Goal: Task Accomplishment & Management: Complete application form

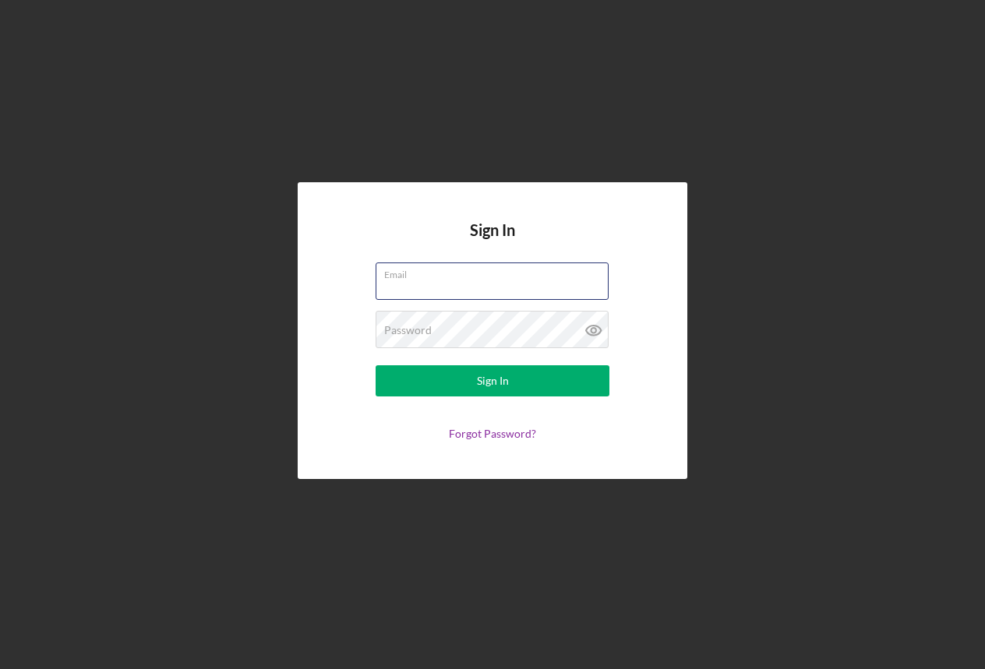
type input "[EMAIL_ADDRESS][DOMAIN_NAME]"
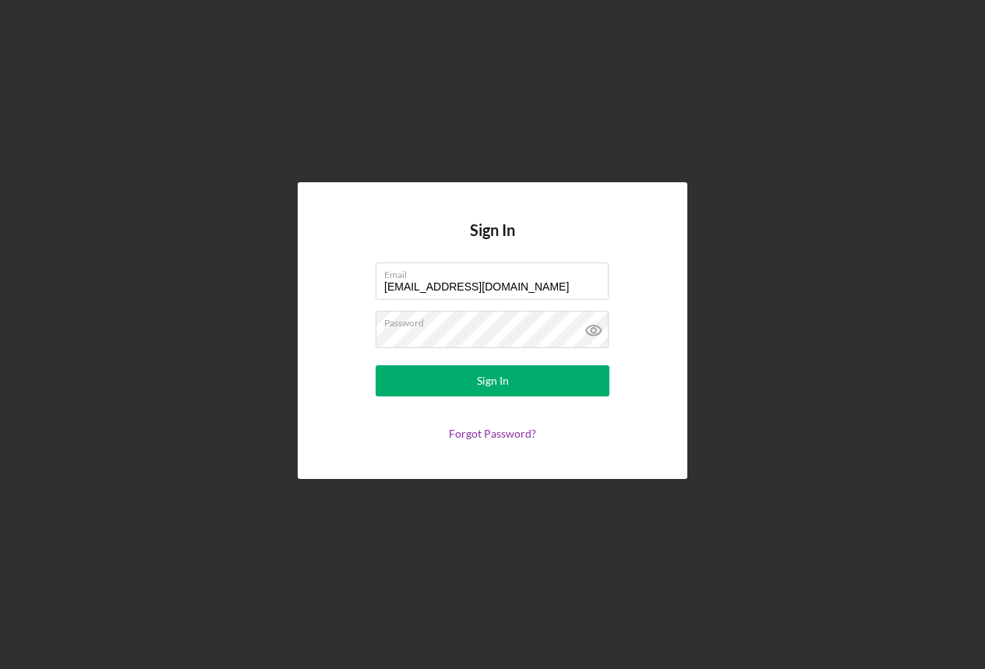
drag, startPoint x: 485, startPoint y: 386, endPoint x: 426, endPoint y: 537, distance: 161.3
click at [485, 386] on div "Sign In" at bounding box center [493, 380] width 32 height 31
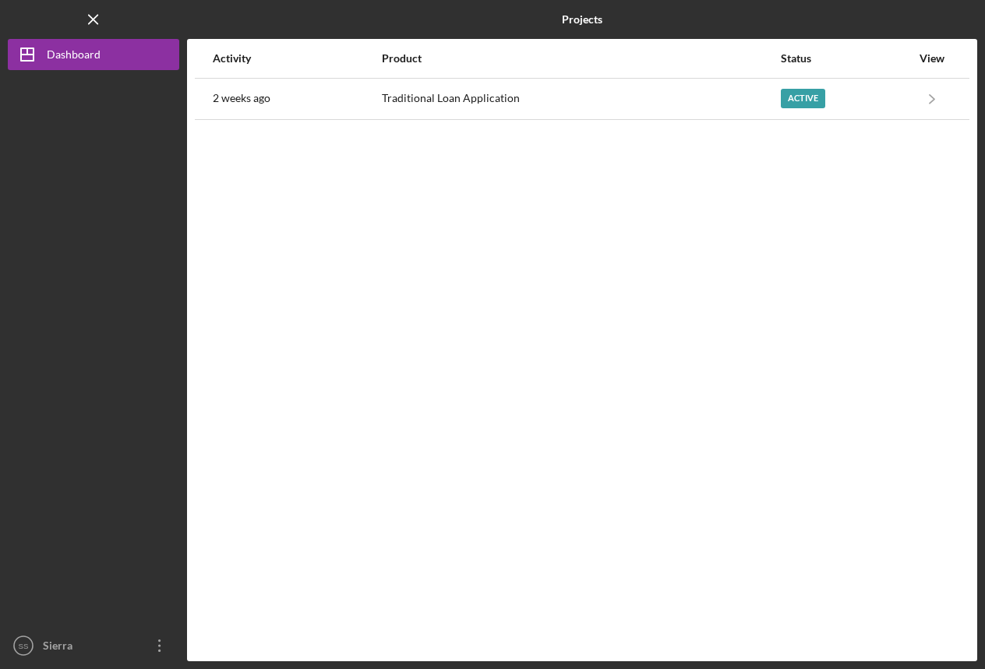
click at [502, 103] on div "Traditional Loan Application" at bounding box center [580, 98] width 397 height 39
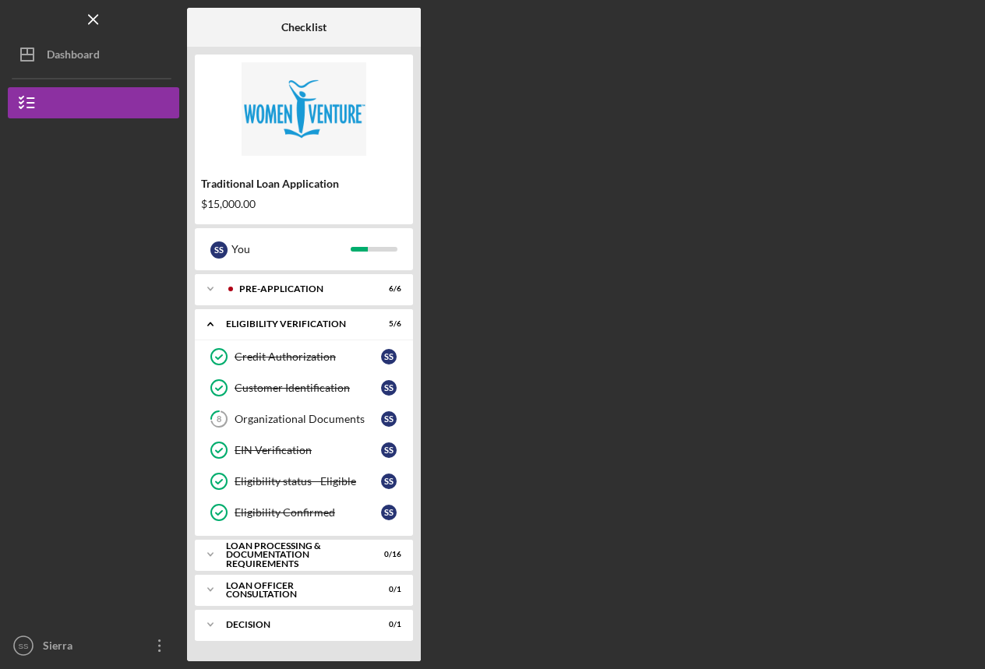
click at [266, 552] on div "Loan Processing & Documentation Requirements" at bounding box center [294, 554] width 136 height 27
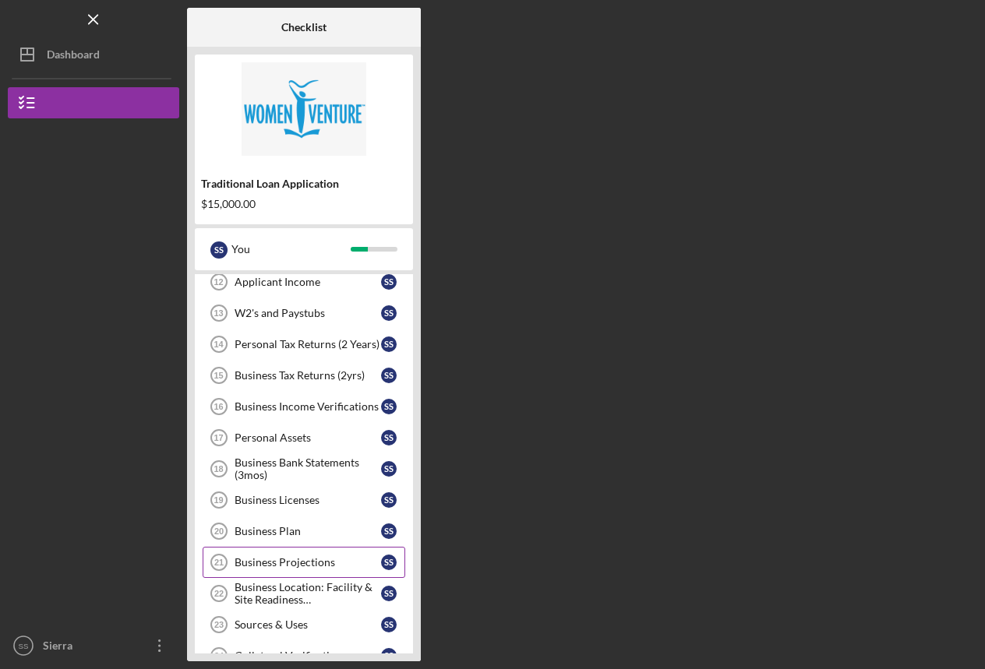
scroll to position [221, 0]
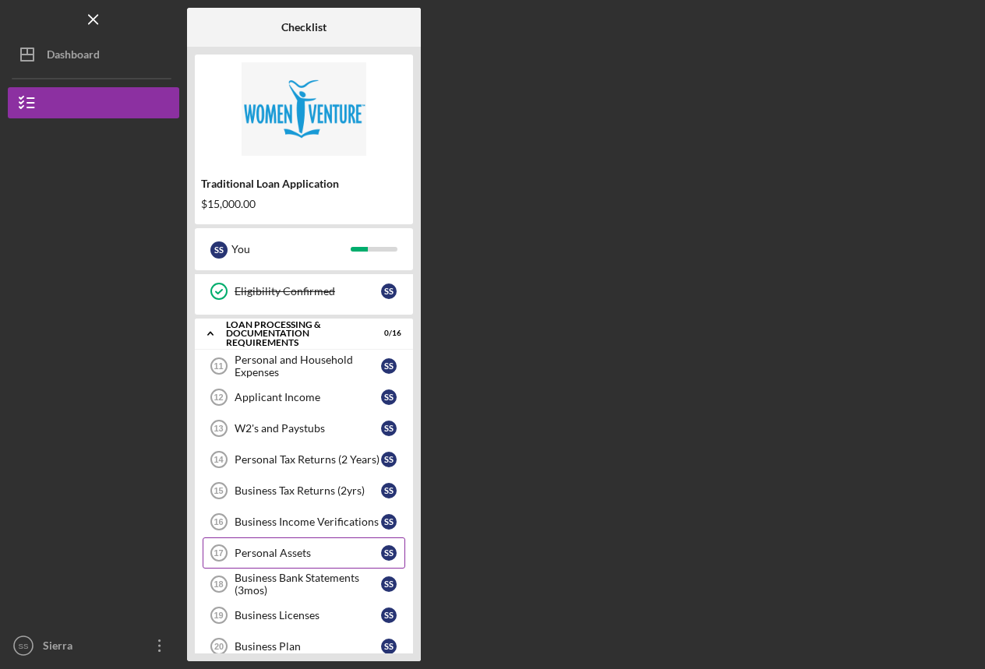
click at [248, 364] on div "Personal and Household Expenses" at bounding box center [307, 366] width 146 height 25
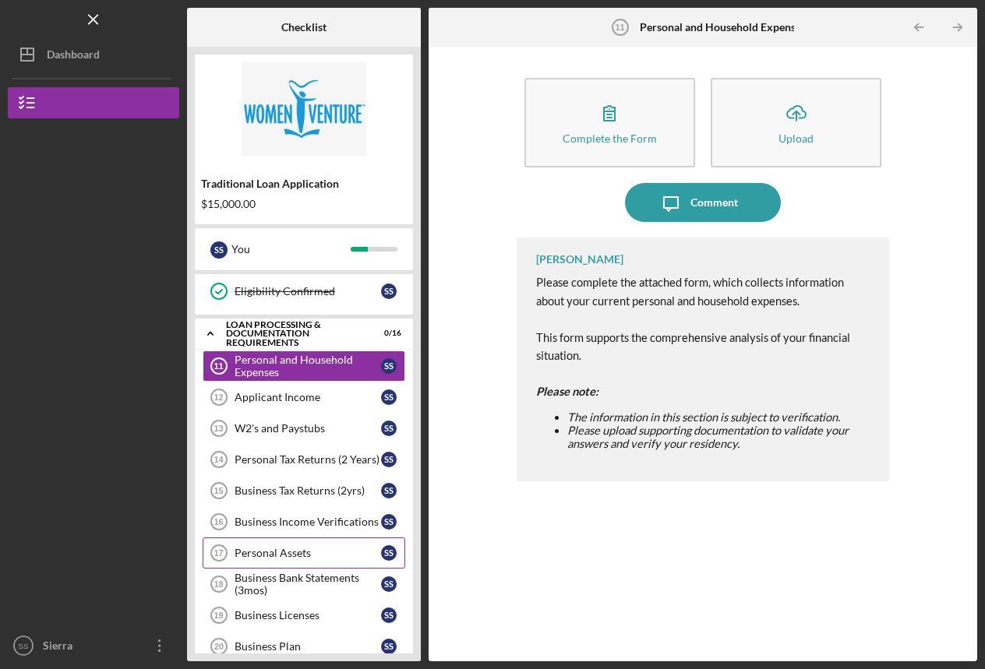
click at [611, 115] on icon "button" at bounding box center [609, 113] width 11 height 15
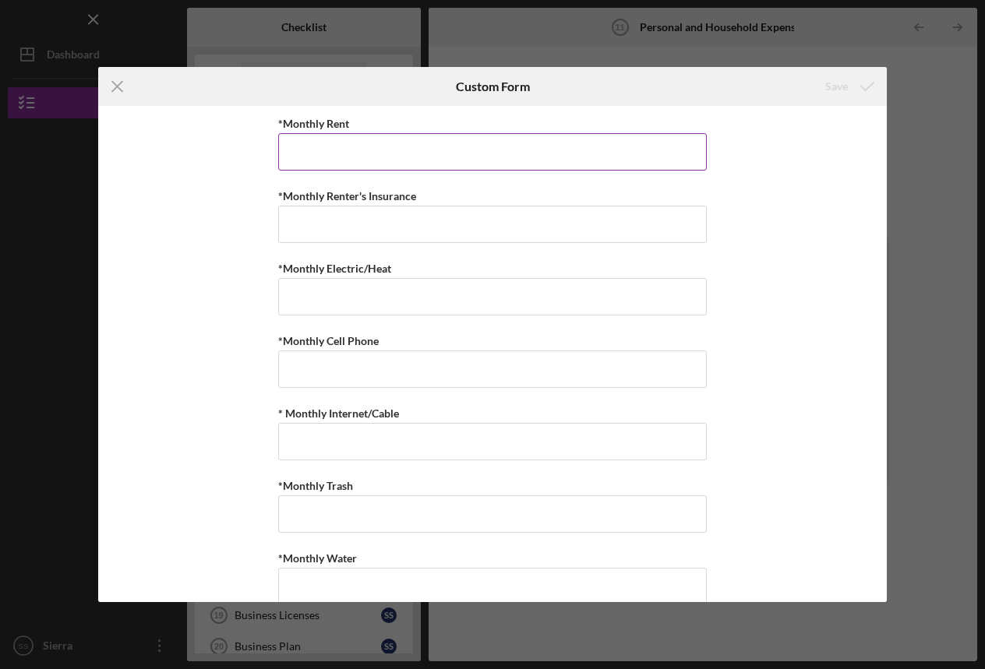
click at [112, 85] on icon "Icon/Menu Close" at bounding box center [117, 86] width 39 height 39
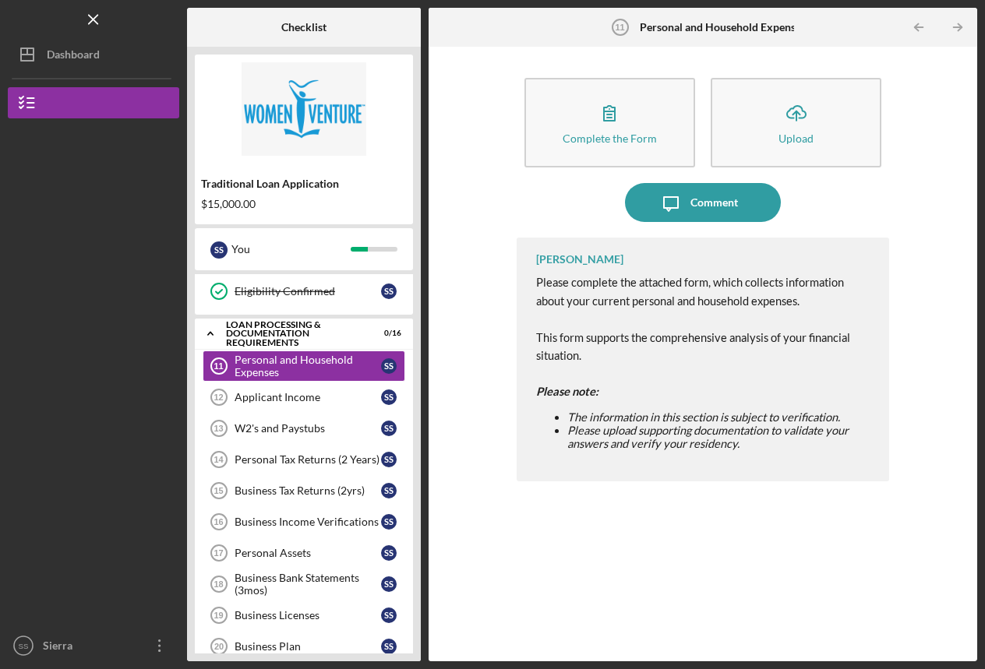
click at [596, 130] on icon "button" at bounding box center [609, 112] width 39 height 39
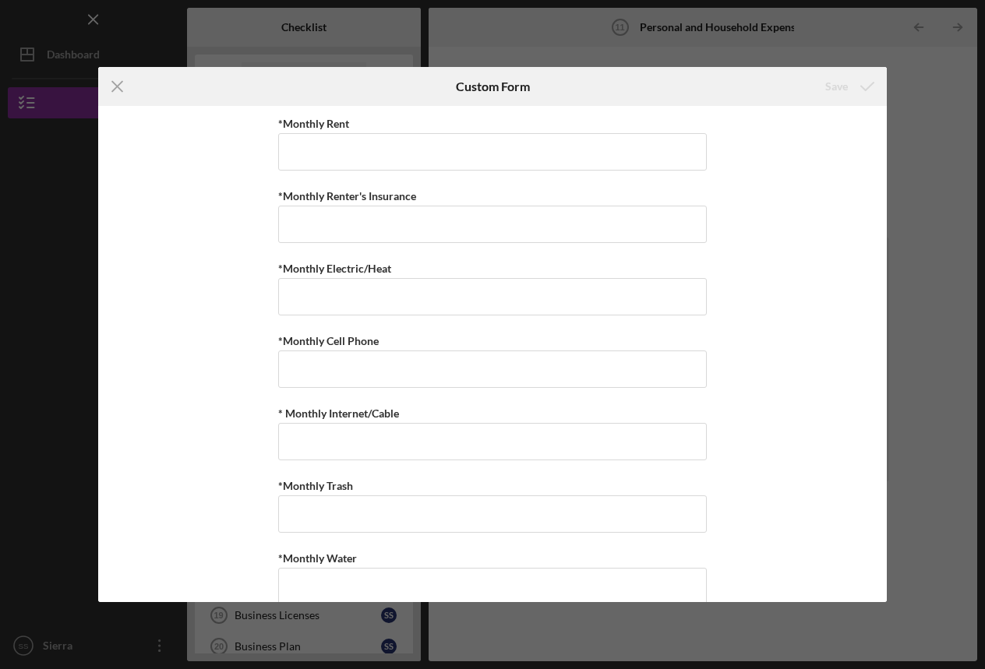
click at [111, 87] on icon "Icon/Menu Close" at bounding box center [117, 86] width 39 height 39
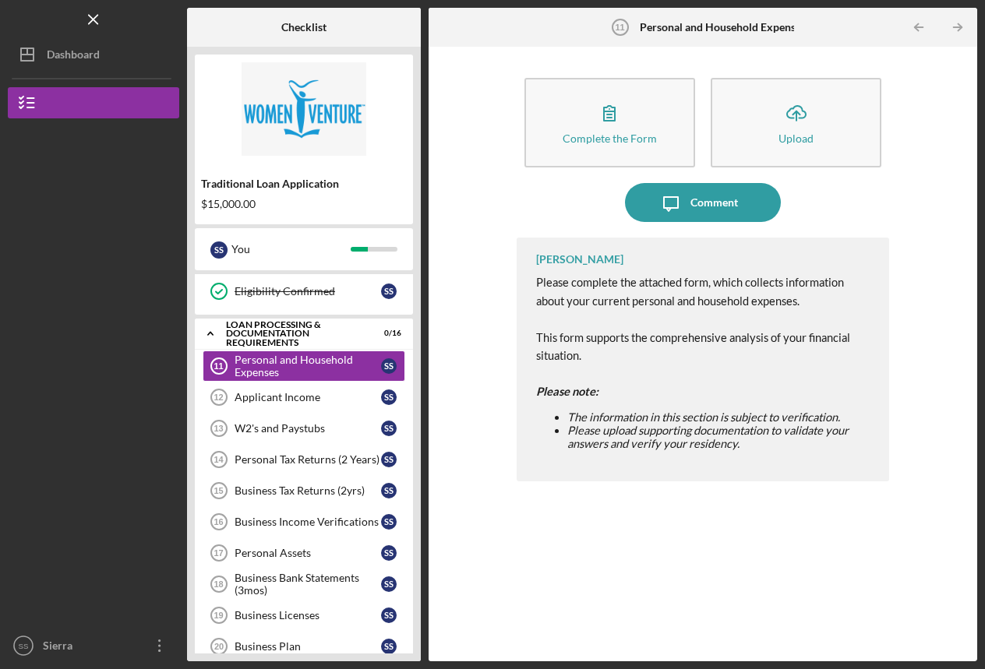
click at [237, 402] on div "Applicant Income" at bounding box center [307, 397] width 146 height 12
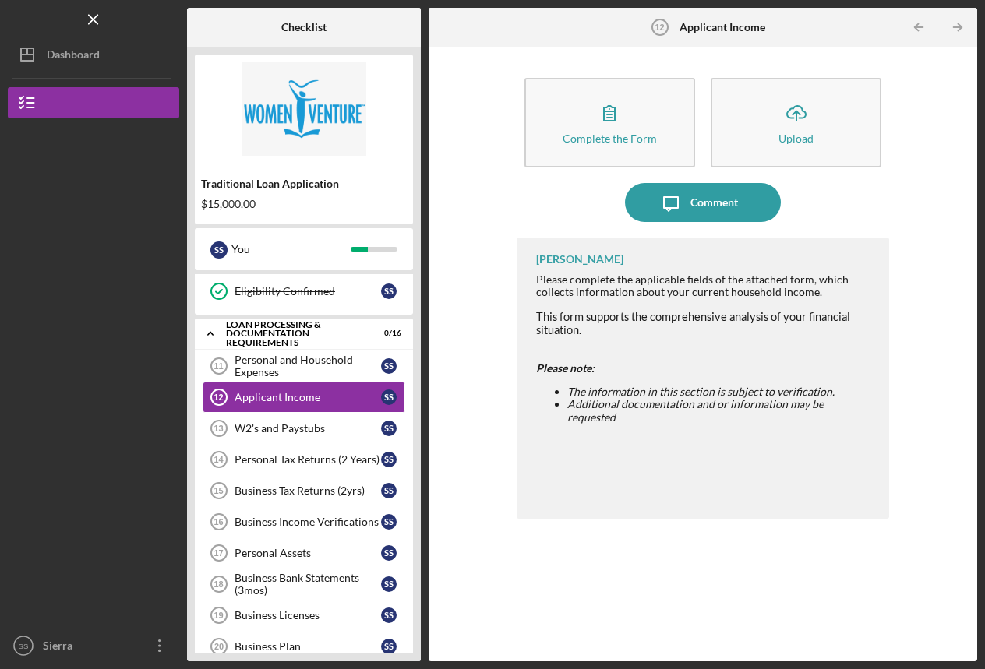
click at [614, 111] on icon "button" at bounding box center [609, 113] width 11 height 15
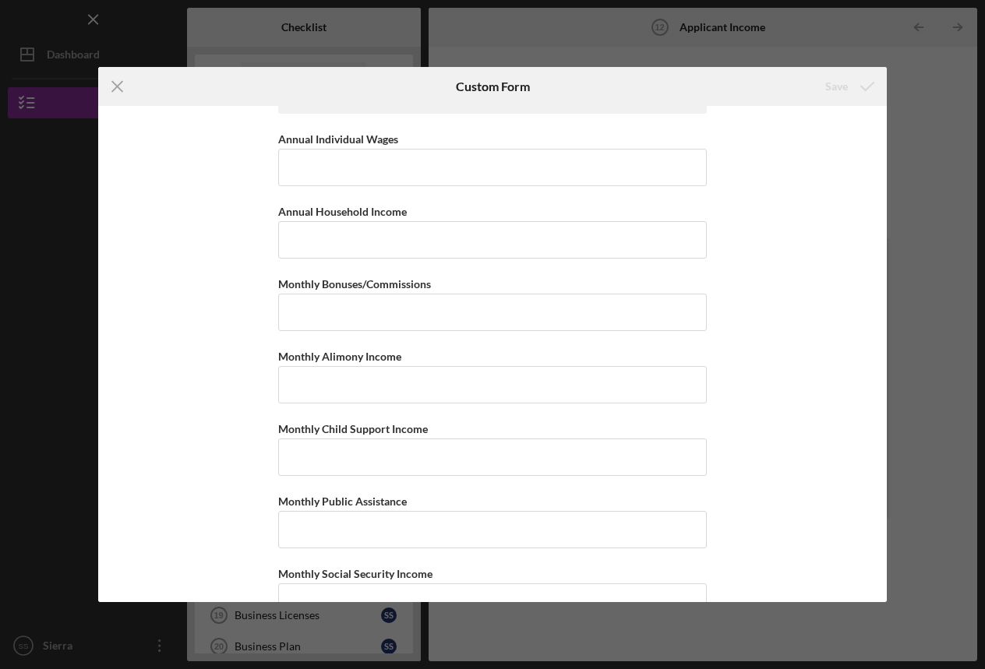
scroll to position [118, 0]
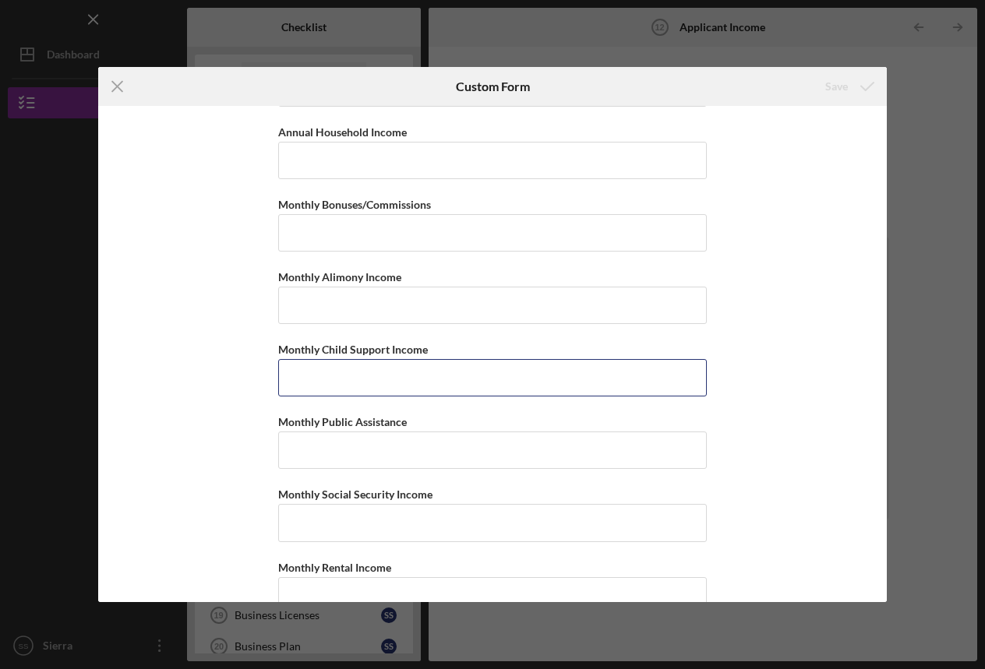
click at [350, 384] on input "Monthly Child Support Income" at bounding box center [492, 377] width 428 height 37
click at [428, 379] on input "Monthly Child Support Income" at bounding box center [492, 377] width 428 height 37
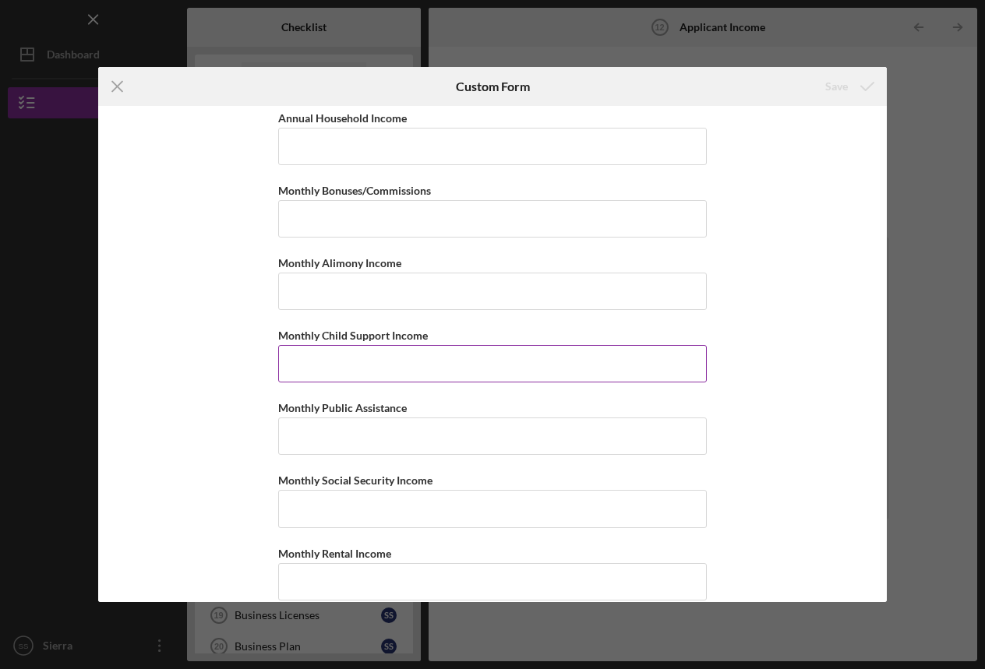
scroll to position [152, 0]
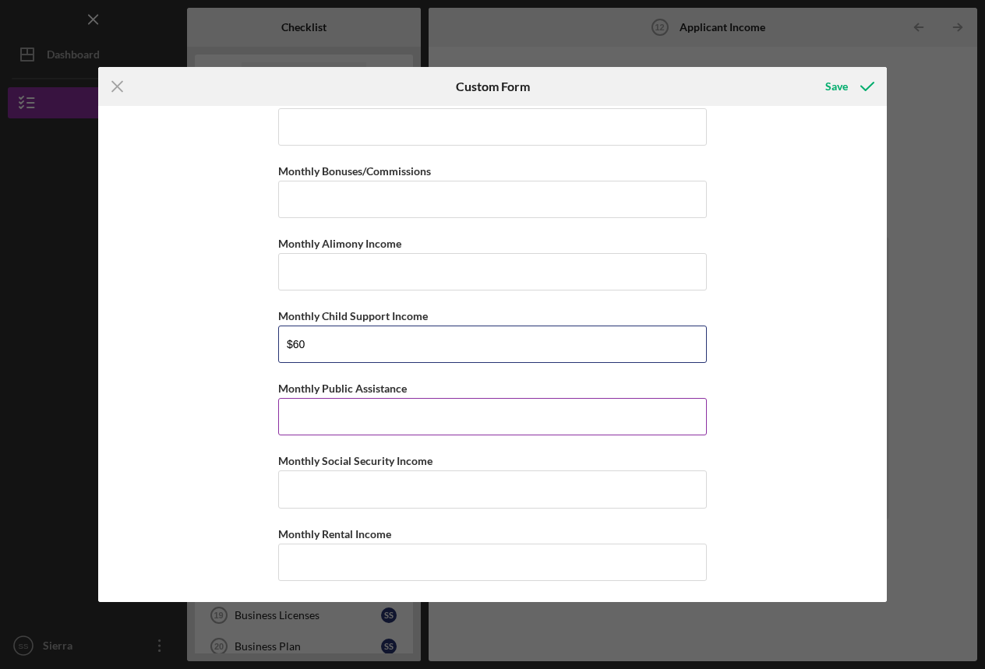
type input "$60"
click at [403, 418] on input "Monthly Public Assistance" at bounding box center [492, 416] width 428 height 37
type input "$0"
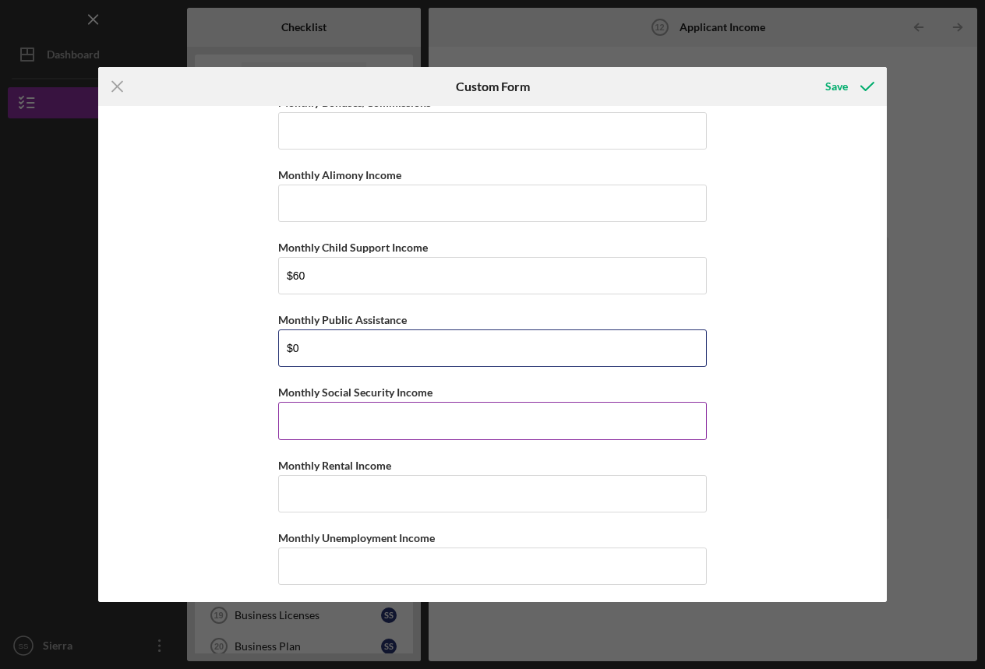
scroll to position [279, 0]
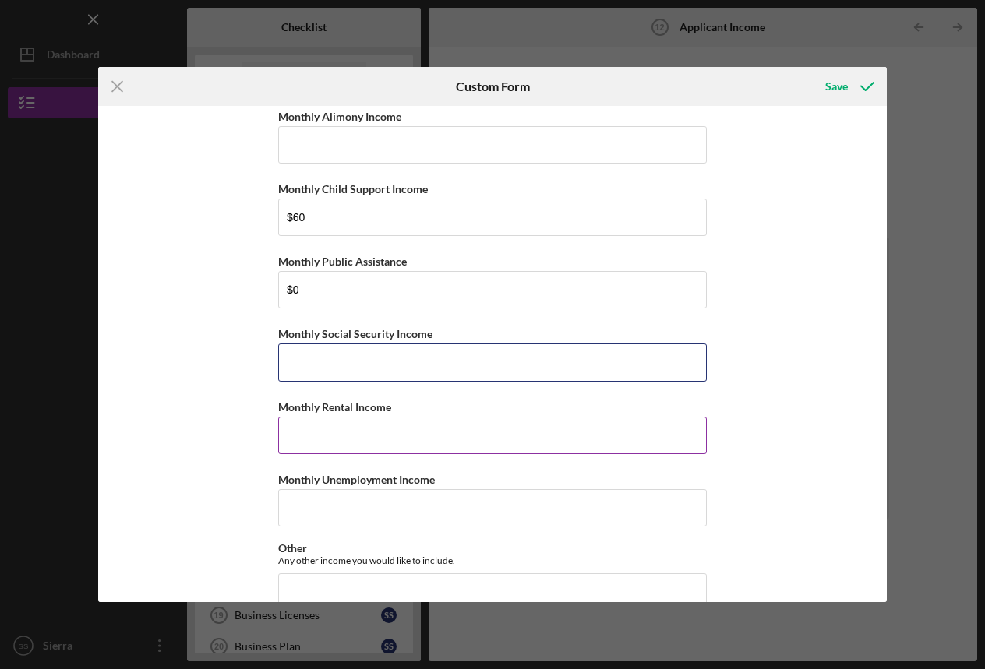
click at [381, 364] on input "Monthly Social Security Income" at bounding box center [492, 362] width 428 height 37
type input "$0"
click at [397, 435] on input "Monthly Rental Income" at bounding box center [492, 435] width 428 height 37
type input "$0"
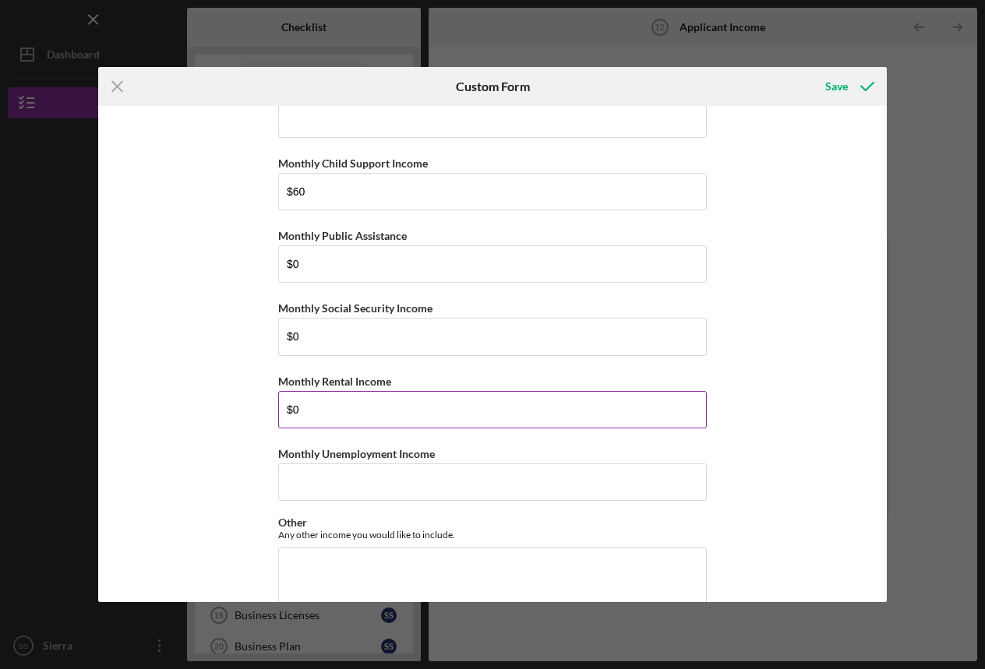
scroll to position [369, 0]
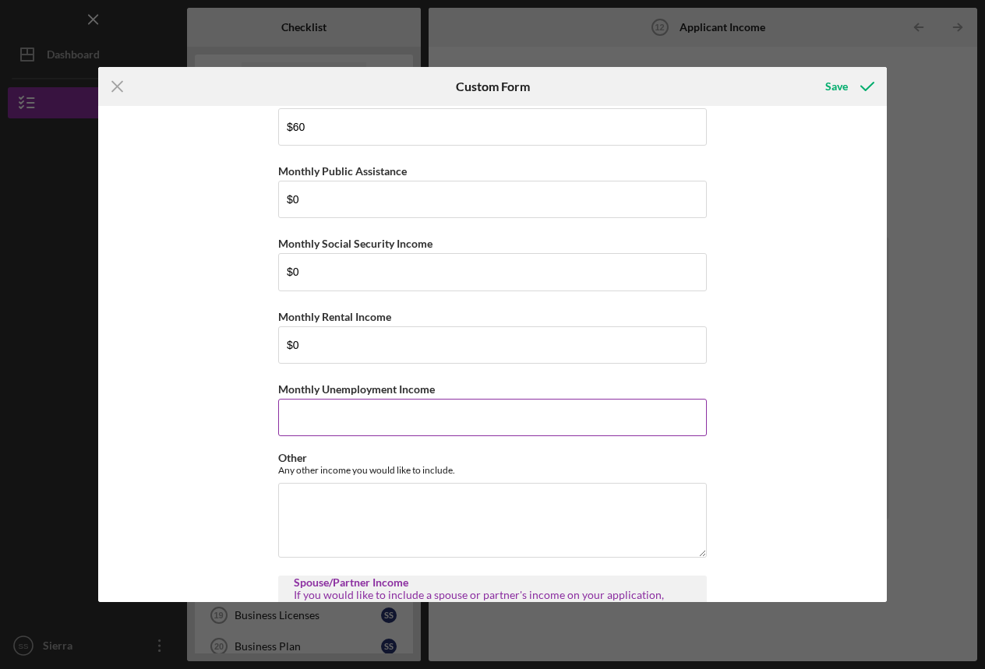
click at [377, 420] on input "Monthly Unemployment Income" at bounding box center [492, 417] width 428 height 37
type input "$0"
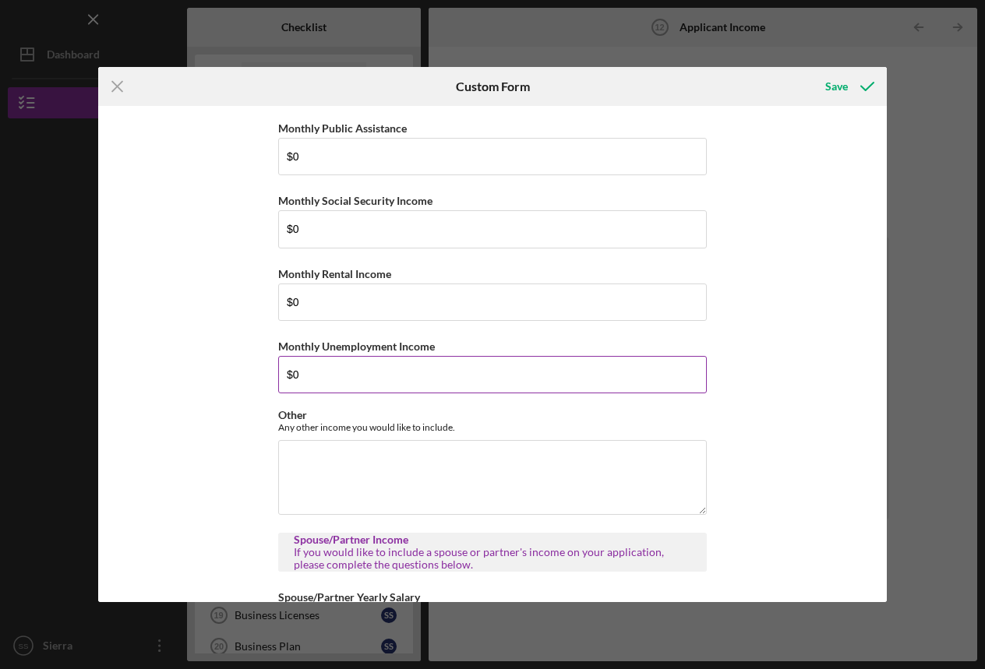
scroll to position [452, 0]
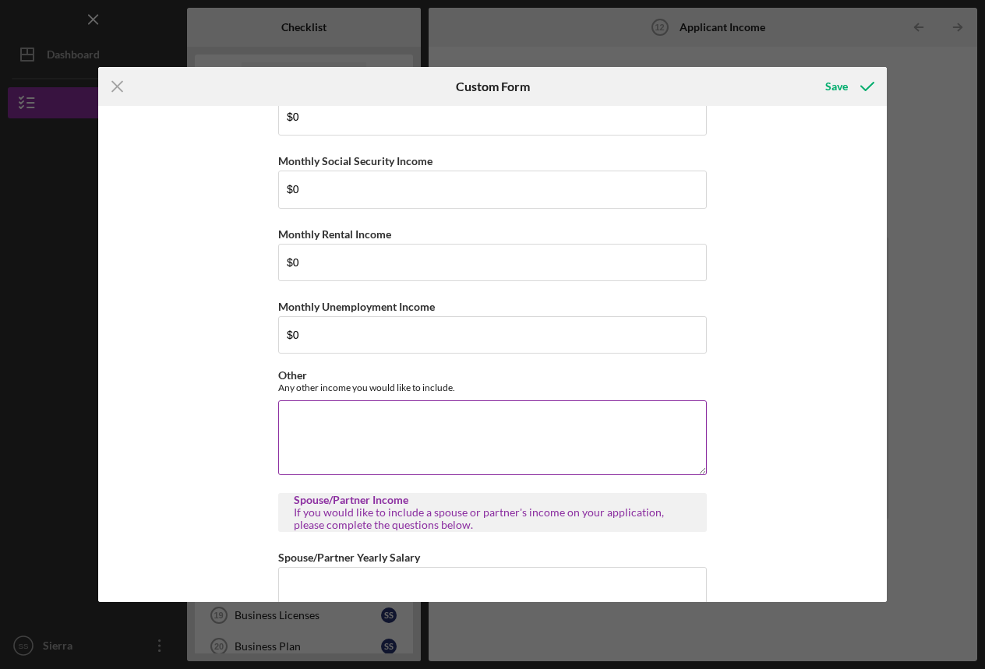
click at [459, 439] on textarea "Other" at bounding box center [492, 437] width 428 height 75
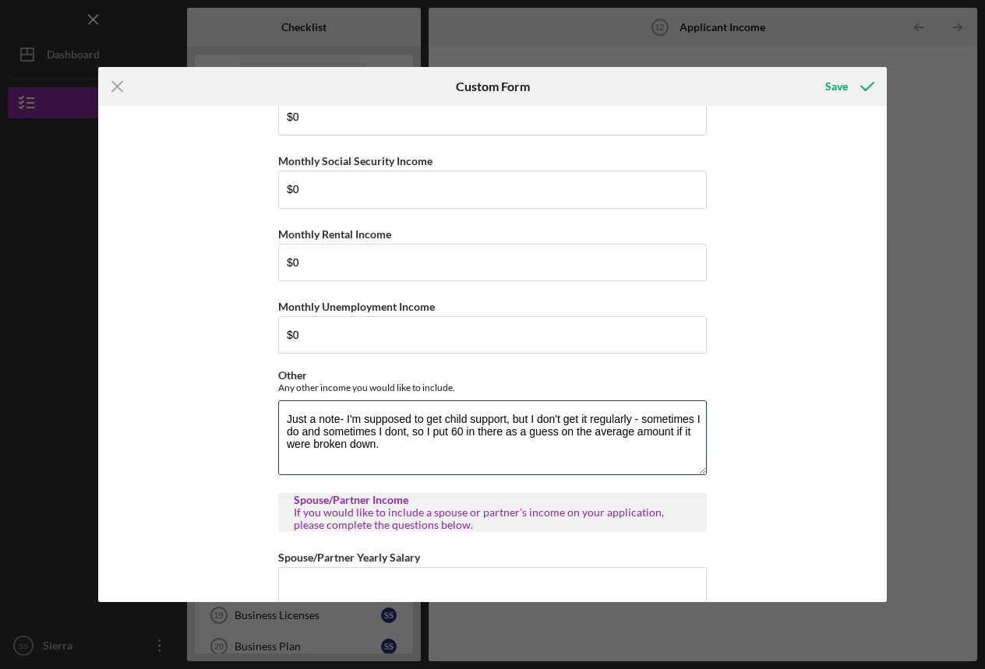
drag, startPoint x: 401, startPoint y: 432, endPoint x: 377, endPoint y: 536, distance: 107.1
click at [401, 432] on textarea "Just a note- I'm supposed to get child support, but I don't get it regularly - …" at bounding box center [492, 437] width 428 height 75
drag, startPoint x: 377, startPoint y: 536, endPoint x: 398, endPoint y: 429, distance: 108.8
click at [398, 429] on textarea "Just a note- I'm supposed to get child support, but I don't get it regularly - …" at bounding box center [492, 437] width 428 height 75
click at [399, 430] on textarea "Just a note- I'm supposed to get child support, but I don't get it regularly - …" at bounding box center [492, 437] width 428 height 75
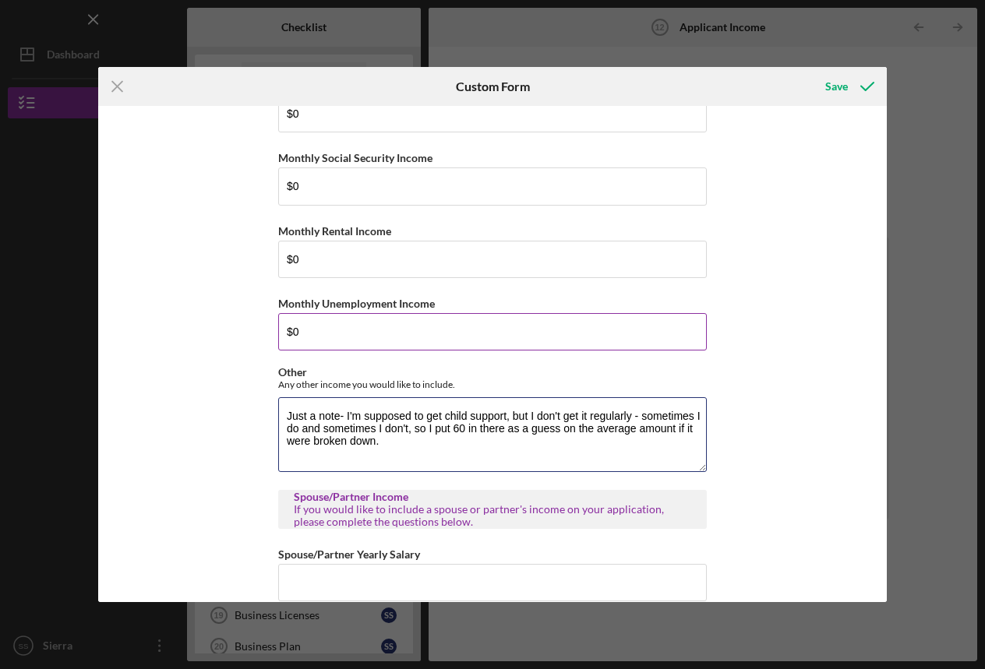
scroll to position [458, 0]
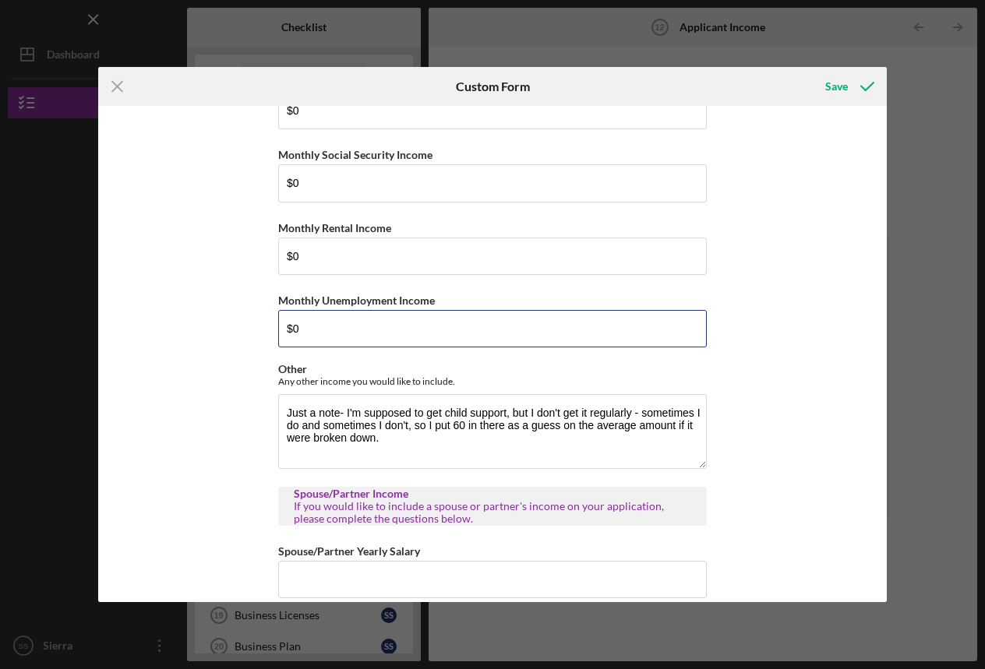
drag, startPoint x: 474, startPoint y: 333, endPoint x: 377, endPoint y: 536, distance: 225.4
click at [474, 333] on input "$0" at bounding box center [492, 328] width 428 height 37
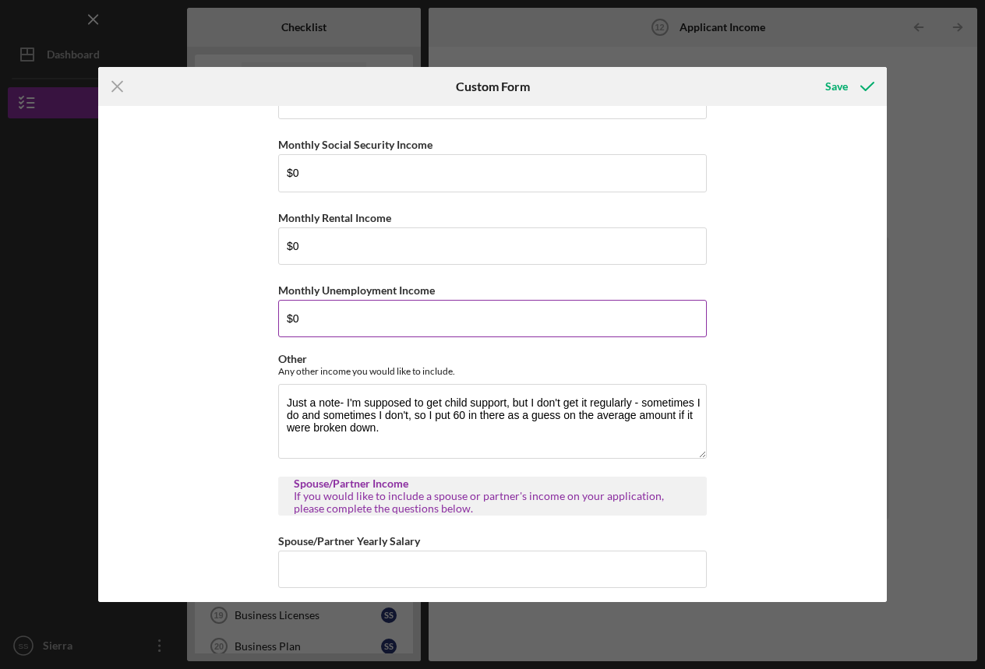
scroll to position [491, 0]
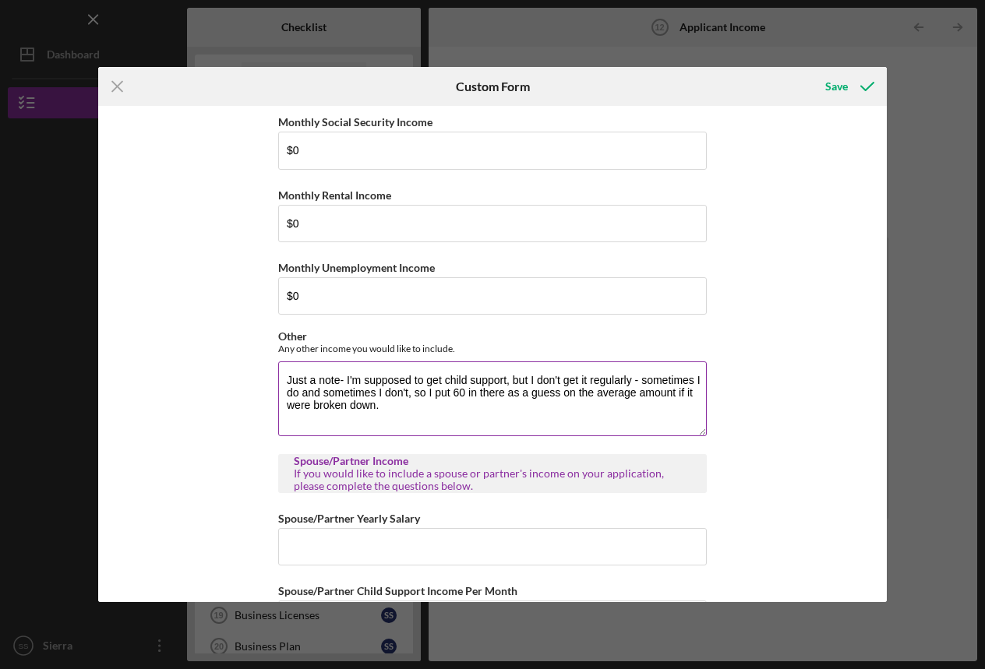
click at [460, 393] on textarea "Just a note- I'm supposed to get child support, but I don't get it regularly - …" at bounding box center [492, 398] width 428 height 75
click at [414, 403] on textarea "Just a note- I'm supposed to get child support, but I don't get it regularly - …" at bounding box center [492, 398] width 428 height 75
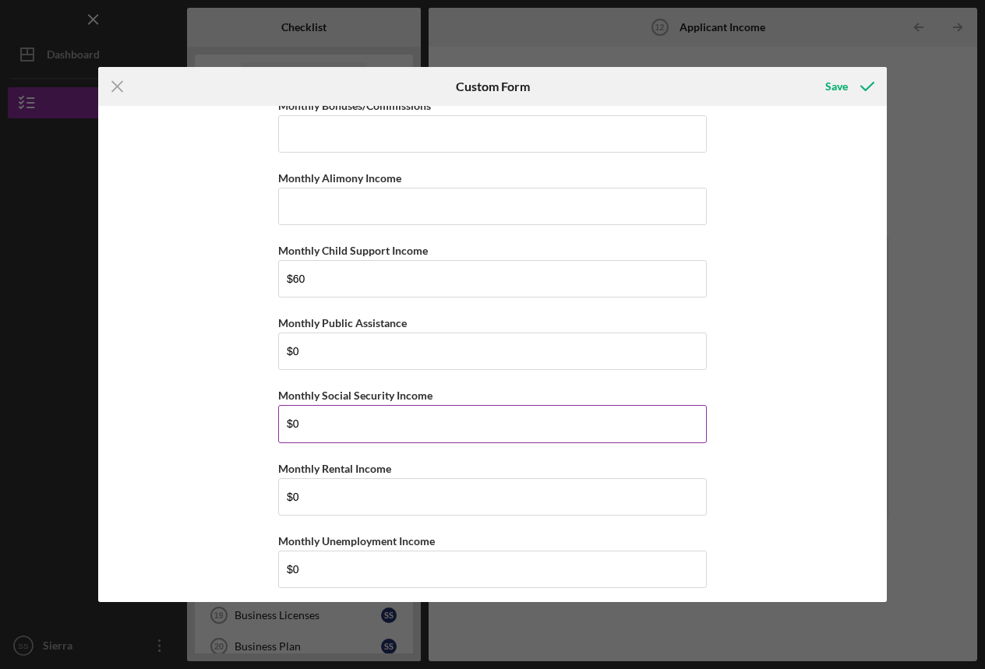
scroll to position [0, 0]
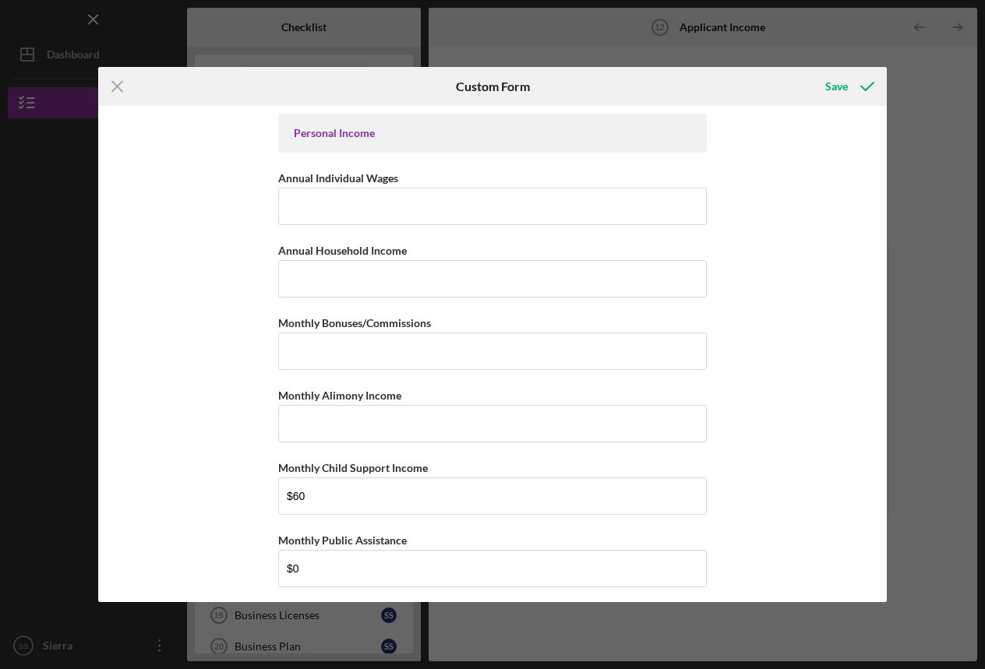
type textarea "Just a note- I'm supposed to get child support, but I don't get it regularly - …"
click at [375, 210] on input "Annual Individual Wages" at bounding box center [492, 206] width 428 height 37
click at [388, 287] on input "Annual Household Income" at bounding box center [492, 278] width 428 height 37
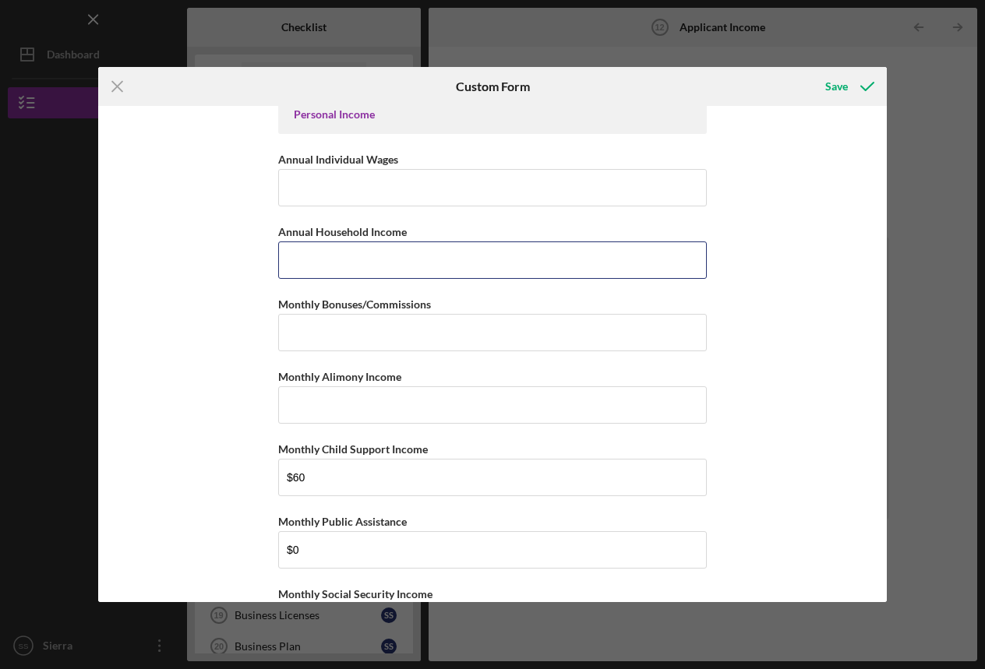
scroll to position [24, 0]
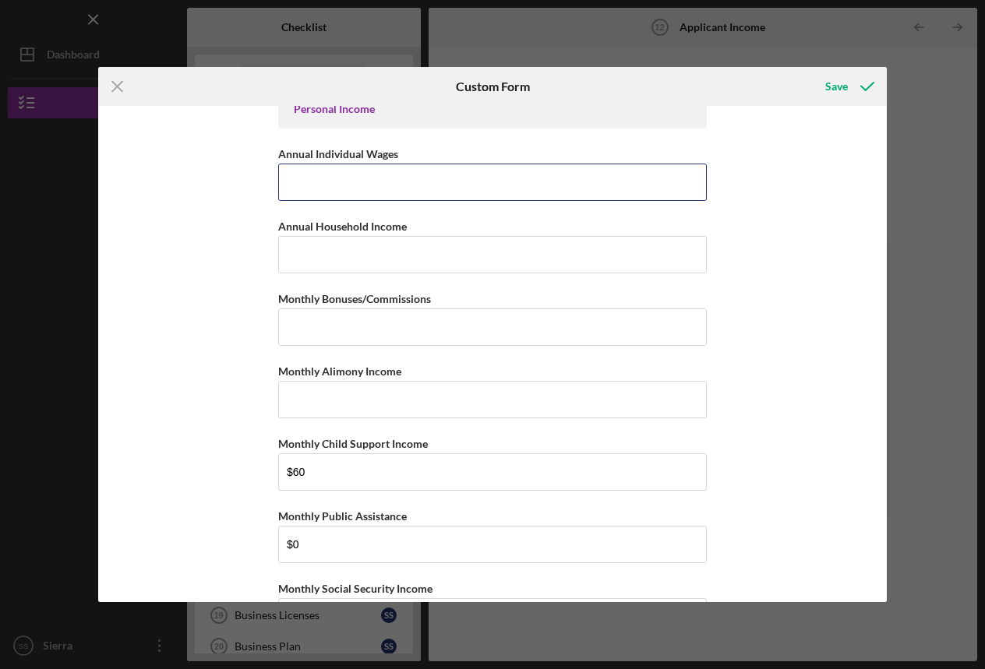
click at [392, 189] on input "Annual Individual Wages" at bounding box center [492, 182] width 428 height 37
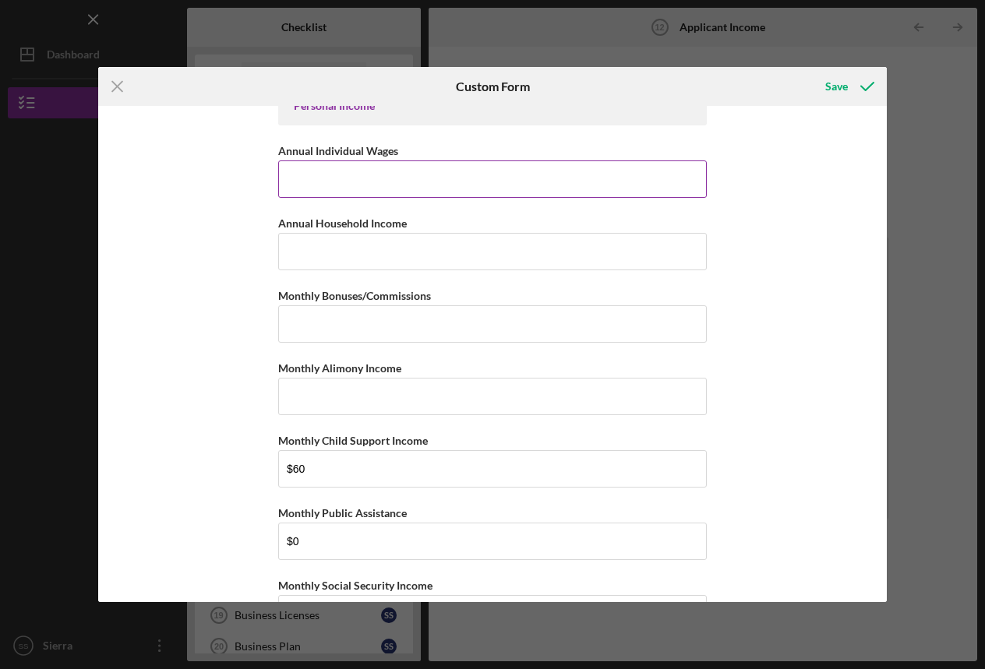
scroll to position [30, 0]
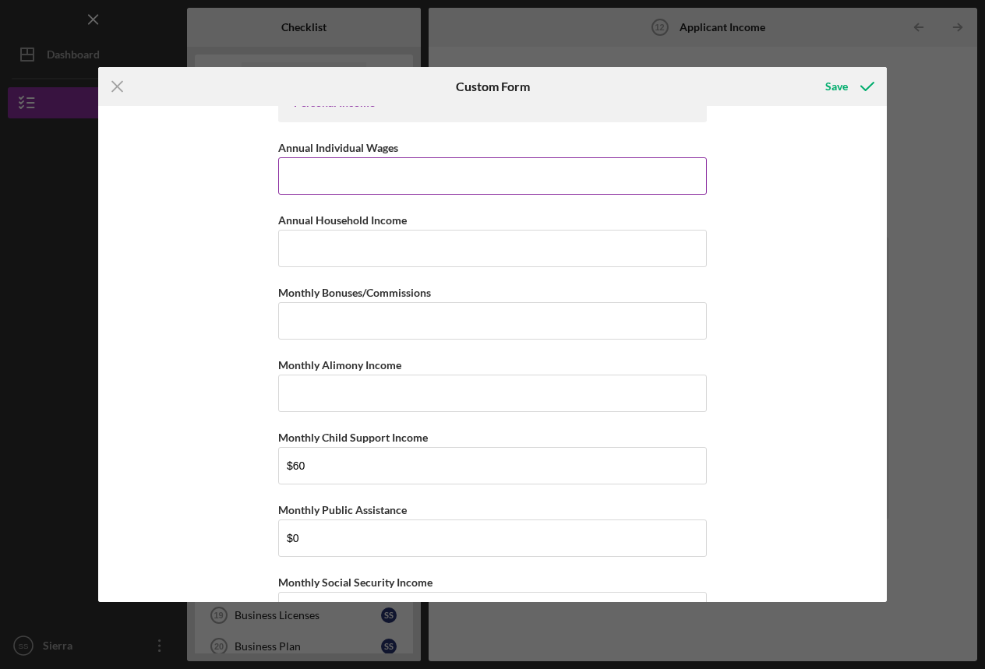
paste input "$59,462.31"
type input "$59,462.31"
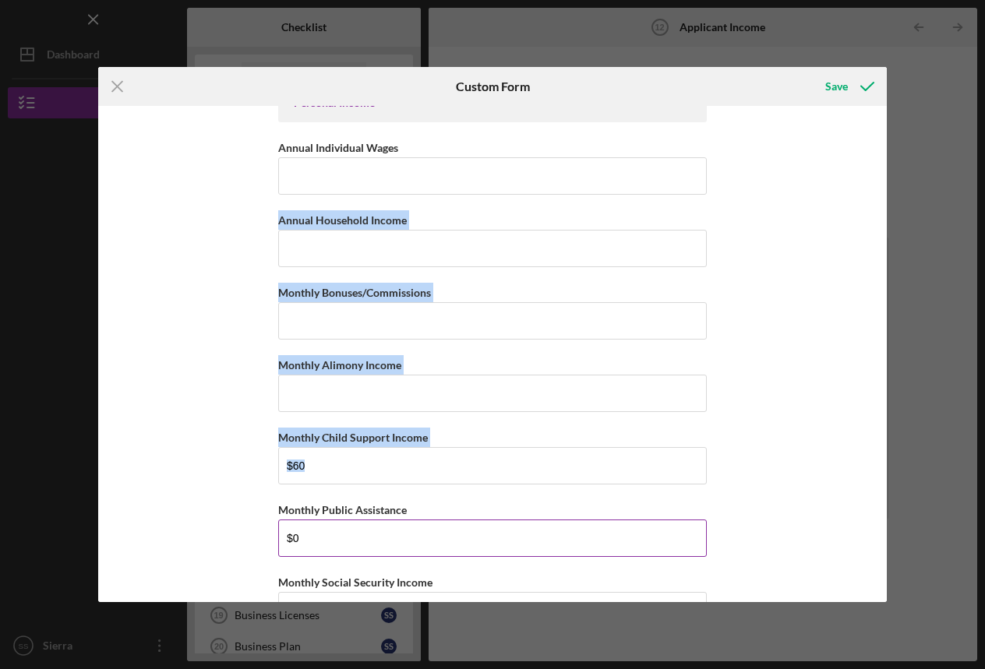
drag, startPoint x: 772, startPoint y: 215, endPoint x: 301, endPoint y: 537, distance: 570.6
click at [772, 215] on div "Personal Income Annual Individual Wages Annual Household Income Monthly Bonuses…" at bounding box center [492, 354] width 788 height 496
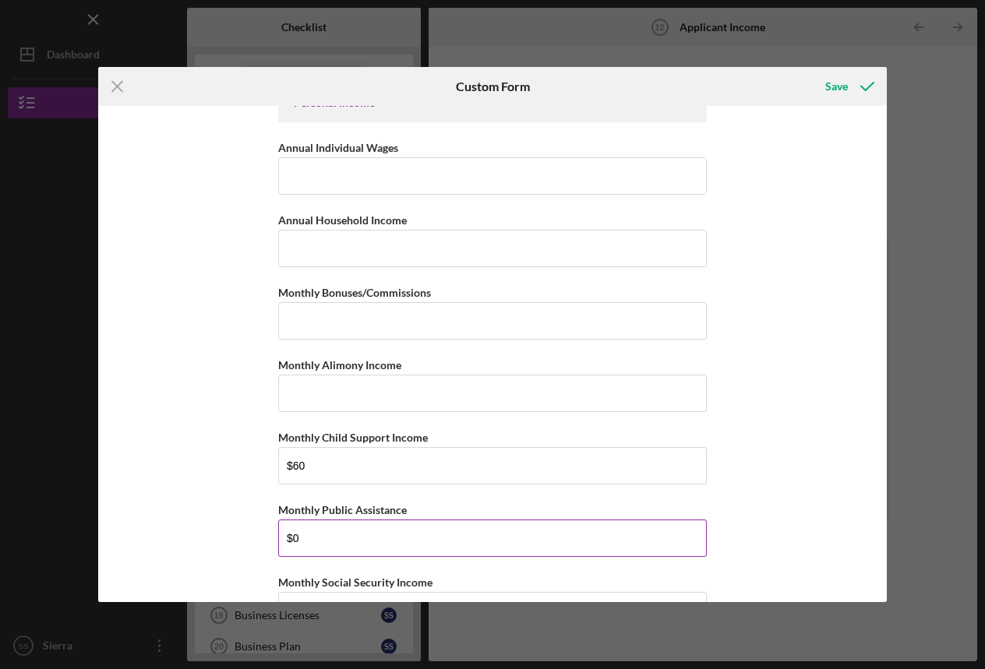
click at [837, 125] on div "Personal Income Annual Individual Wages Annual Household Income Monthly Bonuses…" at bounding box center [492, 354] width 788 height 496
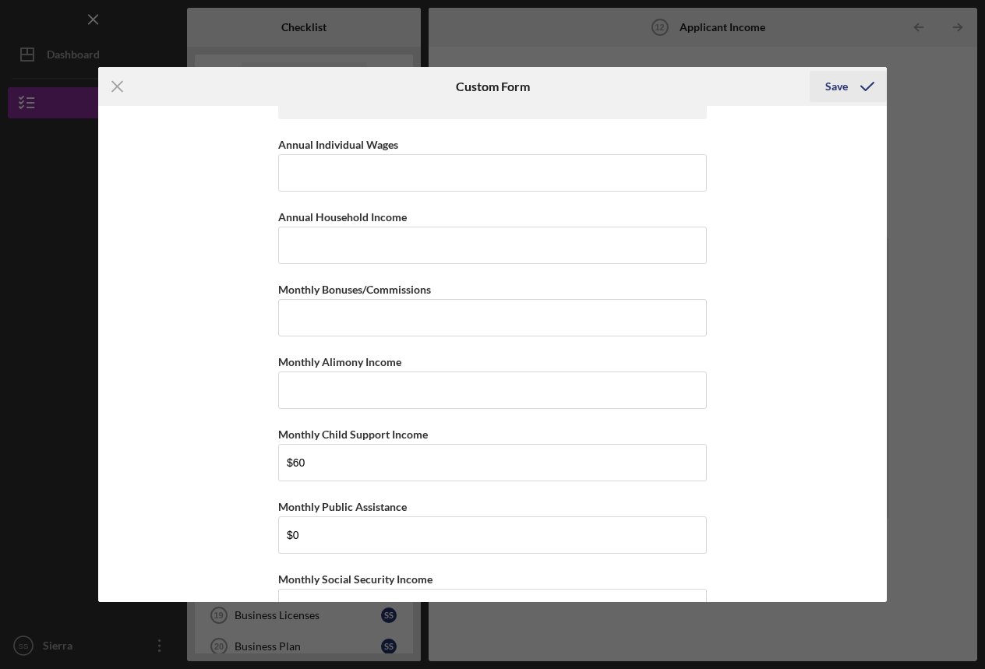
drag, startPoint x: 837, startPoint y: 125, endPoint x: 832, endPoint y: 88, distance: 37.8
click at [832, 88] on div "Save" at bounding box center [836, 86] width 23 height 31
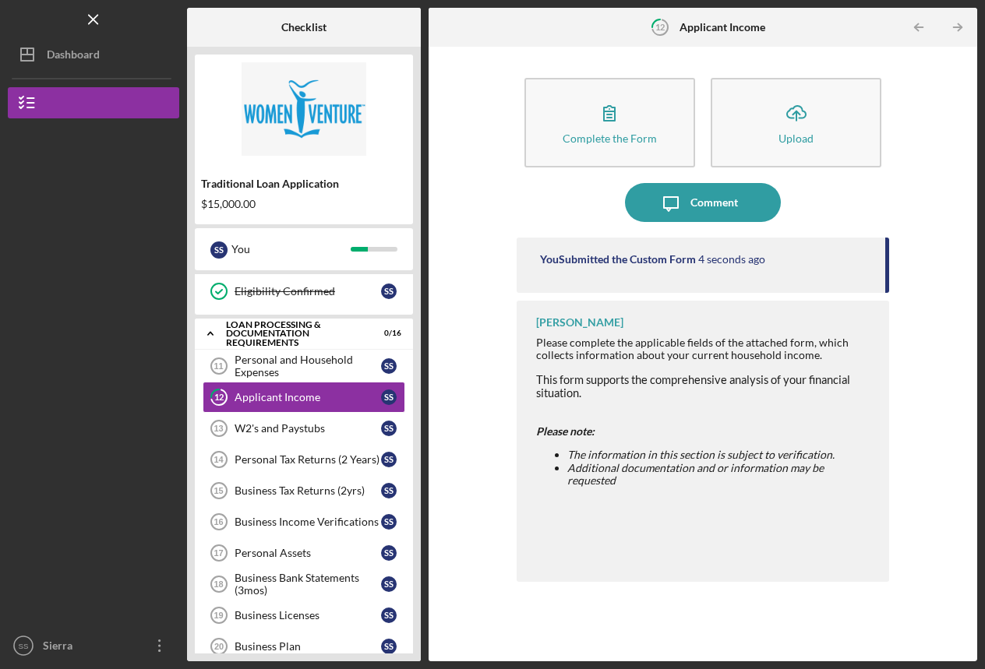
click at [295, 460] on div "Personal Tax Returns (2 Years)" at bounding box center [307, 459] width 146 height 12
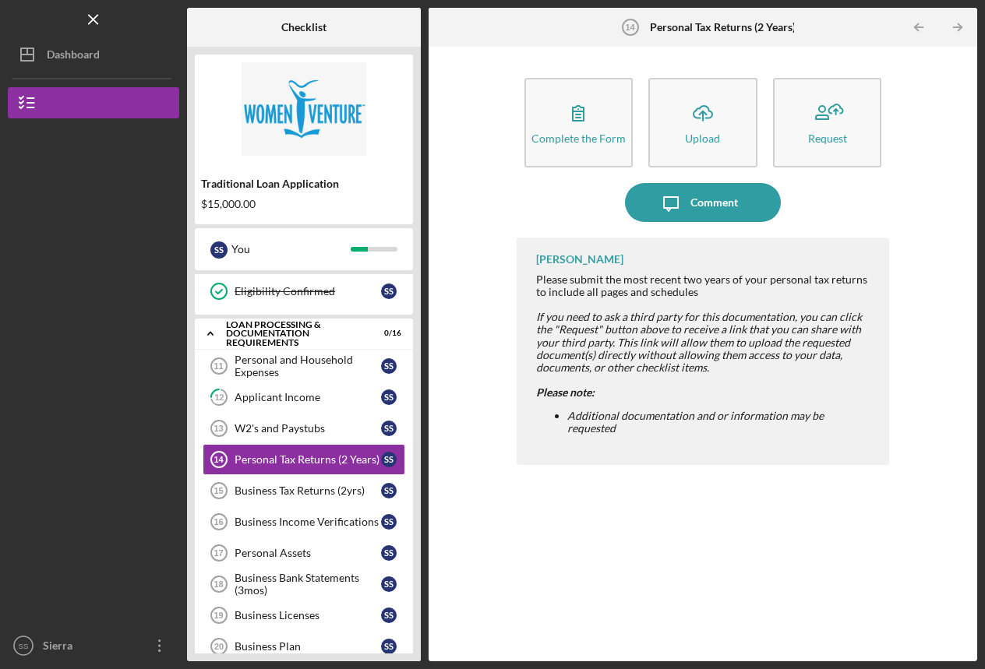
click at [579, 111] on icon "button" at bounding box center [578, 113] width 11 height 15
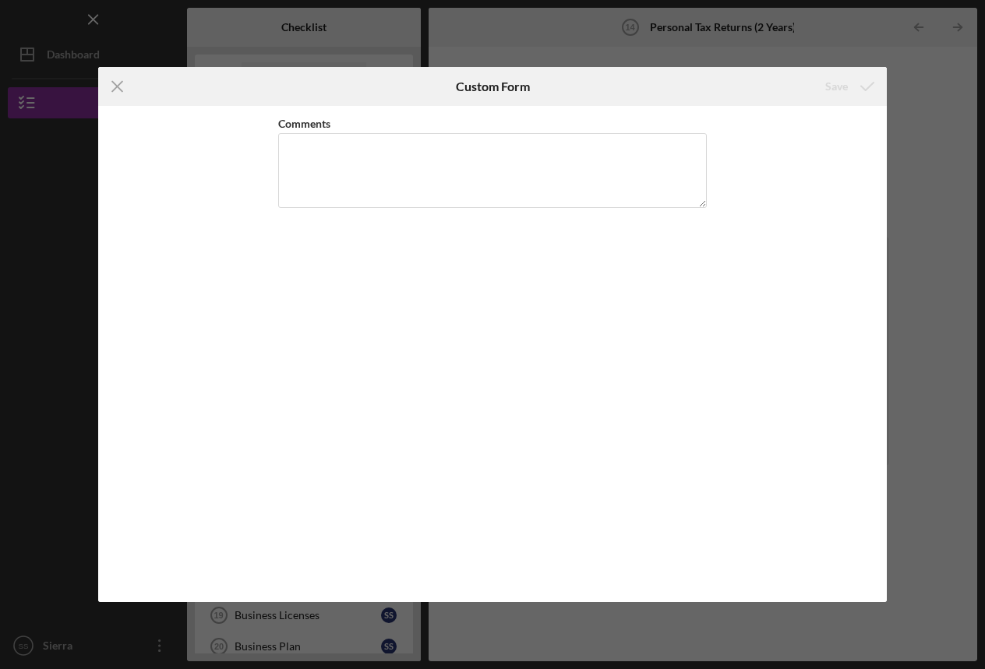
drag, startPoint x: 119, startPoint y: 84, endPoint x: 463, endPoint y: 537, distance: 568.7
click at [119, 84] on line at bounding box center [118, 87] width 10 height 10
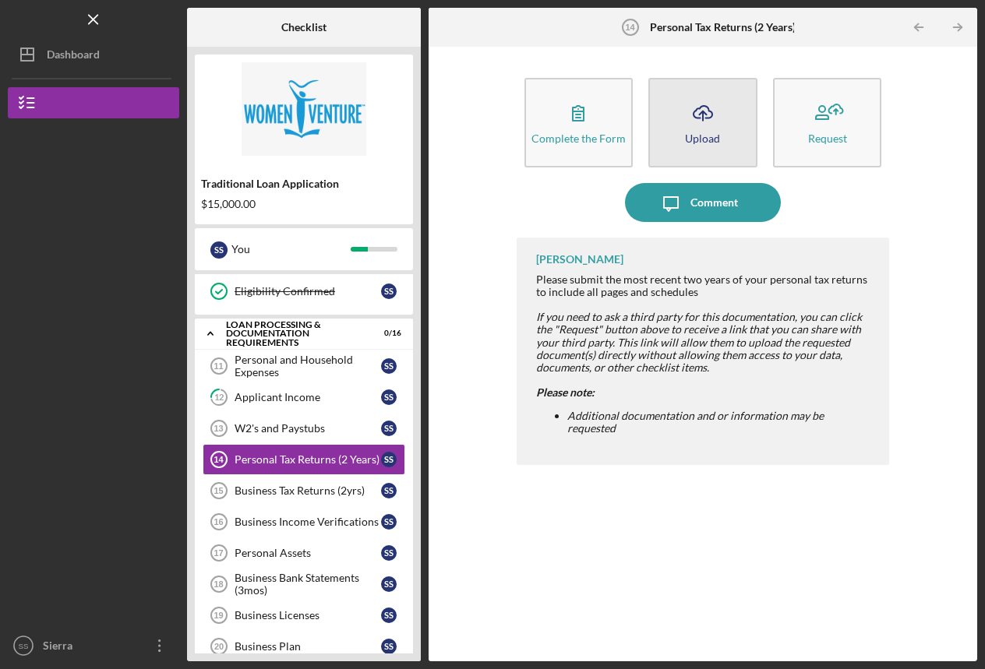
drag, startPoint x: 463, startPoint y: 537, endPoint x: 709, endPoint y: 118, distance: 485.6
click at [709, 118] on icon "button" at bounding box center [702, 112] width 19 height 12
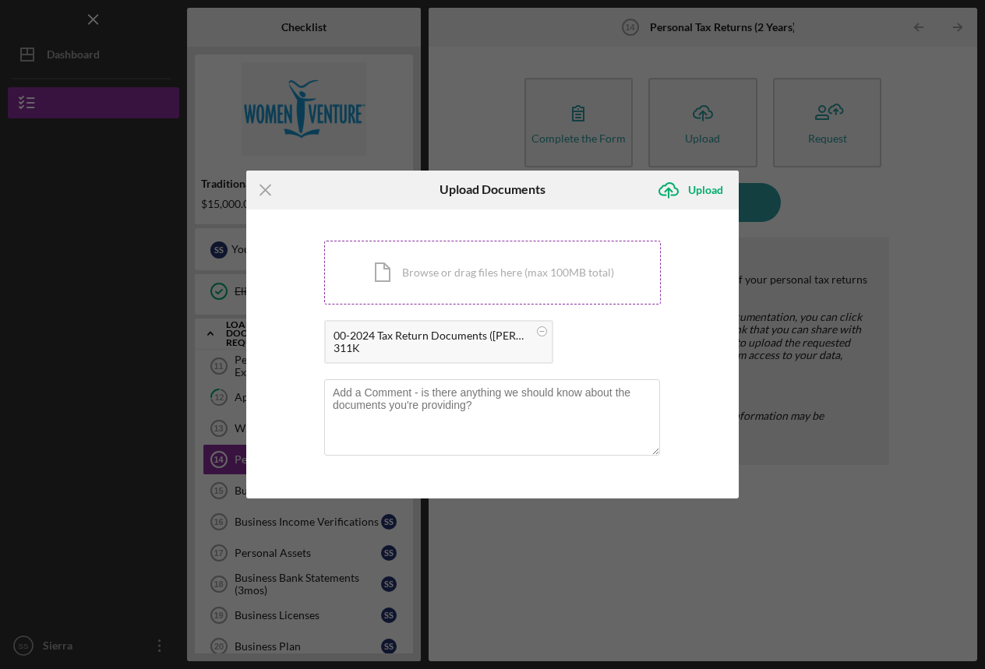
click at [702, 192] on div "Upload" at bounding box center [705, 189] width 35 height 31
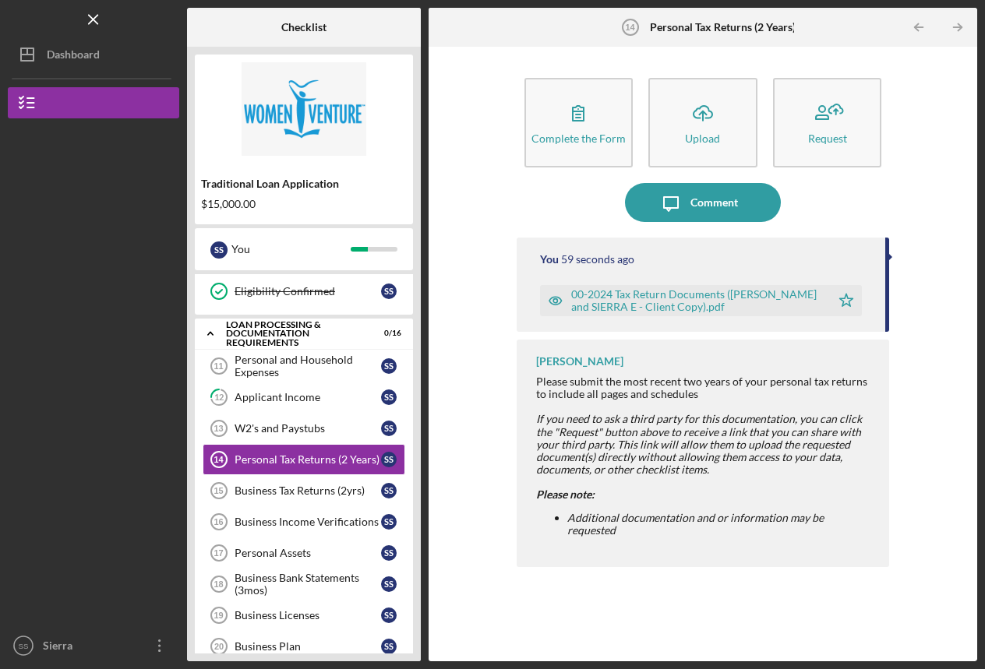
click at [697, 112] on icon "Icon/Upload" at bounding box center [702, 112] width 39 height 39
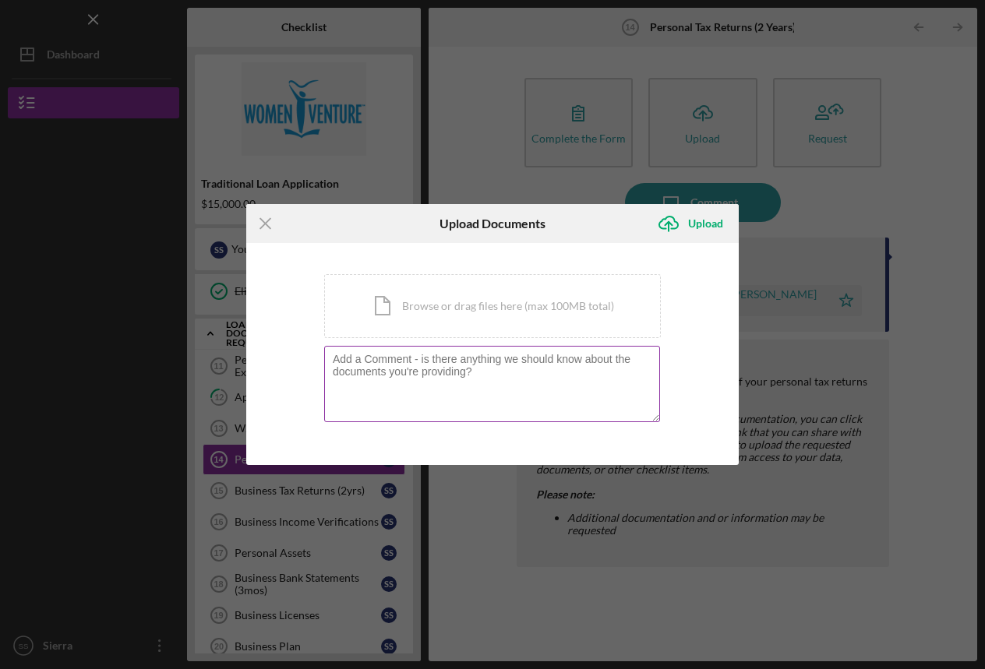
type textarea "/Users/sierrasager/Downloads/00-2023 Tax Return Documents ([PERSON_NAME] and [P…"
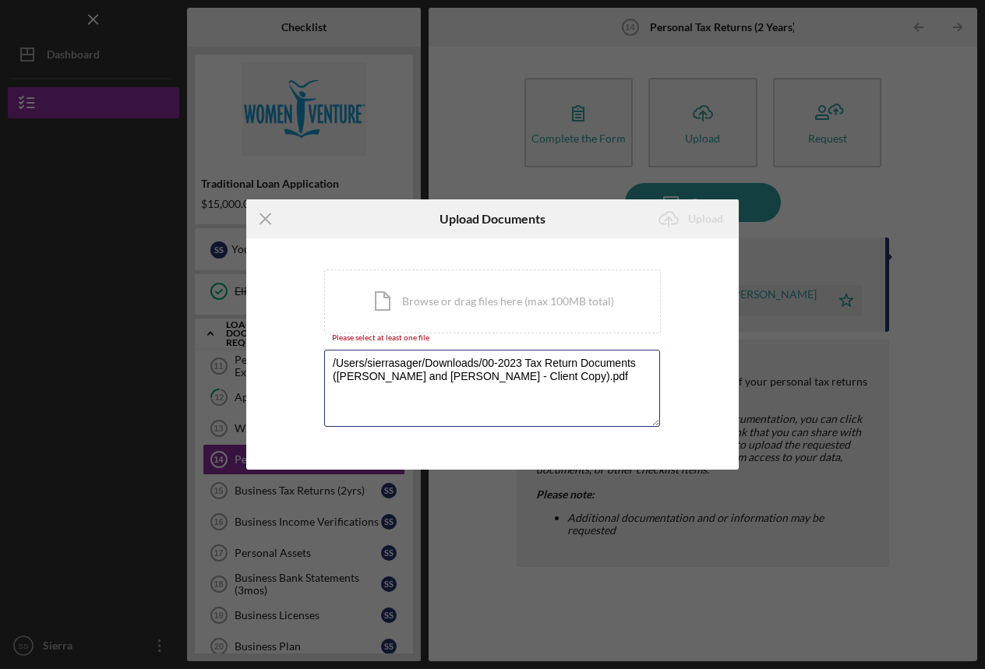
drag, startPoint x: 613, startPoint y: 391, endPoint x: 252, endPoint y: 298, distance: 372.6
click at [252, 298] on div "You're uploading documents related to Personal Tax Returns (2 Years) . Icon/Doc…" at bounding box center [492, 353] width 492 height 231
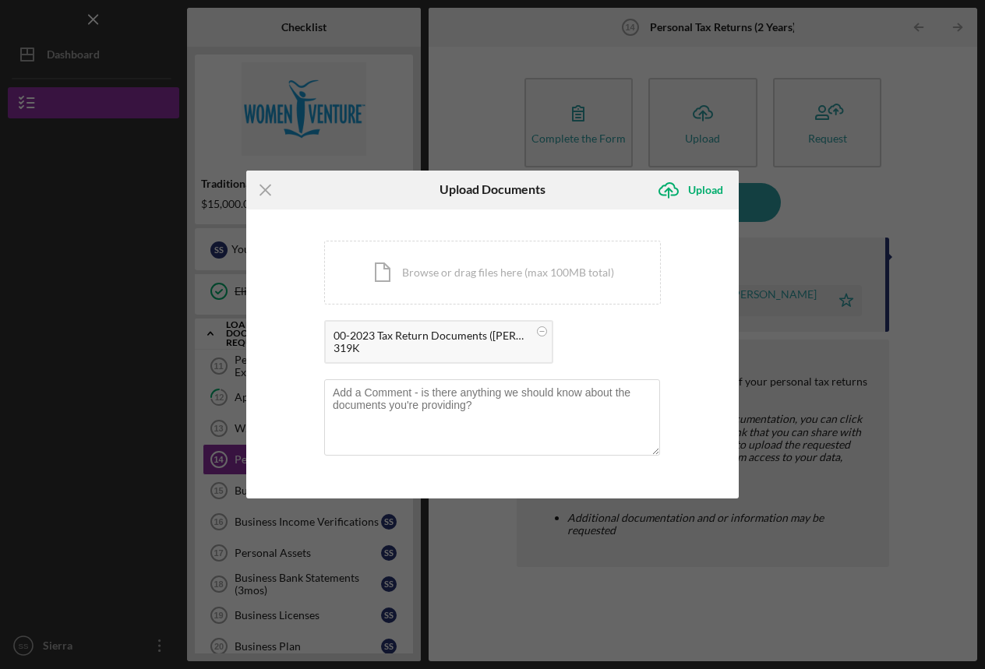
drag, startPoint x: 701, startPoint y: 188, endPoint x: 463, endPoint y: 537, distance: 422.2
click at [701, 188] on div "Upload" at bounding box center [705, 189] width 35 height 31
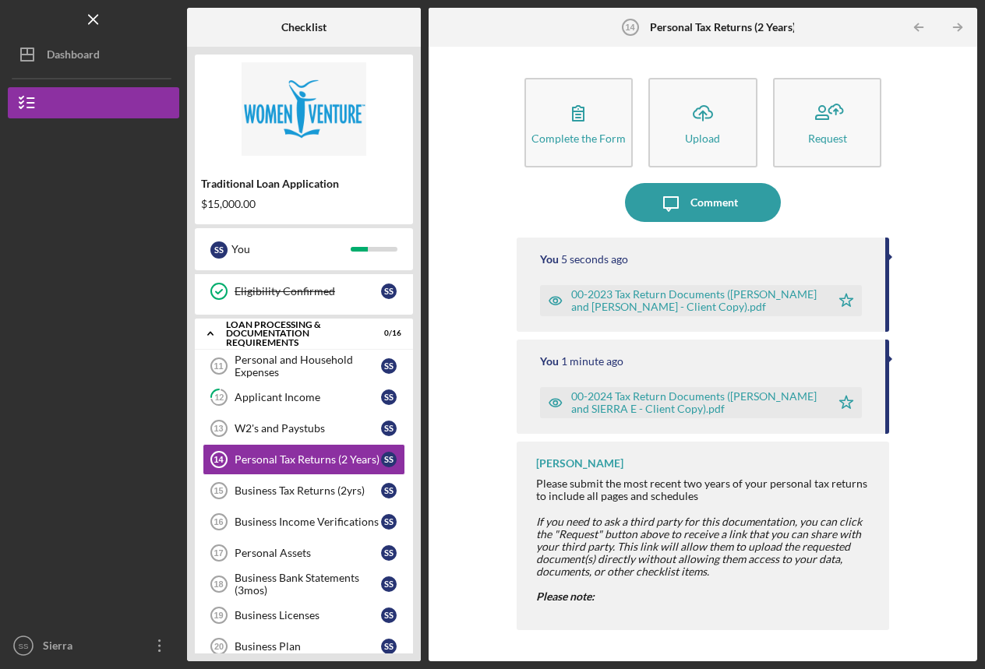
click at [294, 492] on div "Business Tax Returns (2yrs)" at bounding box center [307, 491] width 146 height 12
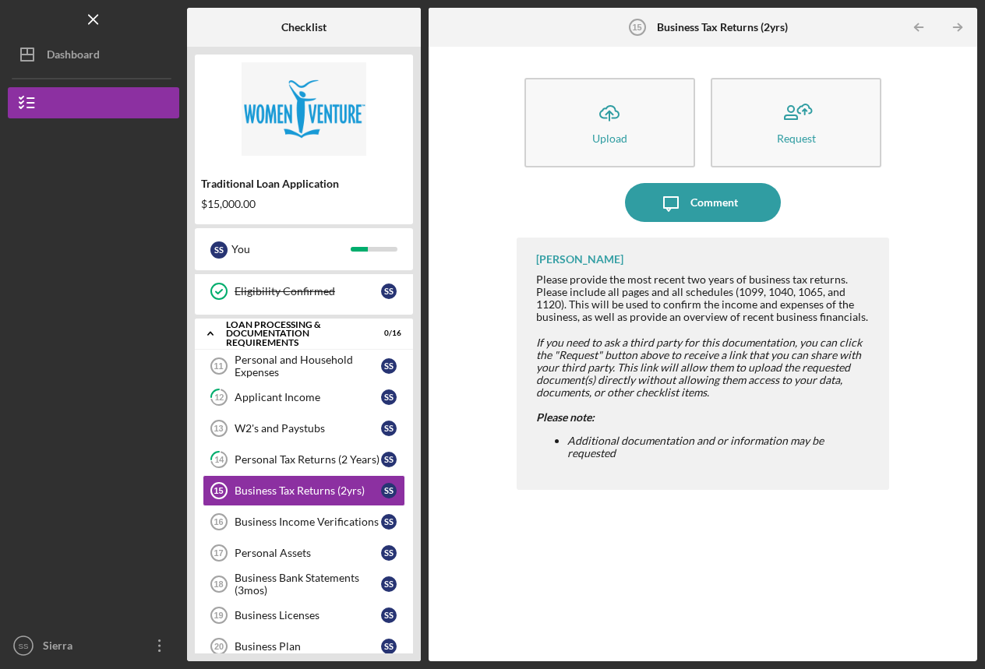
click at [608, 132] on div "Upload" at bounding box center [609, 138] width 35 height 12
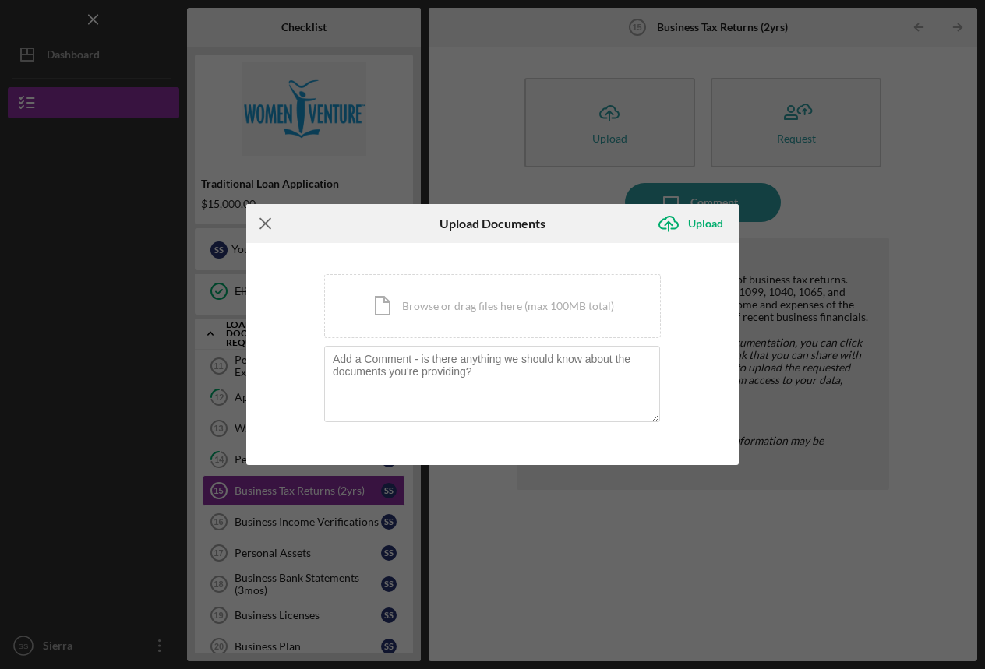
drag, startPoint x: 463, startPoint y: 537, endPoint x: 263, endPoint y: 224, distance: 372.1
click at [263, 224] on icon "Icon/Menu Close" at bounding box center [265, 223] width 39 height 39
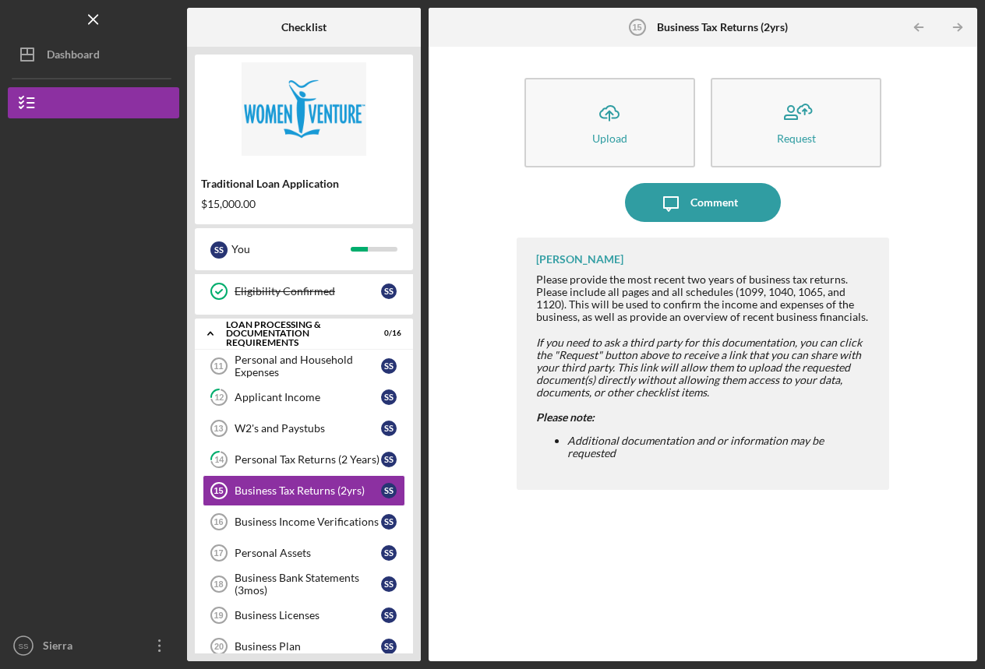
click at [265, 357] on div "Personal and Household Expenses" at bounding box center [307, 366] width 146 height 25
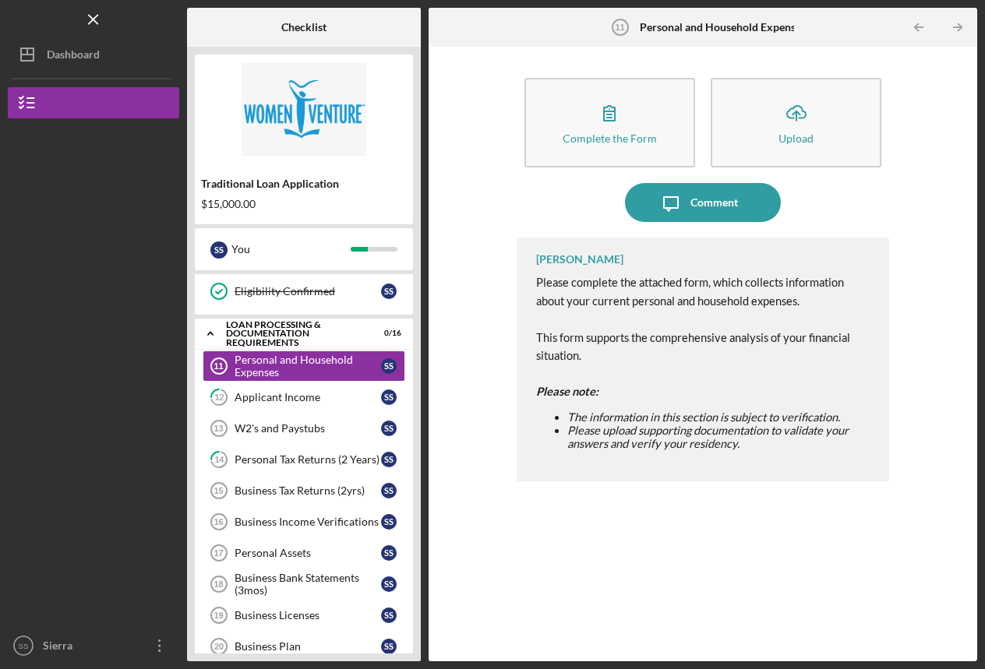
click at [606, 116] on icon "button" at bounding box center [609, 112] width 39 height 39
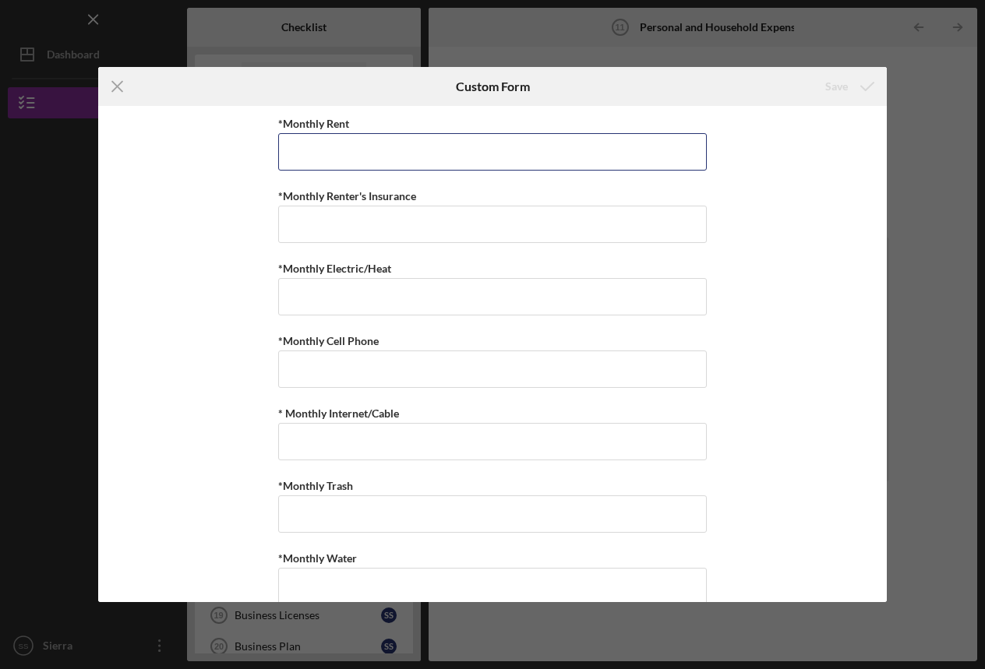
click at [337, 151] on input "*Monthly Rent" at bounding box center [492, 151] width 428 height 37
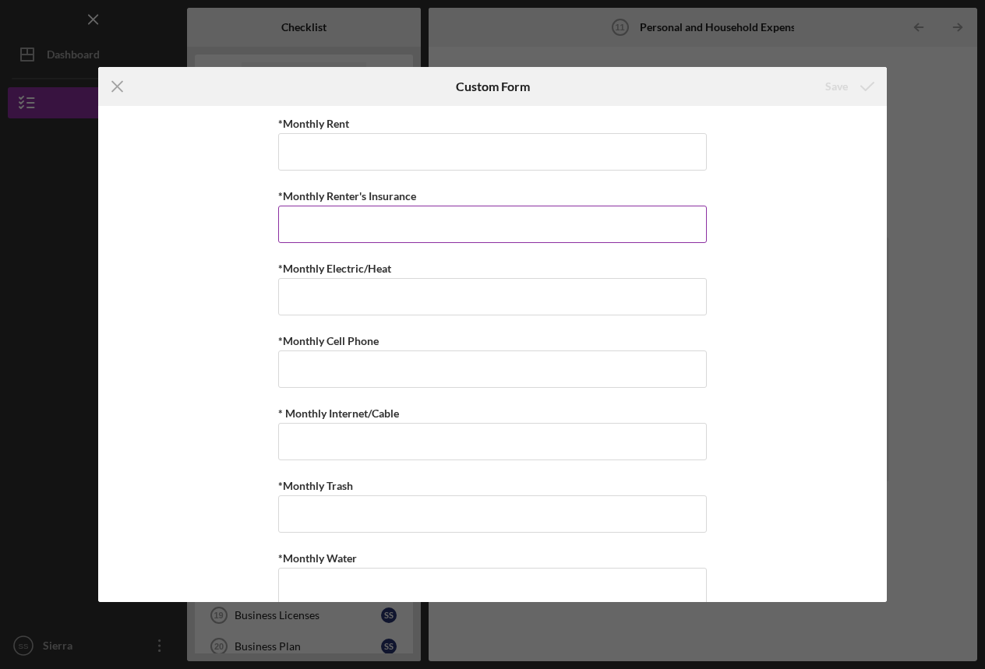
drag, startPoint x: 263, startPoint y: 224, endPoint x: 340, endPoint y: 229, distance: 78.1
click at [340, 229] on input "*Monthly Renter's Insurance" at bounding box center [492, 224] width 428 height 37
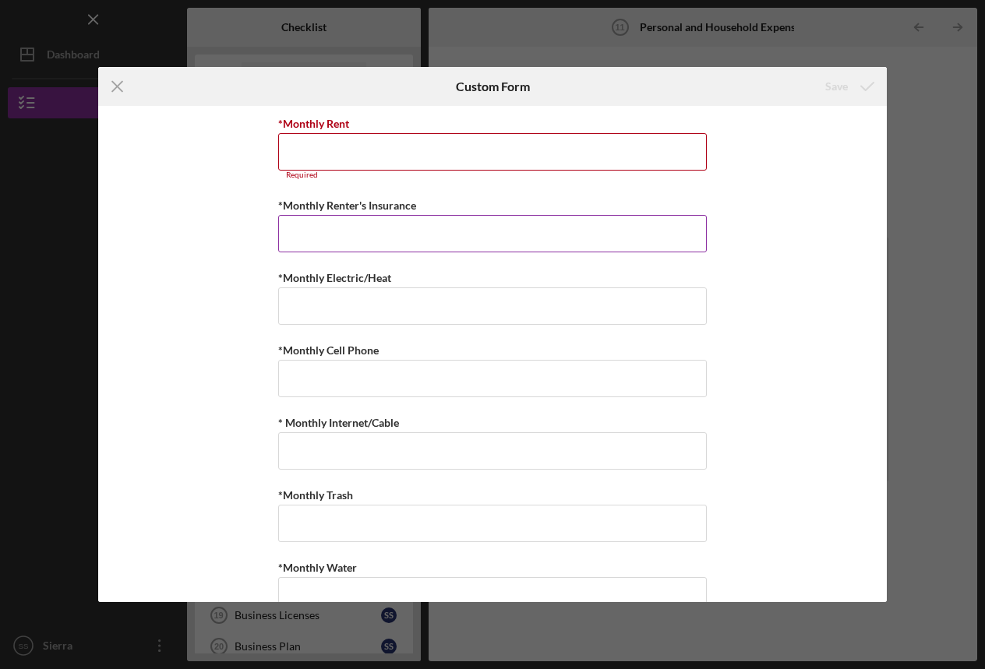
click at [115, 86] on icon "Icon/Menu Close" at bounding box center [117, 86] width 39 height 39
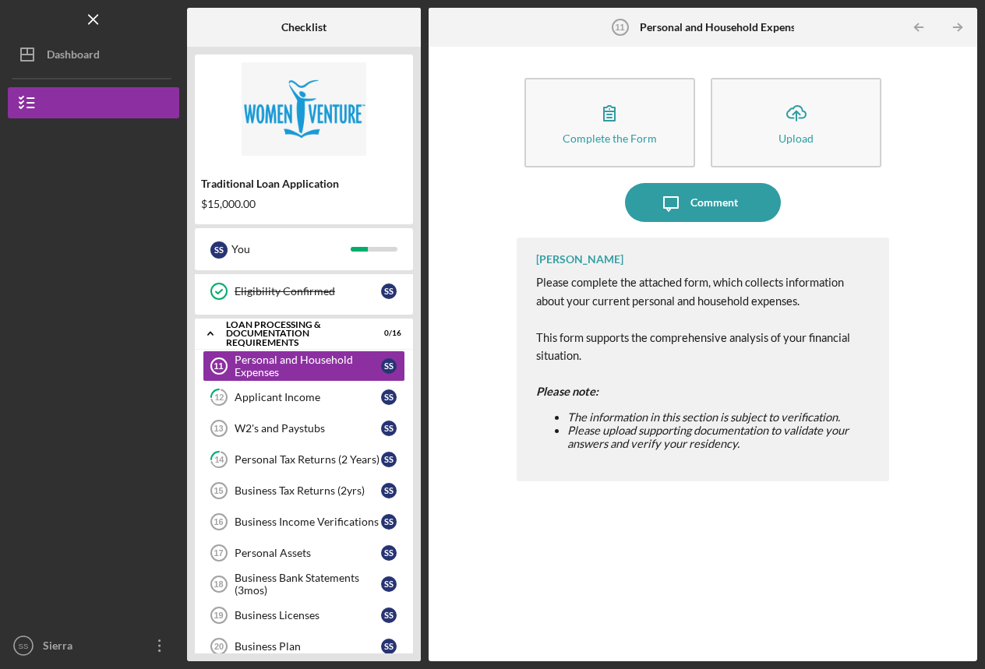
click at [255, 397] on div "Applicant Income" at bounding box center [307, 397] width 146 height 12
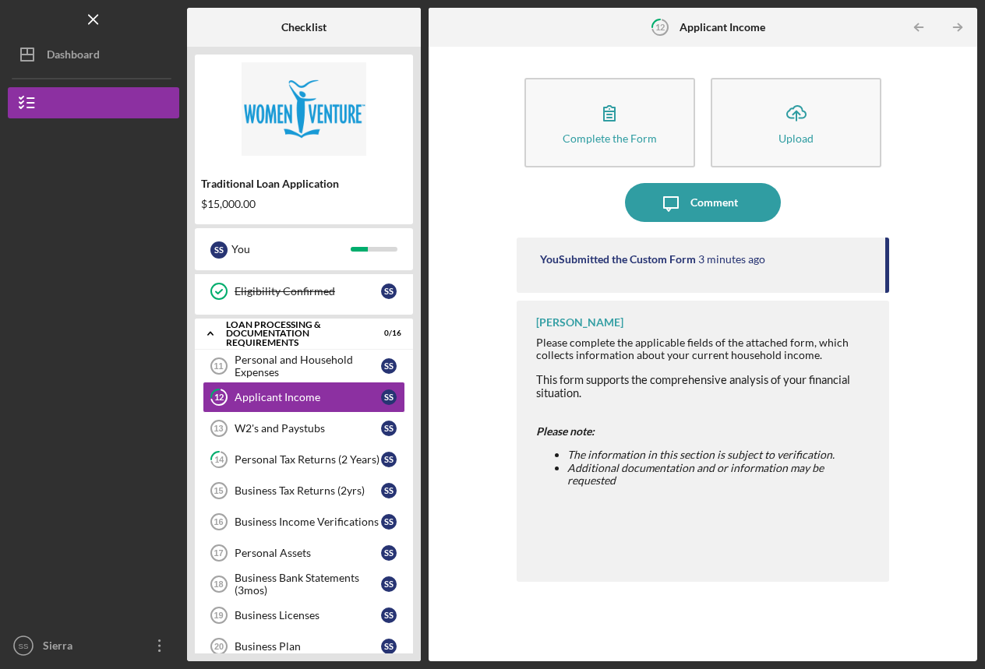
click at [600, 125] on icon "button" at bounding box center [609, 112] width 39 height 39
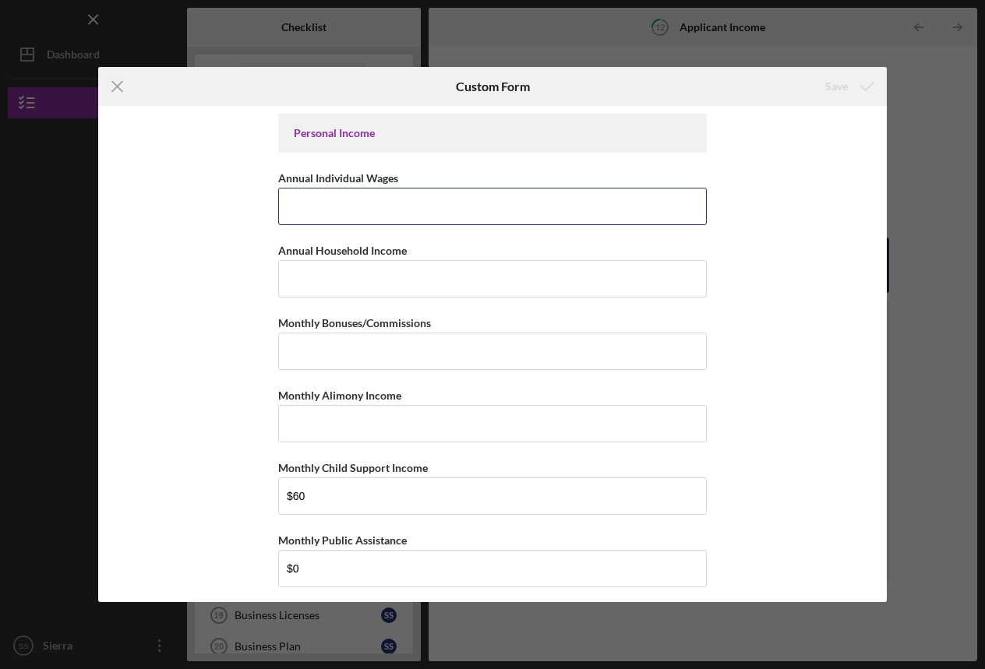
click at [408, 204] on input "Annual Individual Wages" at bounding box center [492, 206] width 428 height 37
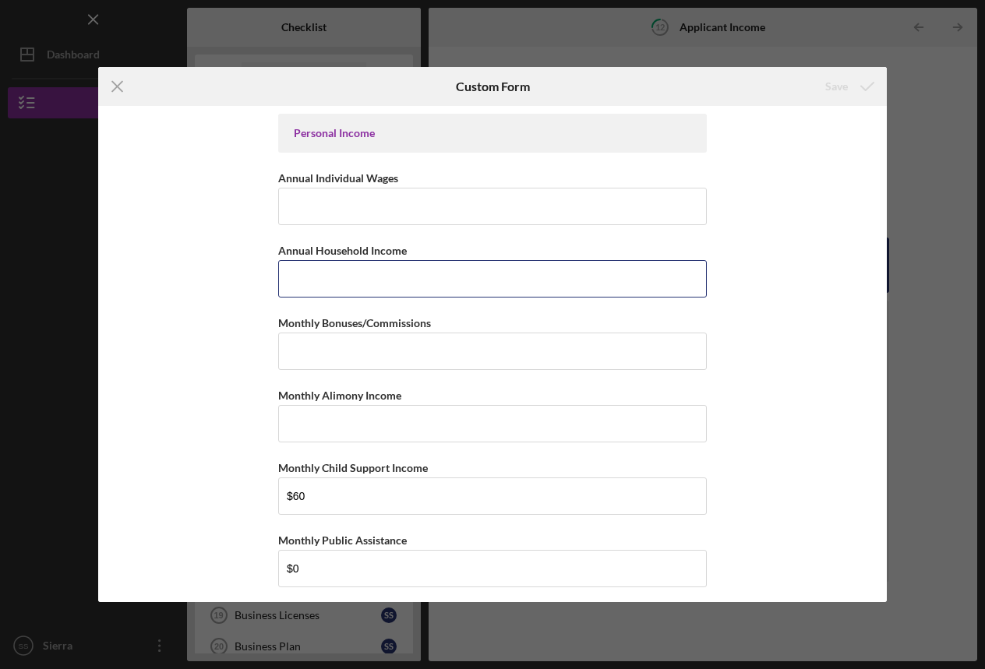
click at [398, 282] on input "Annual Household Income" at bounding box center [492, 278] width 428 height 37
type input "$159,860"
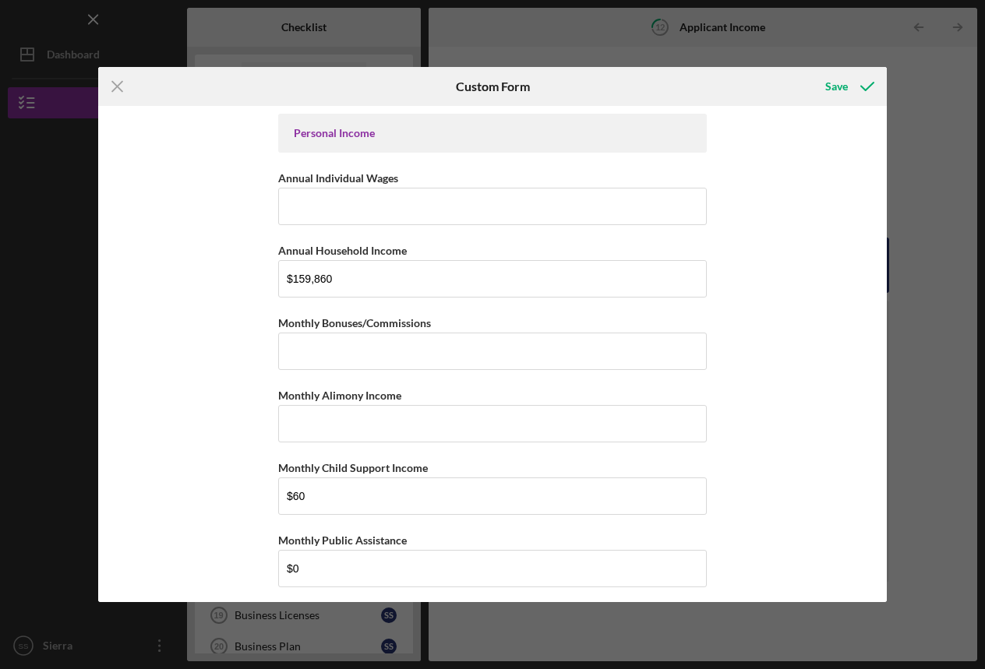
click at [806, 291] on div "Personal Income Annual Individual Wages Annual Household Income $159,860 Monthl…" at bounding box center [492, 354] width 788 height 496
click at [830, 86] on div "Save" at bounding box center [836, 86] width 23 height 31
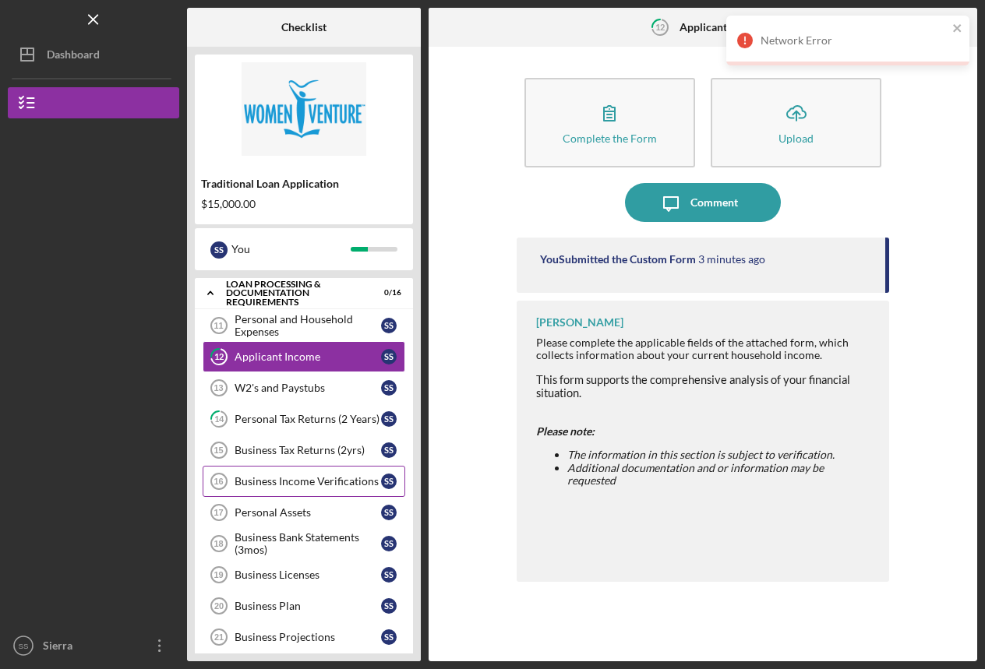
scroll to position [279, 0]
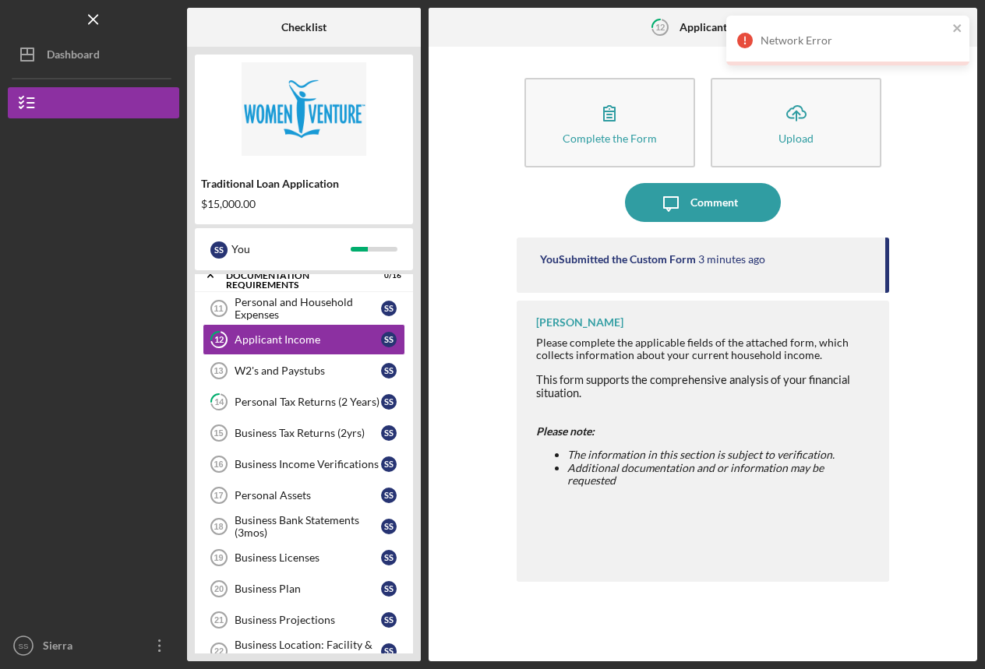
drag, startPoint x: 267, startPoint y: 436, endPoint x: 494, endPoint y: 537, distance: 248.0
click at [267, 436] on div "Business Tax Returns (2yrs)" at bounding box center [307, 433] width 146 height 12
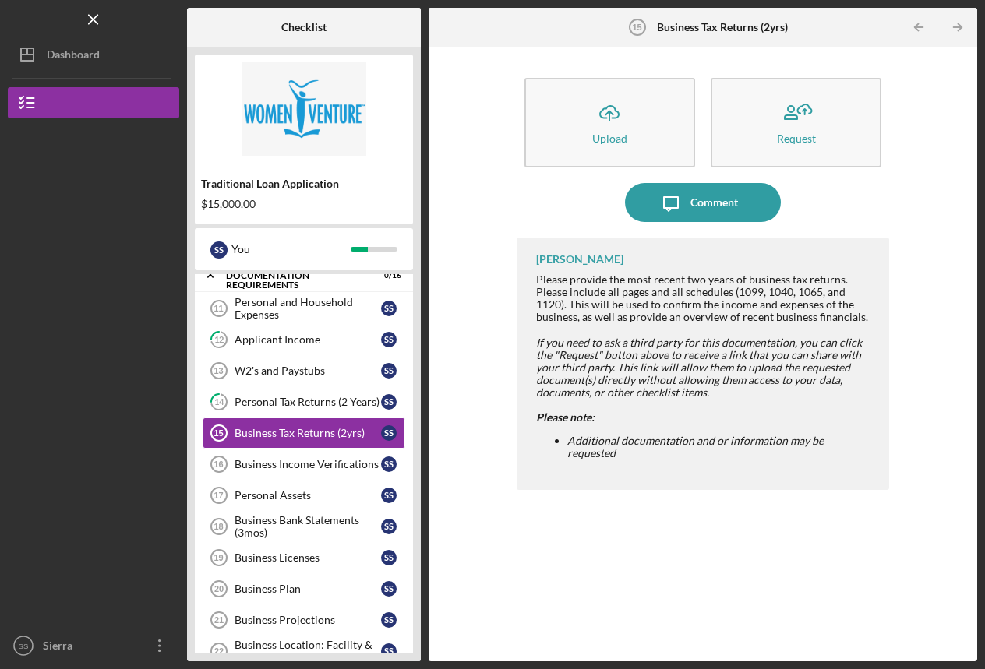
click at [304, 403] on div "Personal Tax Returns (2 Years)" at bounding box center [307, 402] width 146 height 12
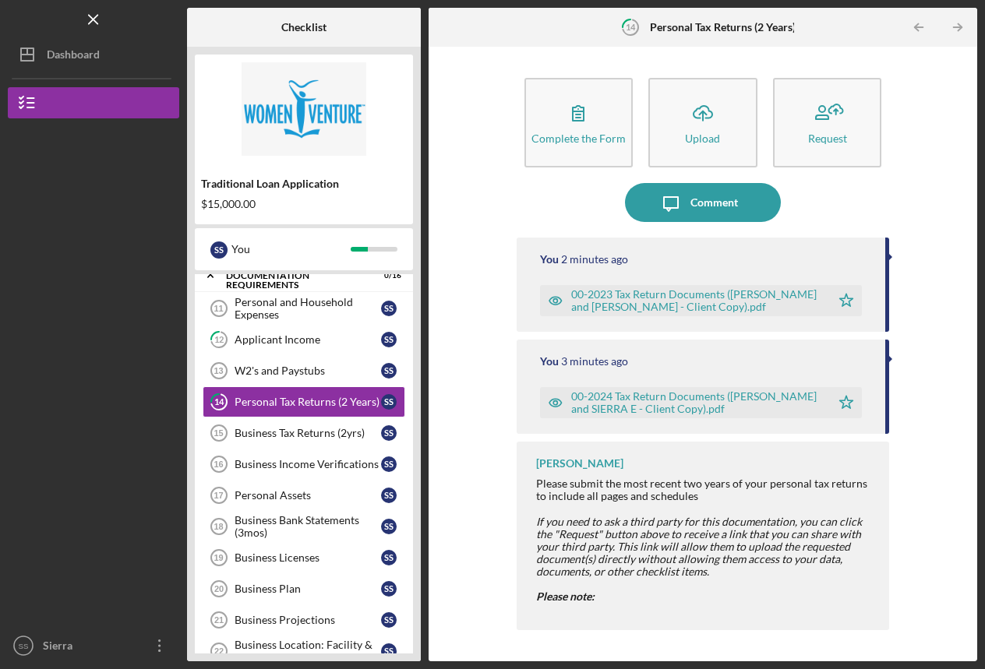
click at [297, 434] on div "Business Tax Returns (2yrs)" at bounding box center [307, 433] width 146 height 12
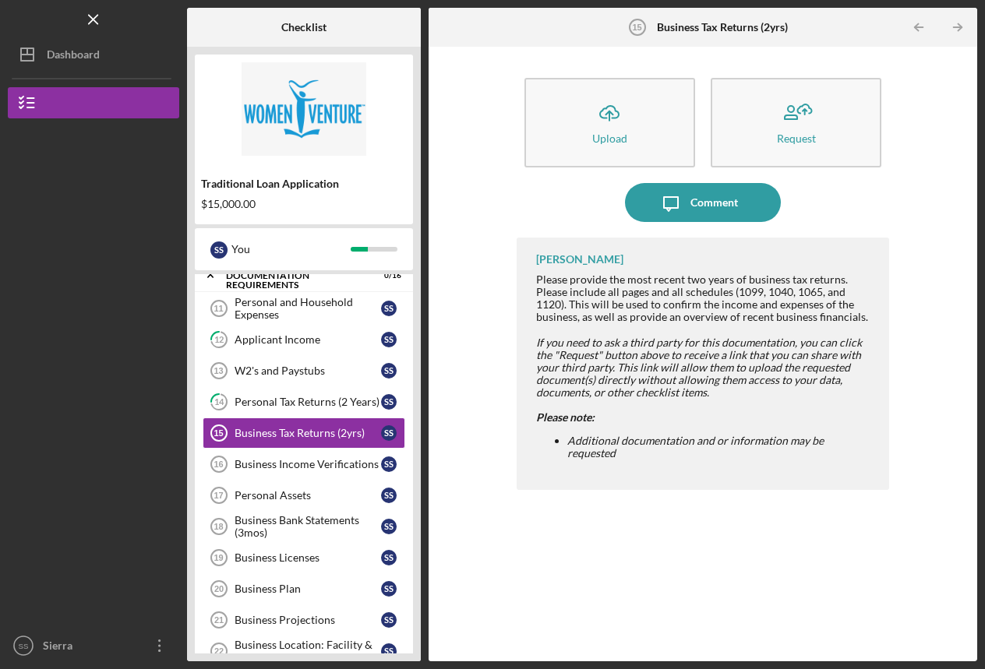
click at [602, 109] on icon "Icon/Upload" at bounding box center [609, 112] width 39 height 39
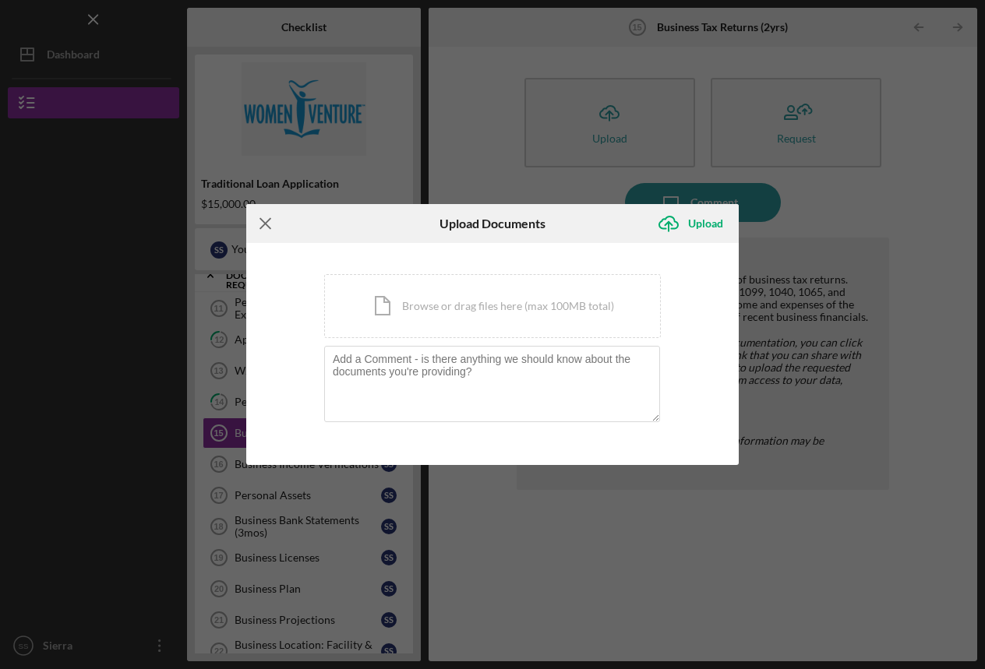
drag, startPoint x: 494, startPoint y: 537, endPoint x: 263, endPoint y: 218, distance: 393.7
click at [263, 218] on icon "Icon/Menu Close" at bounding box center [265, 223] width 39 height 39
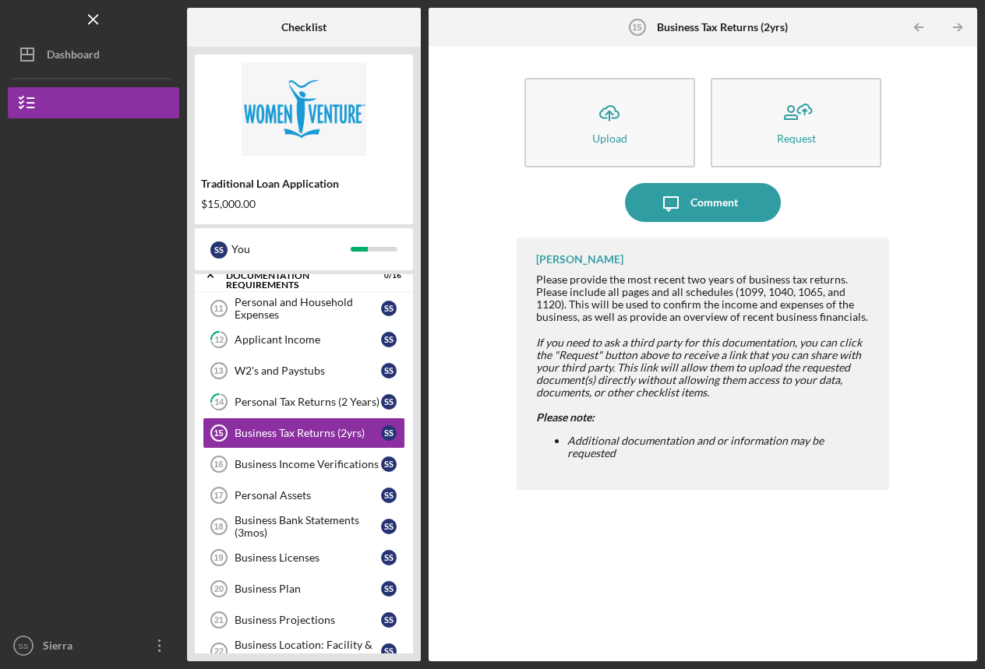
click at [301, 400] on div "Personal Tax Returns (2 Years)" at bounding box center [307, 402] width 146 height 12
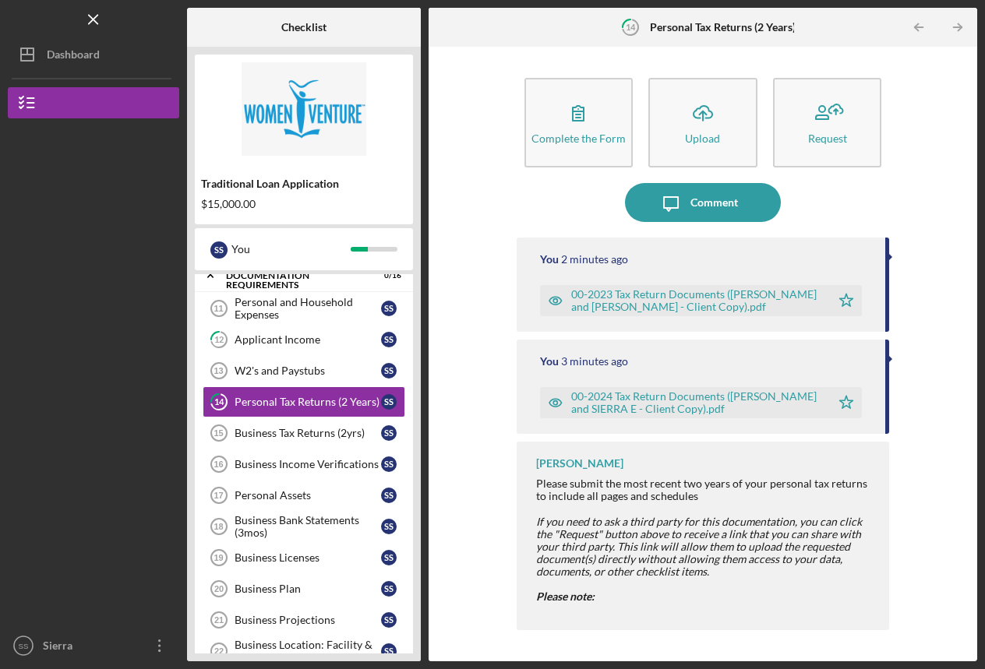
click at [295, 432] on div "Business Tax Returns (2yrs)" at bounding box center [307, 433] width 146 height 12
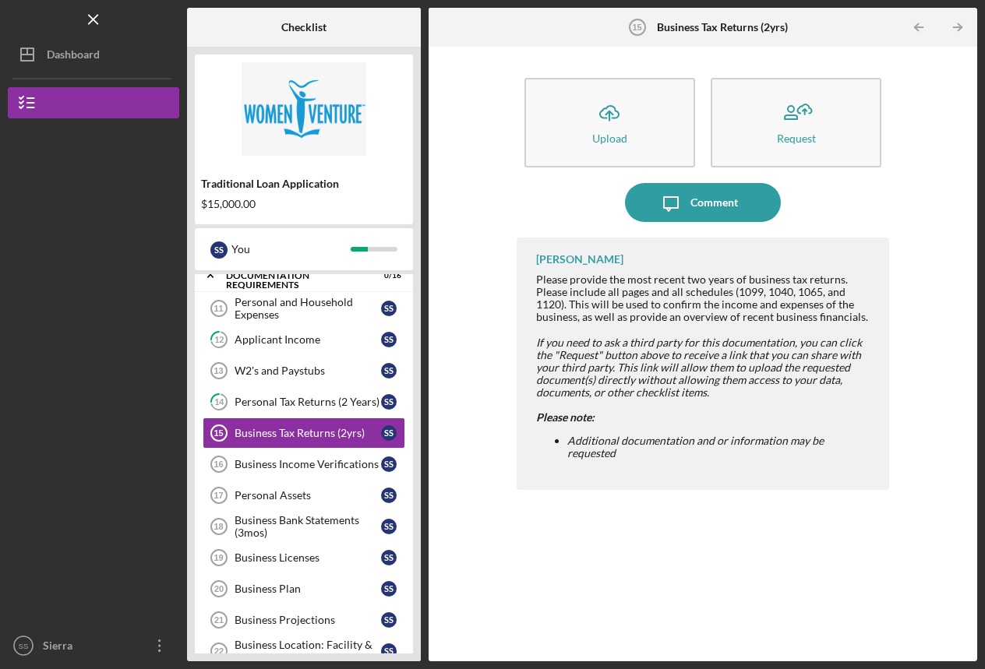
click at [273, 402] on div "Personal Tax Returns (2 Years)" at bounding box center [307, 402] width 146 height 12
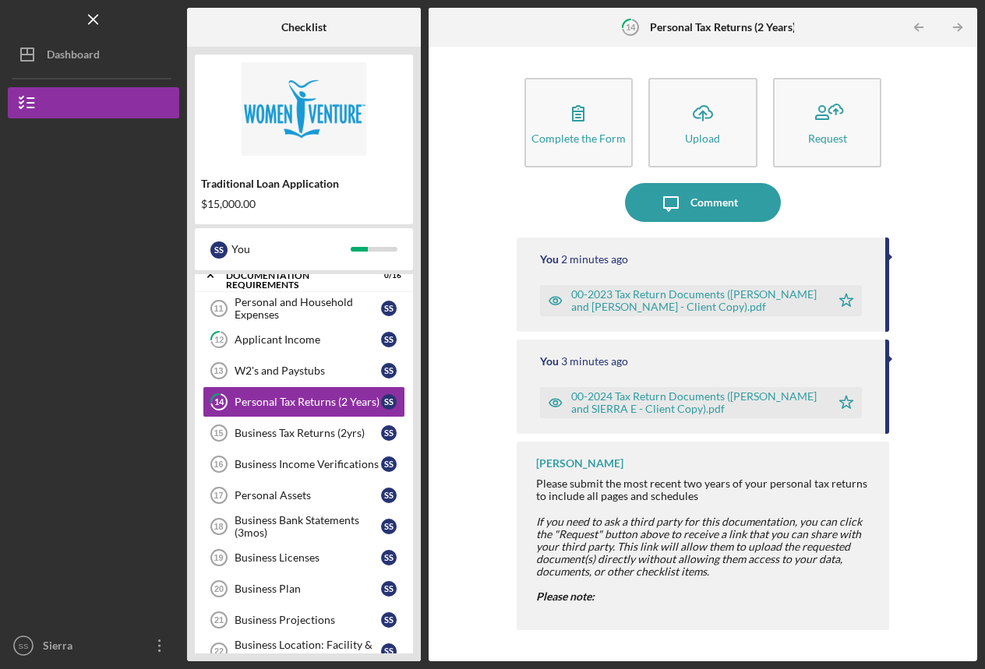
click at [705, 202] on div "Comment" at bounding box center [714, 202] width 48 height 39
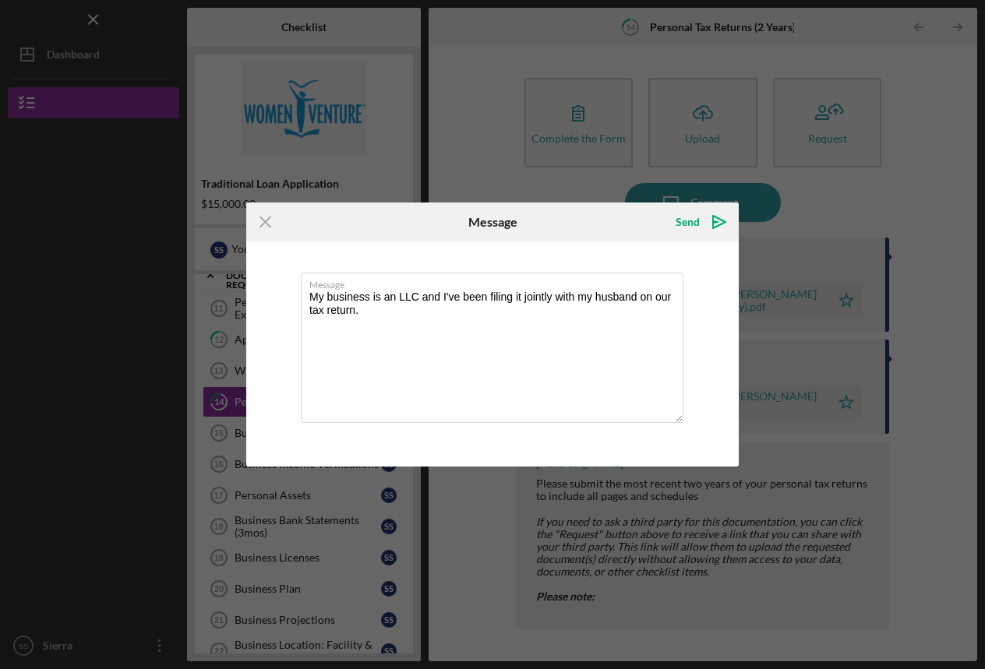
type textarea "My business is an LLC and I've been filing it jointly with my husband on our ta…"
click at [680, 220] on div "Send" at bounding box center [687, 221] width 24 height 31
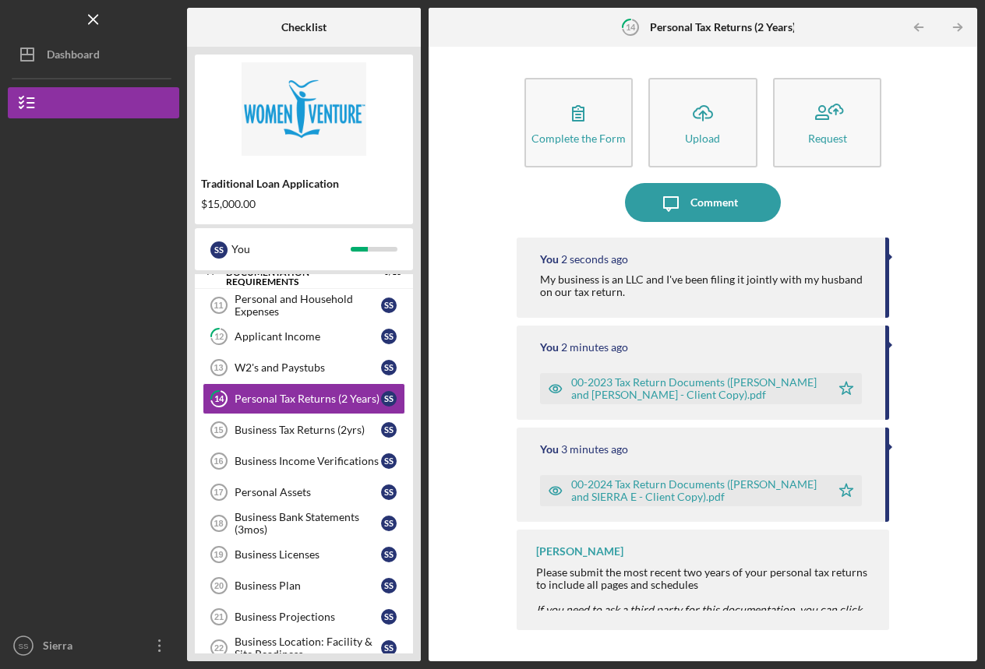
scroll to position [285, 0]
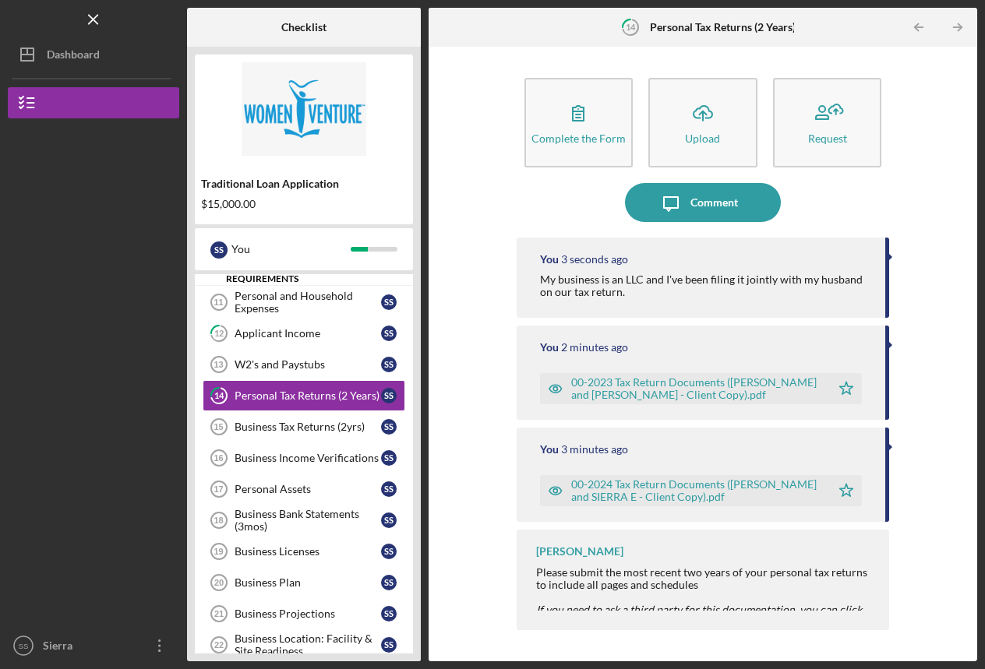
click at [264, 429] on div "Business Tax Returns (2yrs)" at bounding box center [307, 427] width 146 height 12
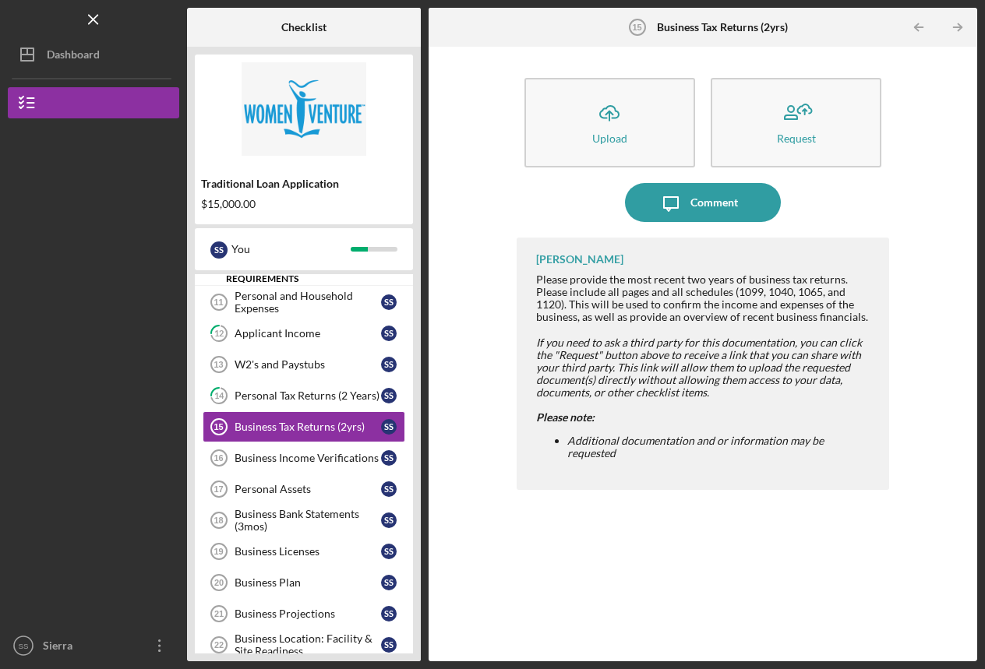
click at [715, 207] on div "Comment" at bounding box center [714, 202] width 48 height 39
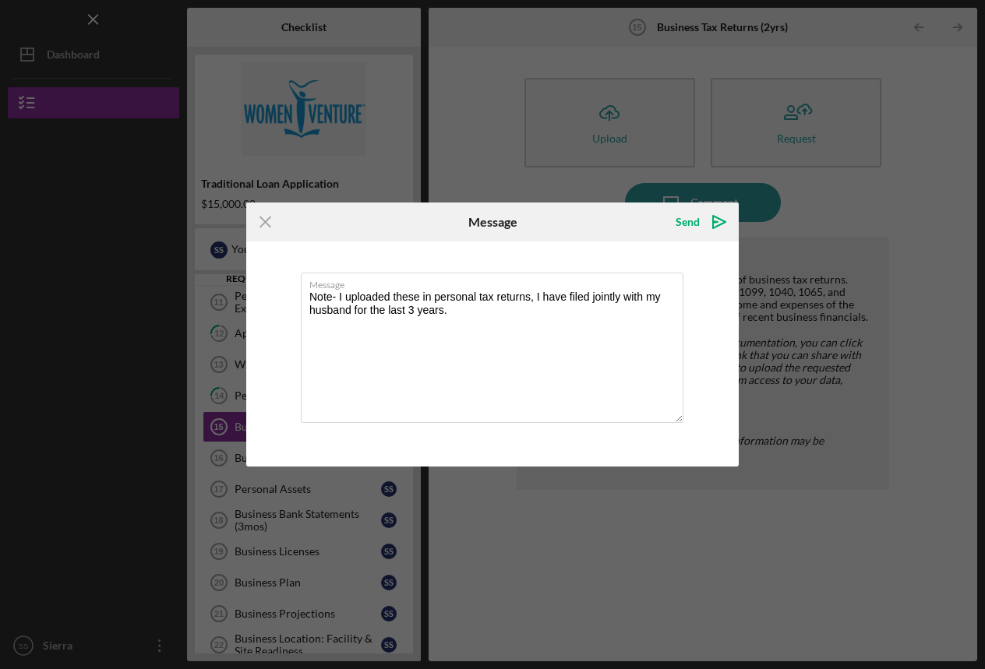
type textarea "Note- I uploaded these in personal tax returns, I have filed jointly with my hu…"
click at [684, 225] on div "Send" at bounding box center [687, 221] width 24 height 31
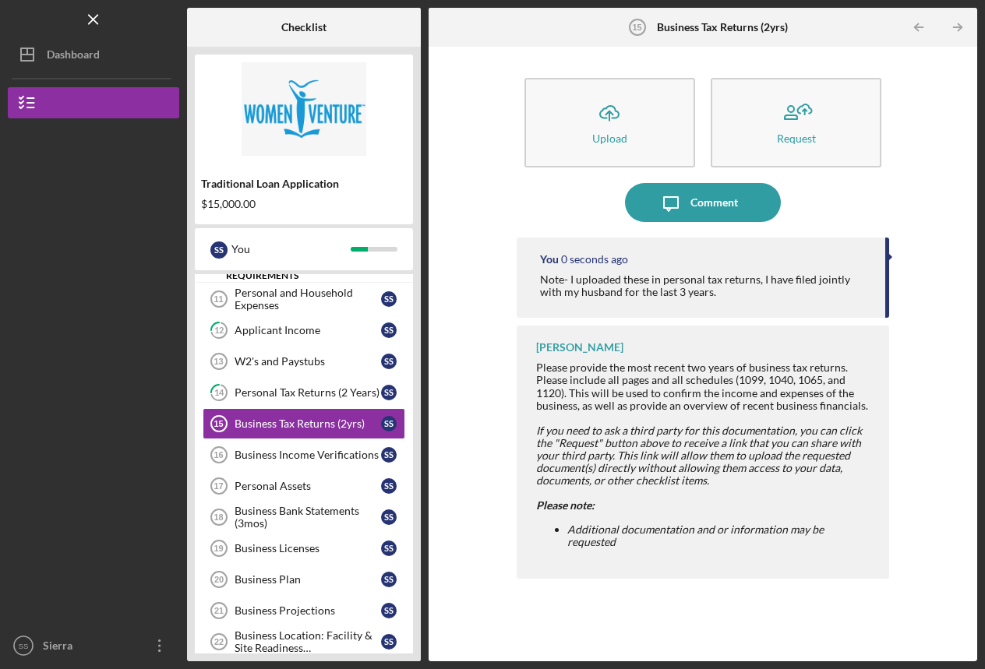
scroll to position [291, 0]
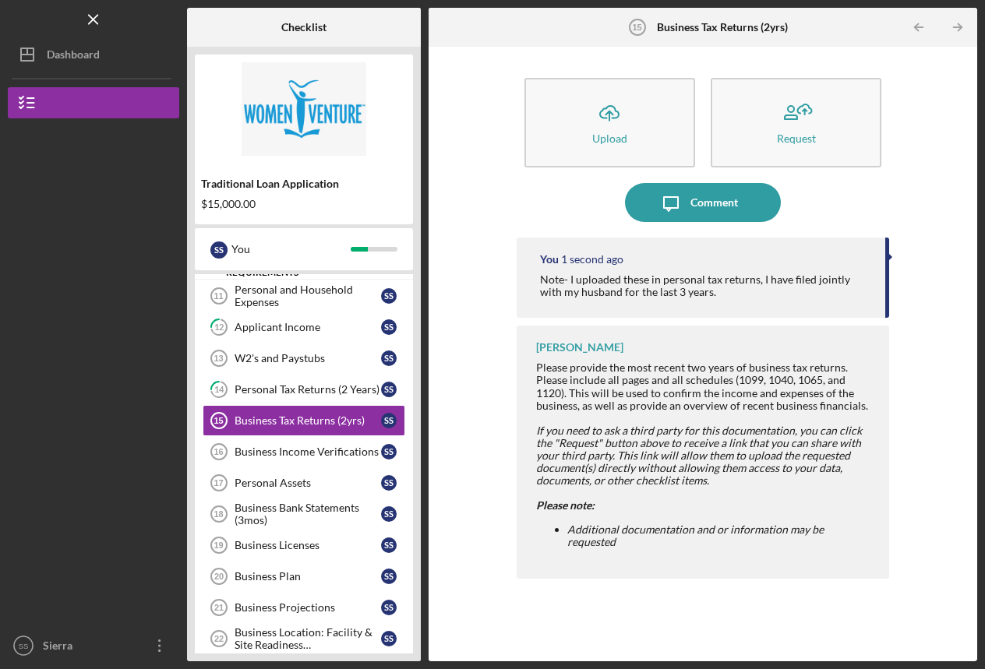
click at [266, 456] on div "Business Income Verifications" at bounding box center [307, 452] width 146 height 12
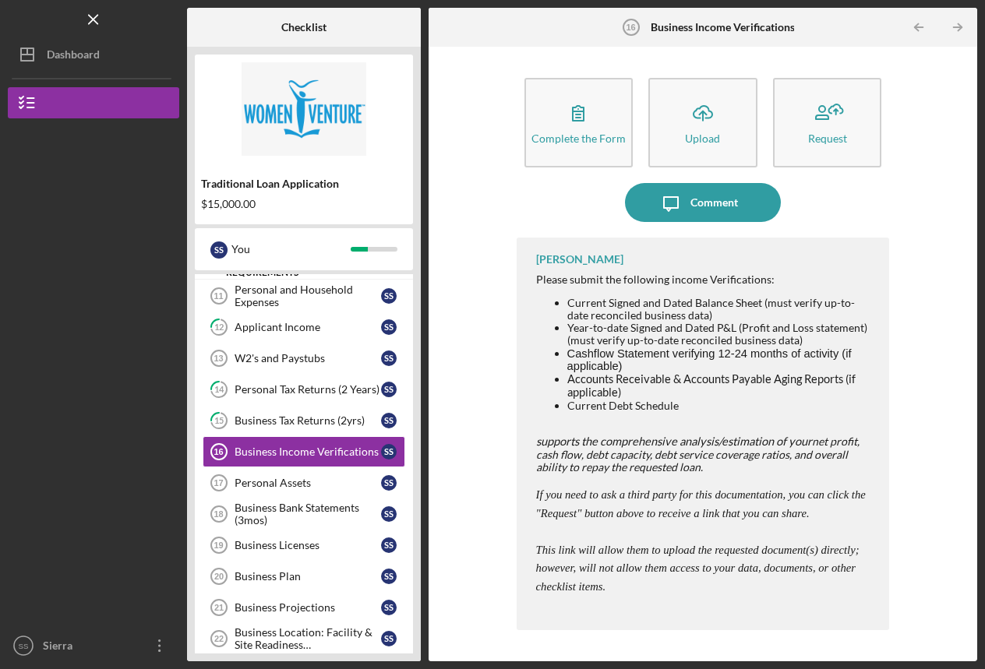
scroll to position [294, 0]
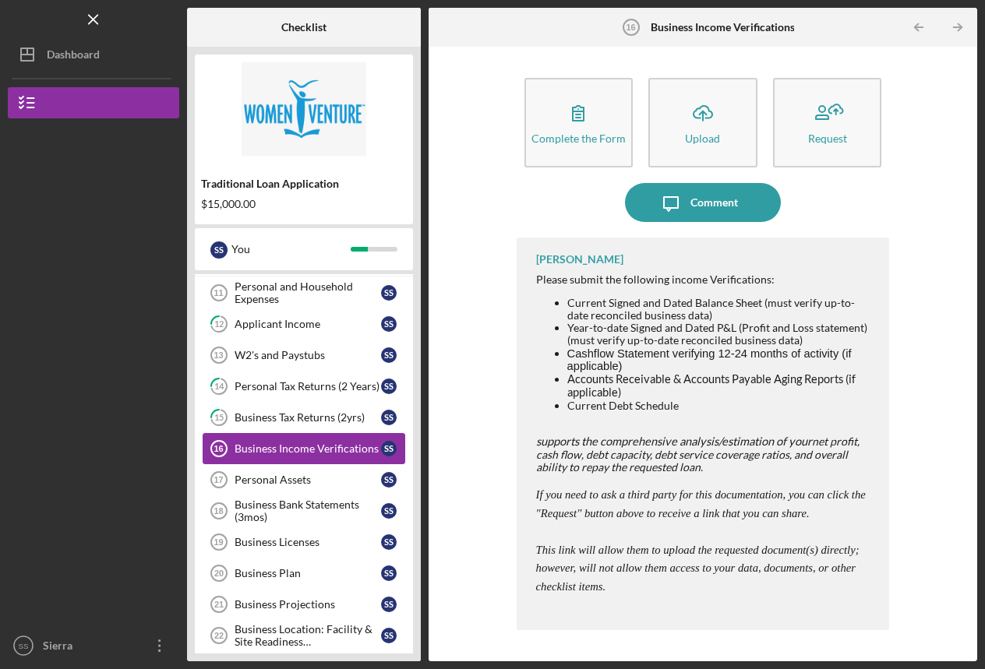
click at [264, 352] on div "W2's and Paystubs" at bounding box center [307, 355] width 146 height 12
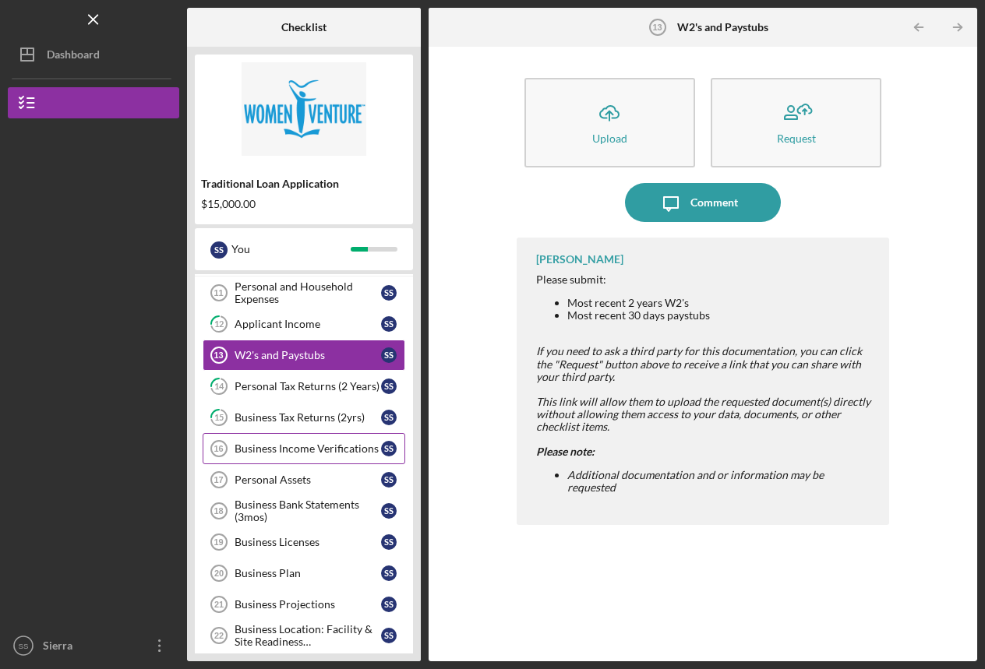
click at [693, 202] on div "Comment" at bounding box center [714, 202] width 48 height 39
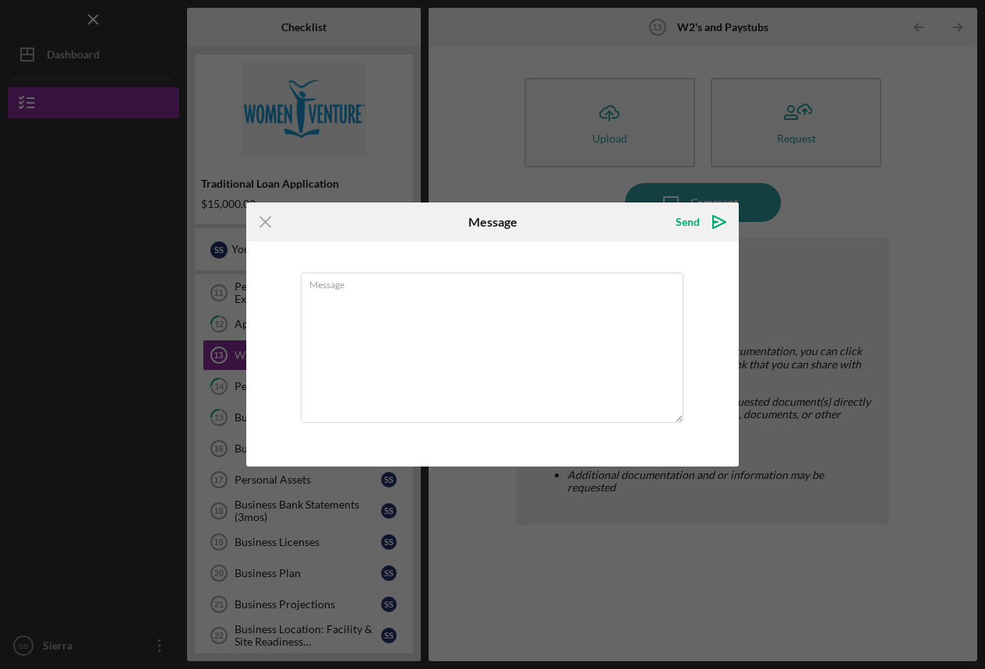
drag, startPoint x: 268, startPoint y: 217, endPoint x: 494, endPoint y: 537, distance: 391.2
click at [268, 217] on icon "Icon/Menu Close" at bounding box center [265, 222] width 39 height 39
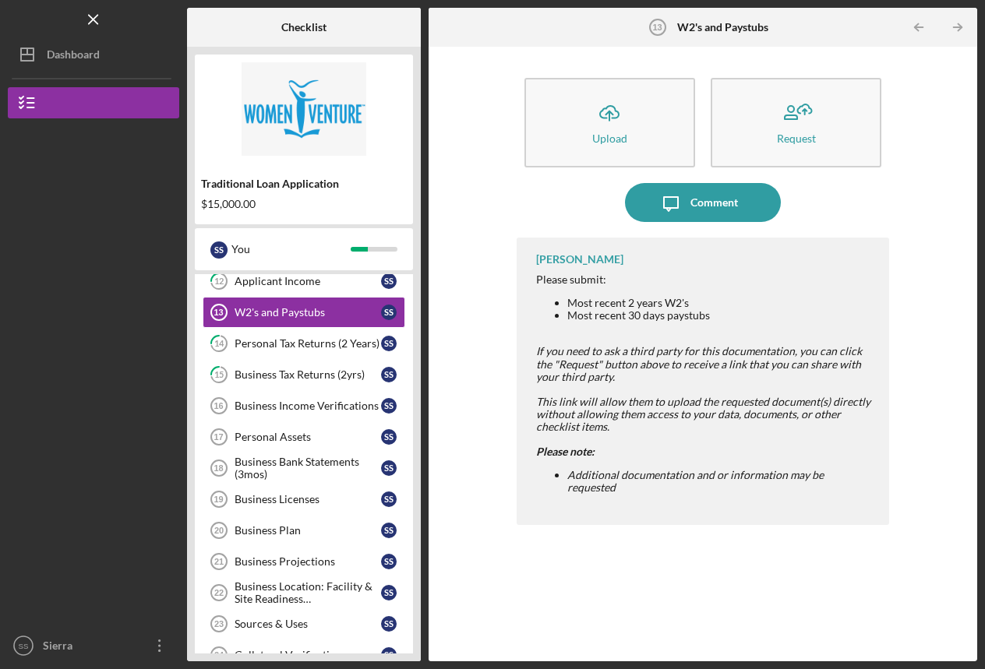
scroll to position [368, 0]
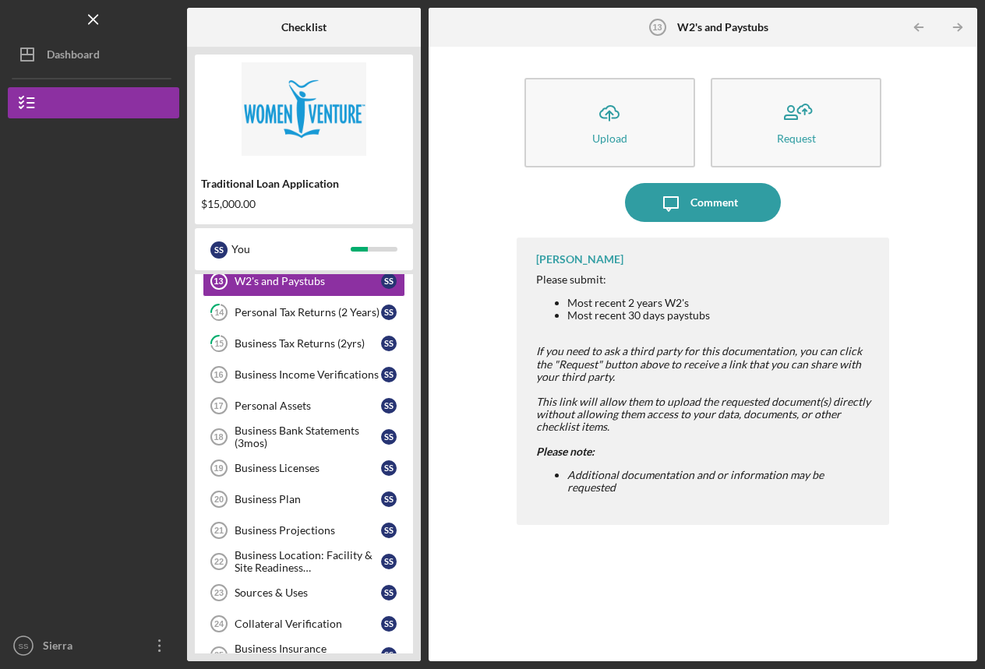
click at [270, 472] on div "Business Licenses" at bounding box center [307, 468] width 146 height 12
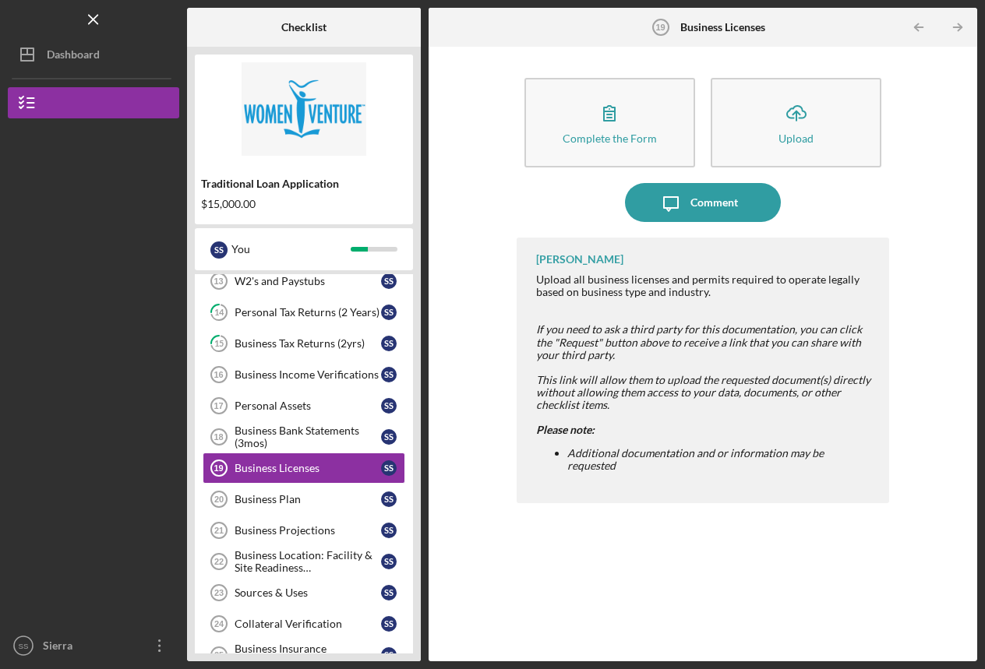
click at [266, 498] on div "Business Plan" at bounding box center [307, 499] width 146 height 12
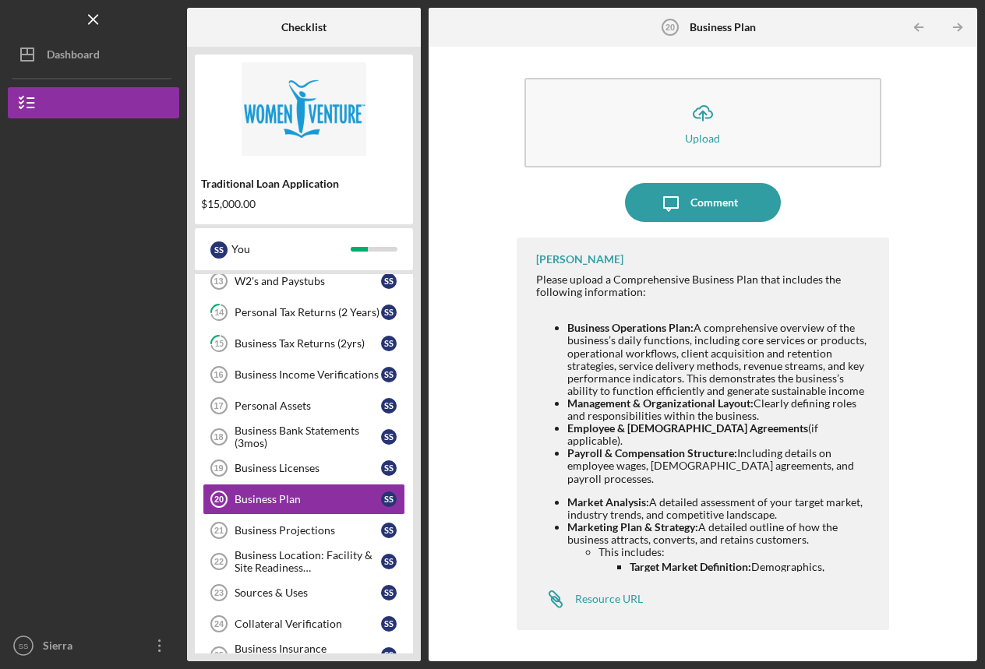
click at [284, 530] on div "Business Projections" at bounding box center [307, 530] width 146 height 12
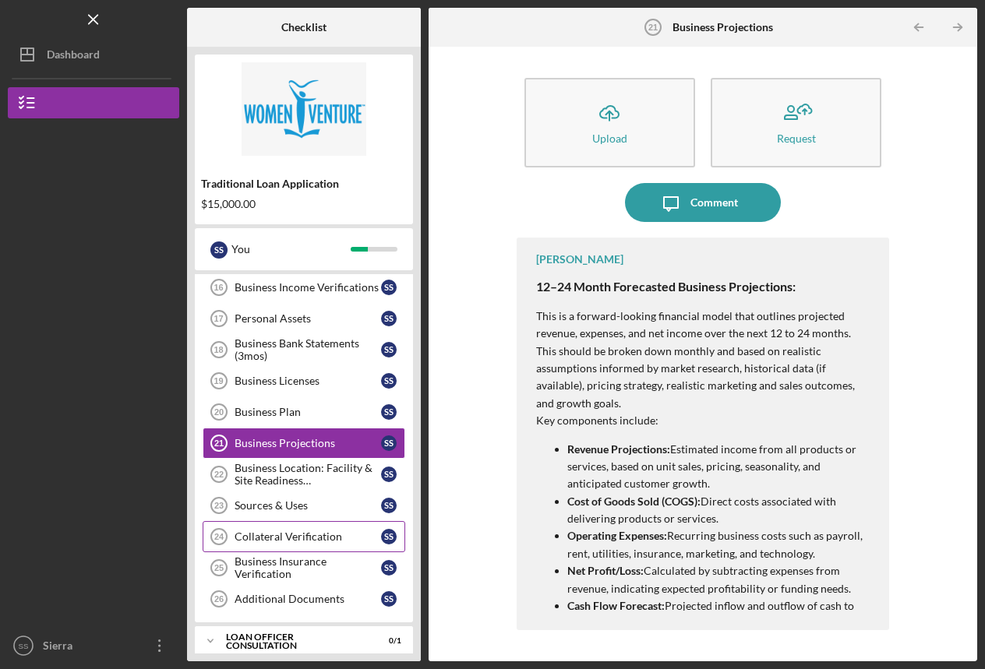
scroll to position [459, 0]
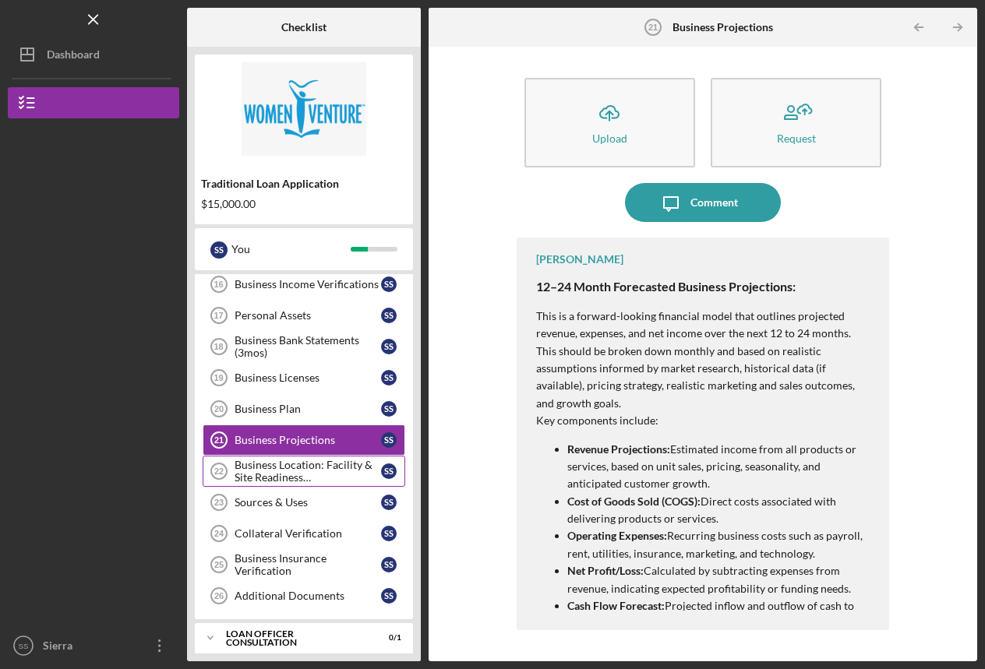
drag, startPoint x: 284, startPoint y: 530, endPoint x: 266, endPoint y: 477, distance: 56.4
click at [266, 477] on div "Business Location: Facility & Site Readiness Documentation" at bounding box center [307, 471] width 146 height 25
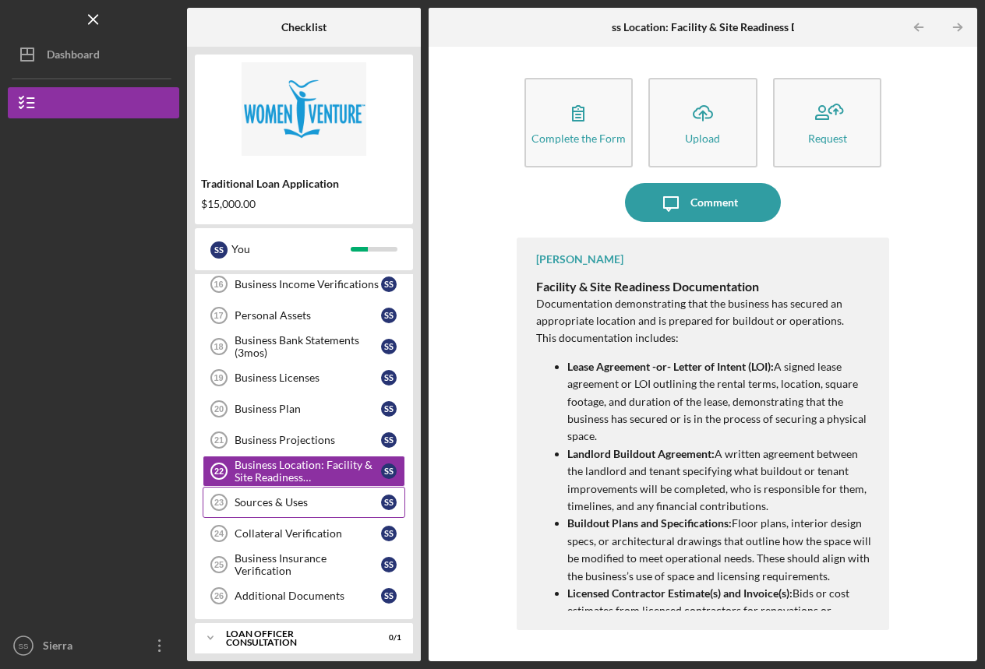
drag, startPoint x: 266, startPoint y: 477, endPoint x: 268, endPoint y: 501, distance: 24.2
click at [268, 501] on div "Sources & Uses" at bounding box center [307, 502] width 146 height 12
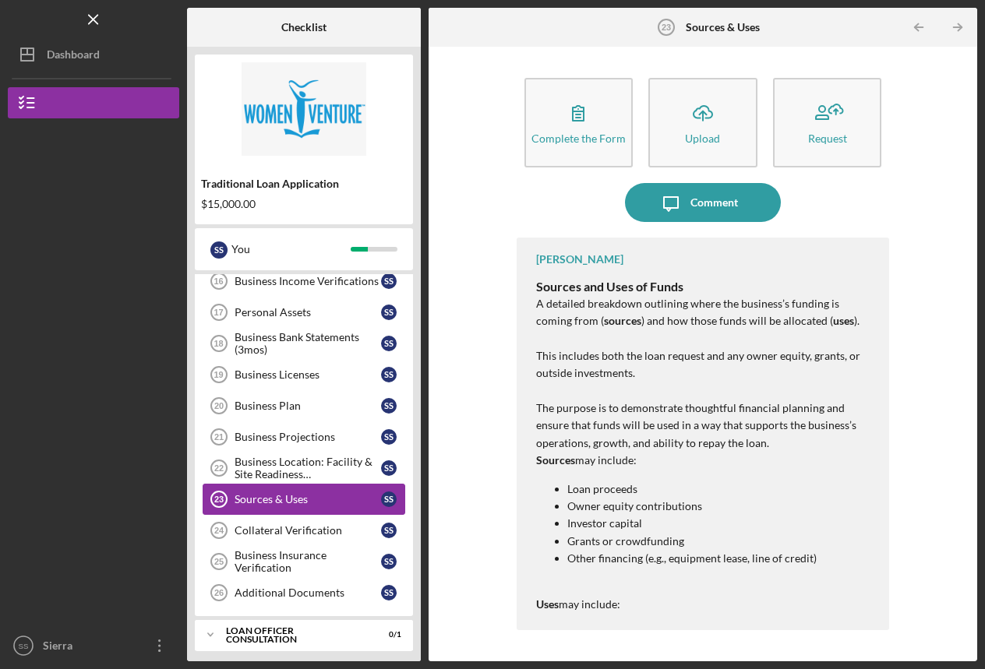
scroll to position [465, 0]
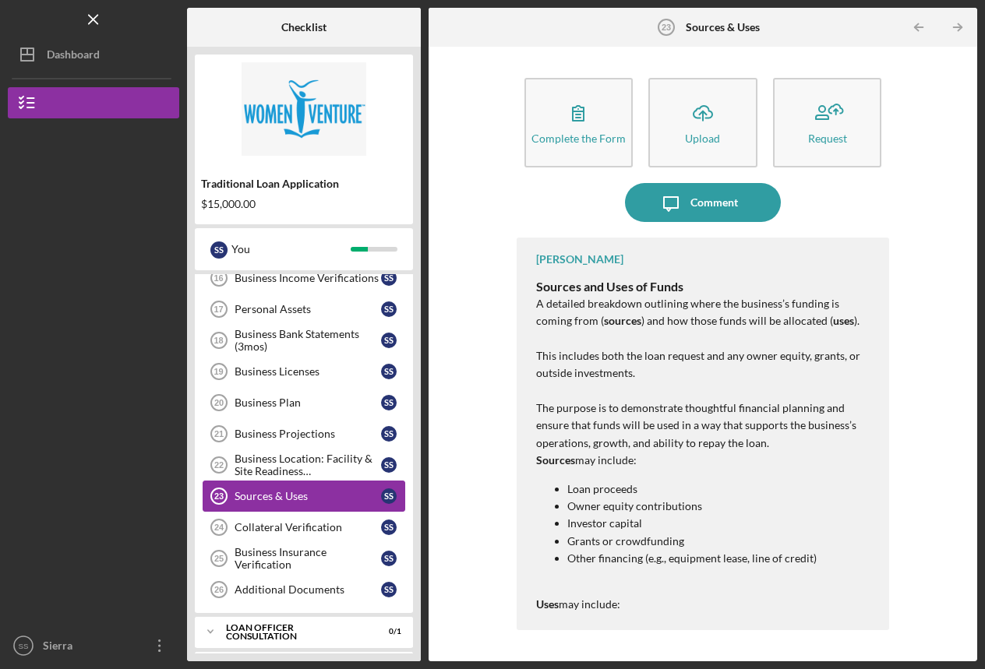
click at [256, 527] on div "Collateral Verification" at bounding box center [307, 527] width 146 height 12
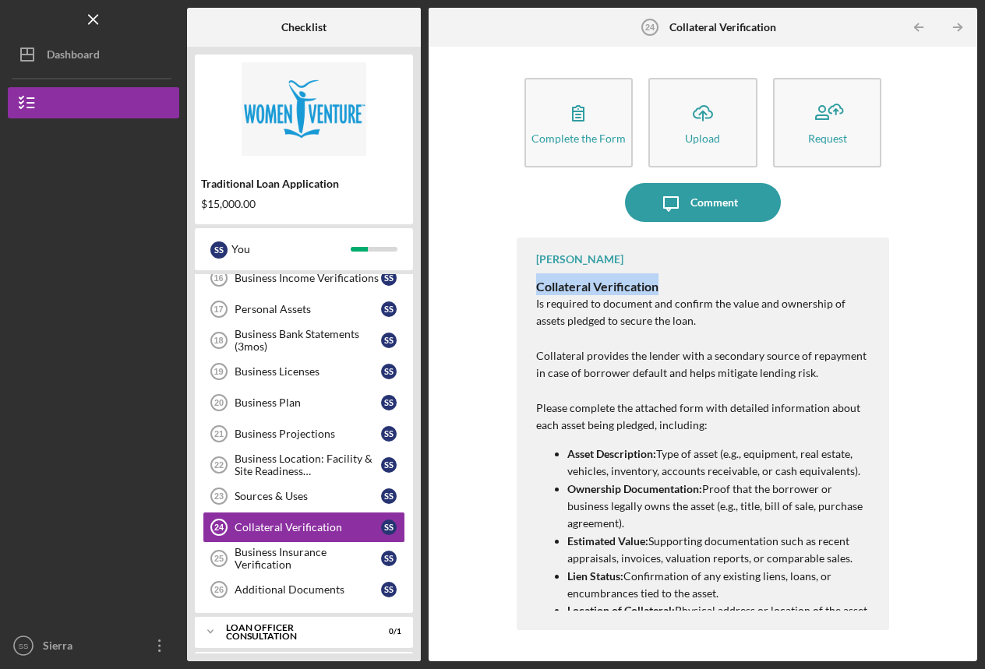
drag, startPoint x: 268, startPoint y: 501, endPoint x: 497, endPoint y: 291, distance: 310.9
click at [497, 291] on div "Complete the Form Form Icon/Upload Upload Request Icon/Message Comment [PERSON_…" at bounding box center [702, 354] width 533 height 599
copy strong "Collateral Verification"
drag, startPoint x: 273, startPoint y: 566, endPoint x: 474, endPoint y: 533, distance: 203.7
click at [273, 566] on div "Business Insurance Verification" at bounding box center [307, 558] width 146 height 25
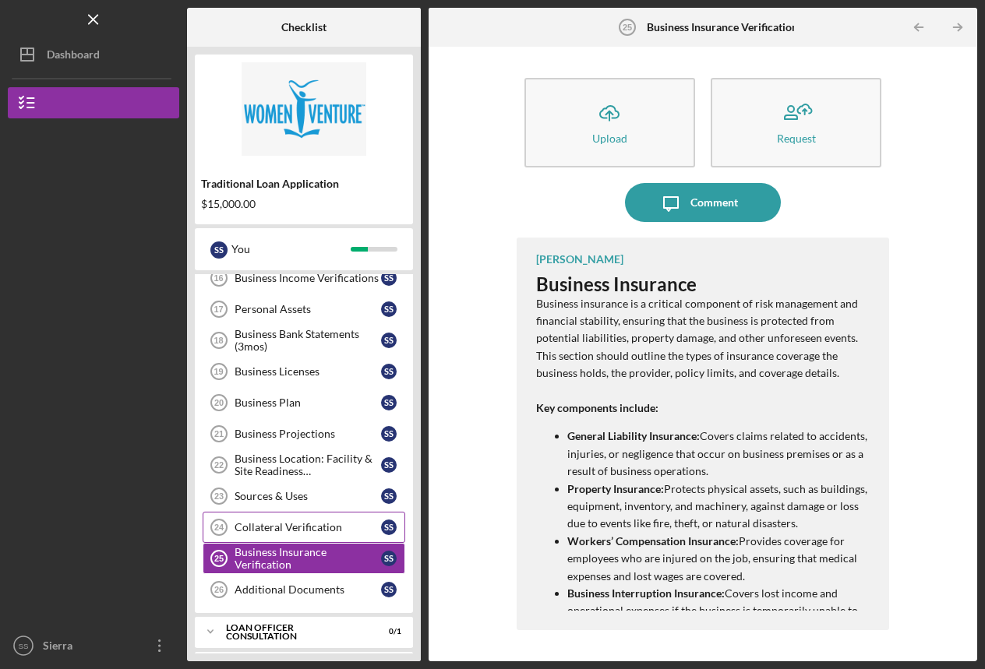
drag, startPoint x: 474, startPoint y: 533, endPoint x: 305, endPoint y: 526, distance: 169.2
click at [305, 526] on div "Collateral Verification" at bounding box center [307, 527] width 146 height 12
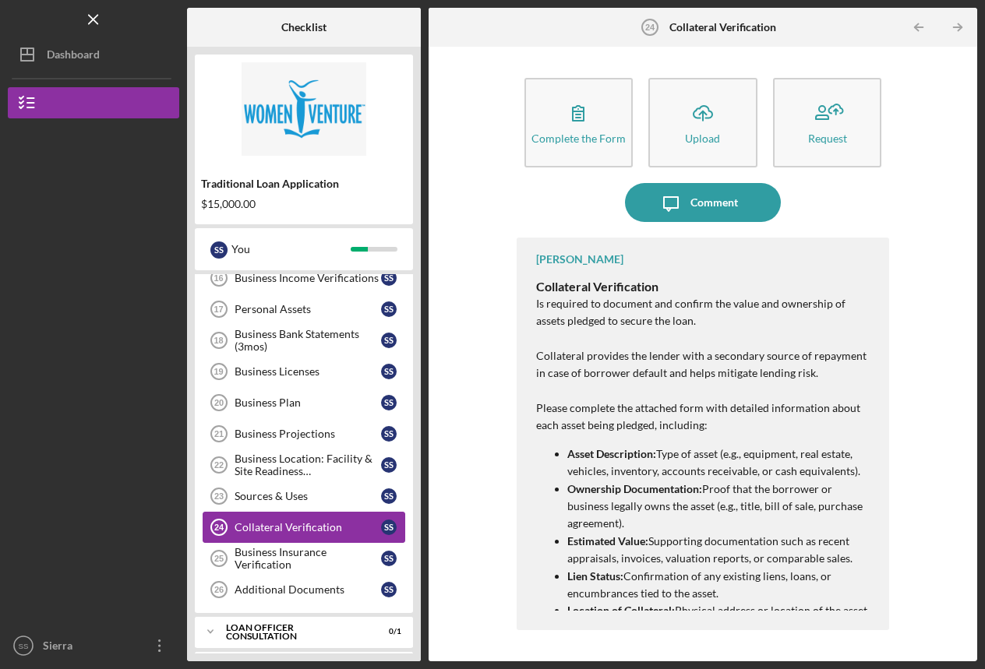
click at [282, 337] on div "Business Bank Statements (3mos)" at bounding box center [307, 340] width 146 height 25
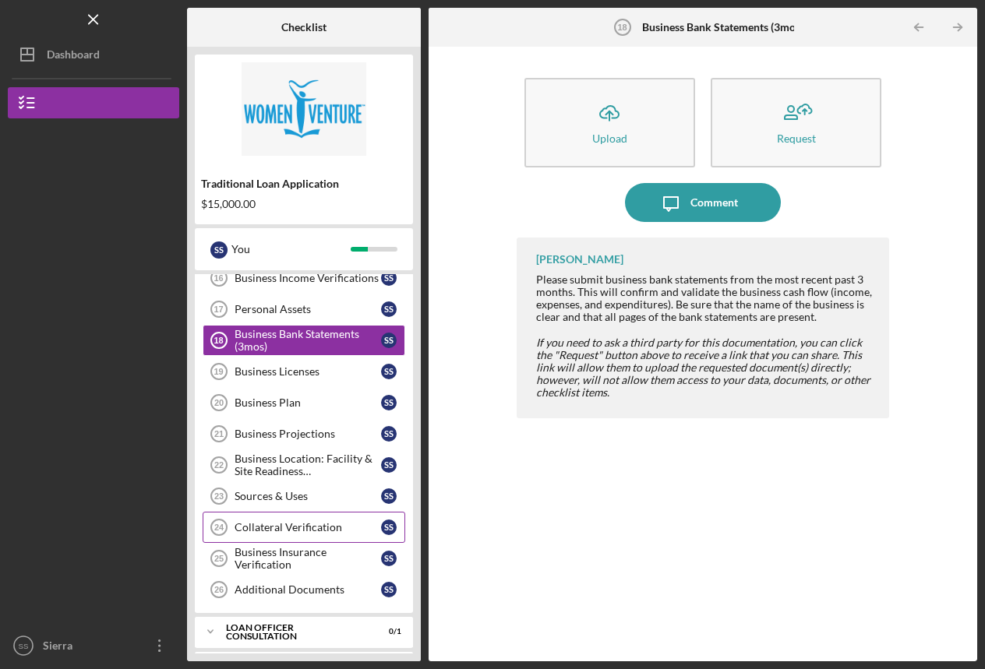
click at [616, 132] on div "Upload" at bounding box center [609, 138] width 35 height 12
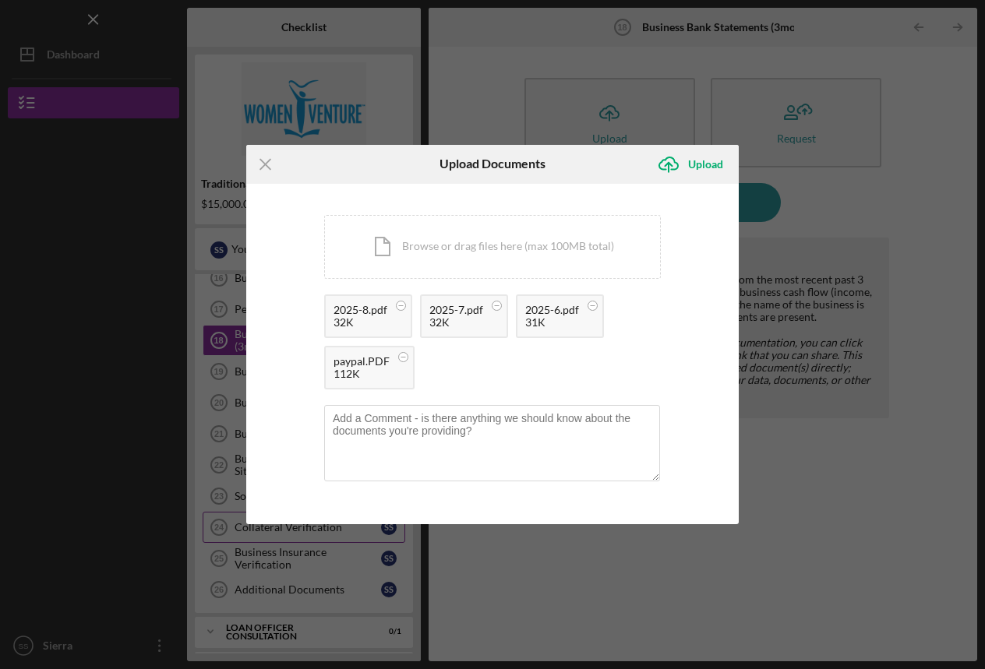
click at [401, 356] on circle at bounding box center [403, 356] width 9 height 9
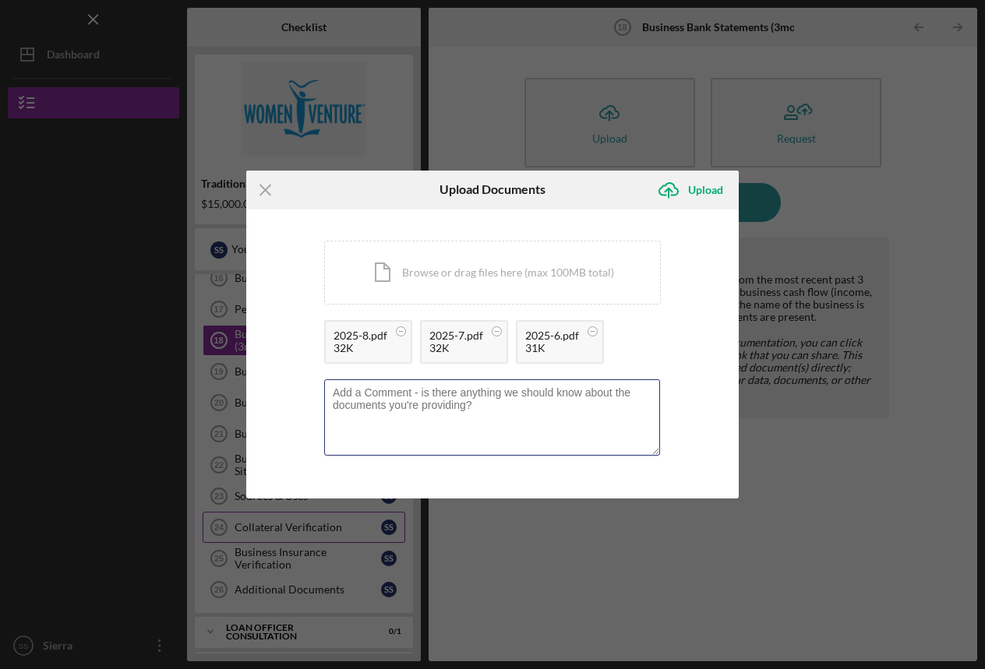
click at [516, 430] on textarea at bounding box center [492, 417] width 336 height 76
type textarea "/Users/sierrasager/Downloads/BJR55D6JFCVHC-MSR-20250501000000-20250531235959.PD…"
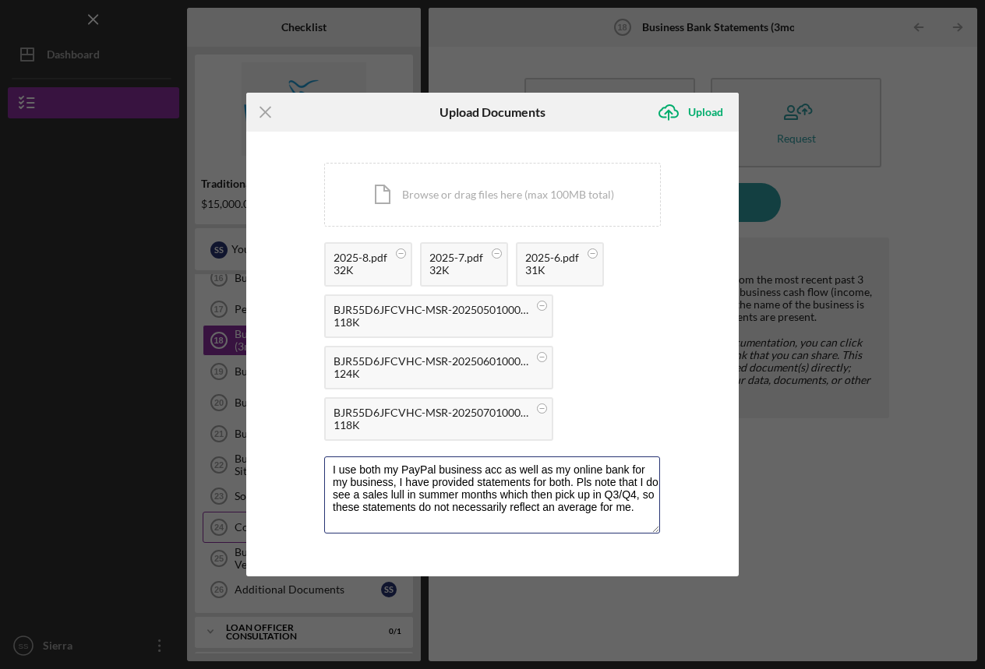
type textarea "I use both my PayPal business acc as well as my online bank for my business, I …"
click at [695, 113] on div "Upload" at bounding box center [705, 112] width 35 height 31
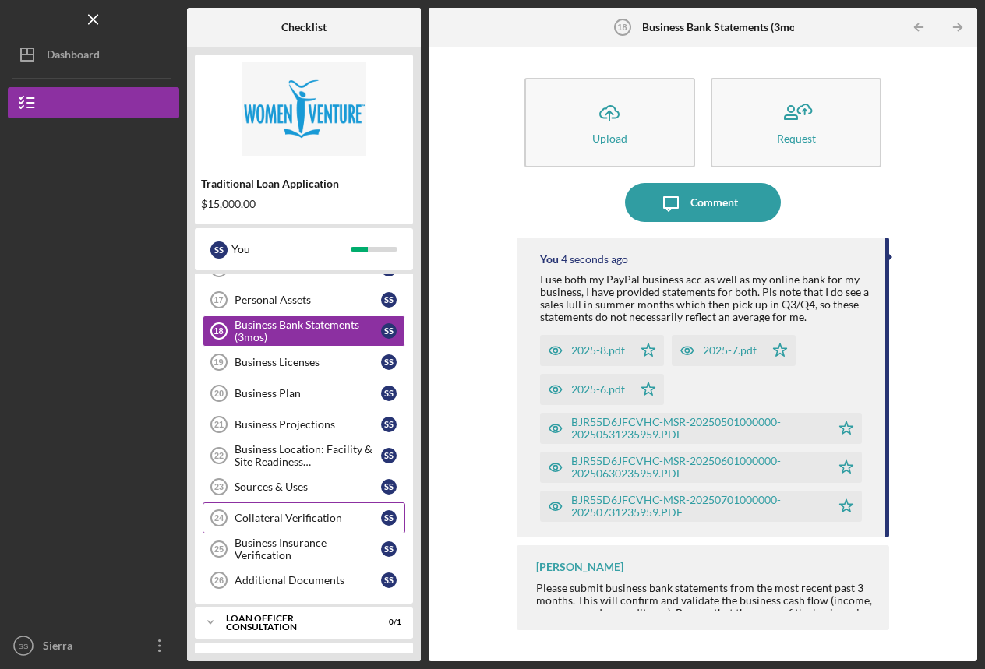
scroll to position [478, 0]
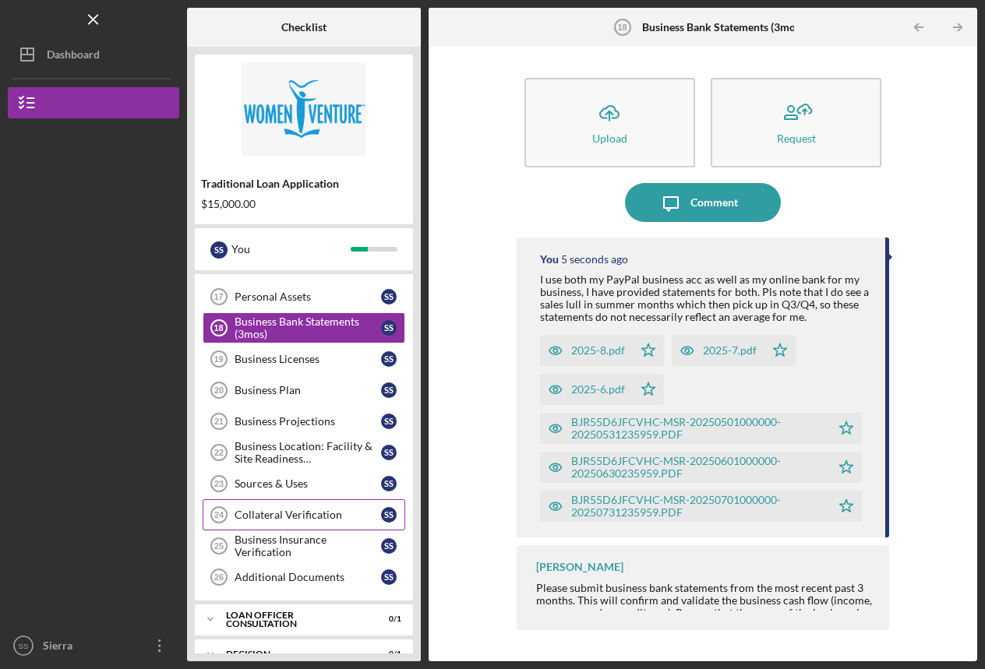
click at [296, 358] on div "Business Licenses" at bounding box center [307, 359] width 146 height 12
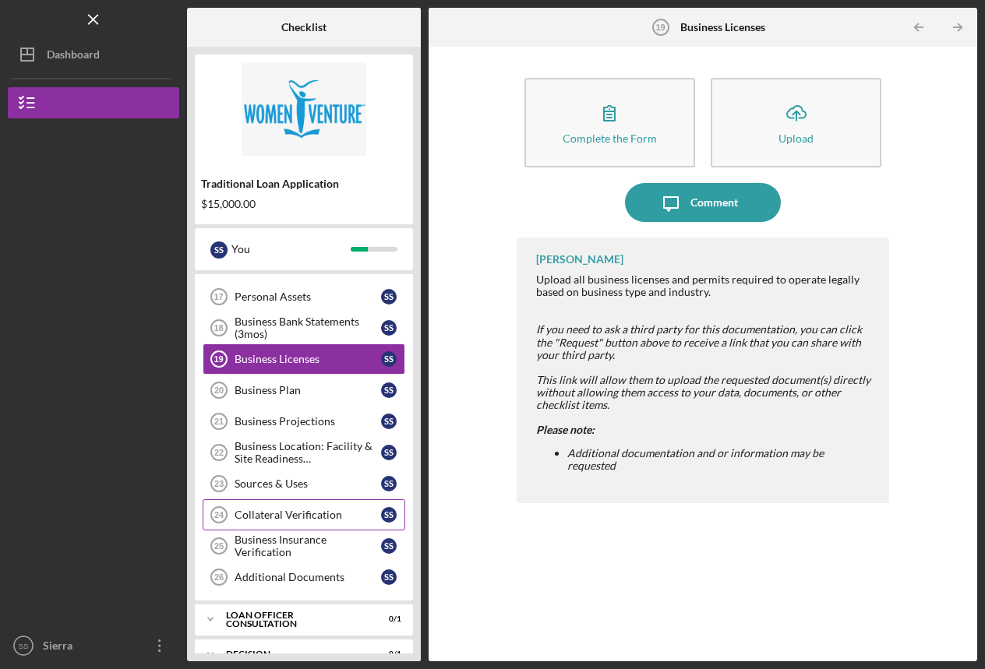
scroll to position [474, 0]
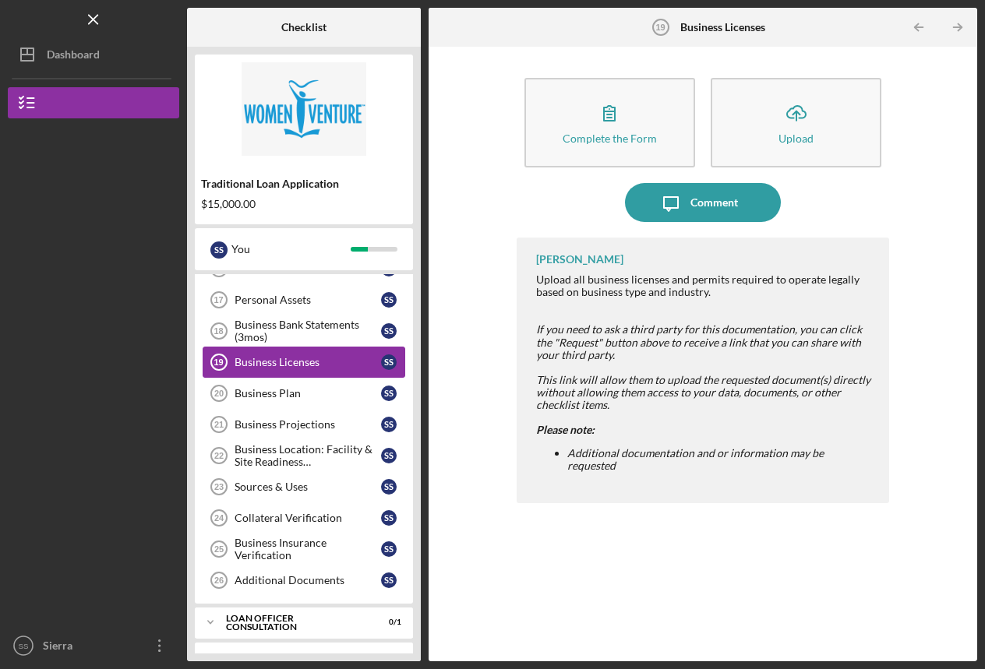
click at [266, 398] on div "Business Plan" at bounding box center [307, 393] width 146 height 12
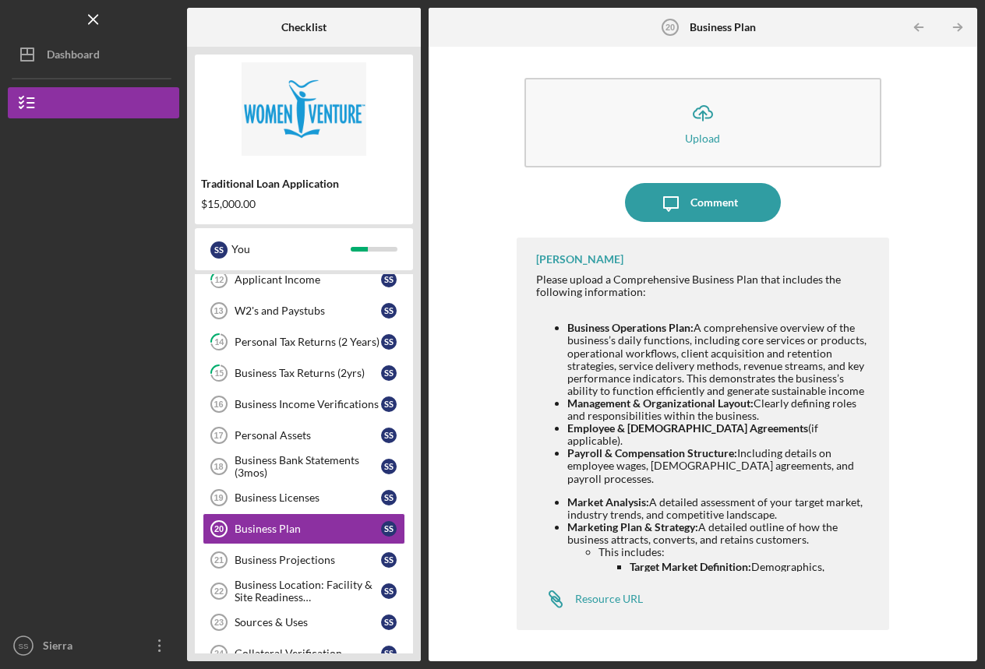
scroll to position [336, 0]
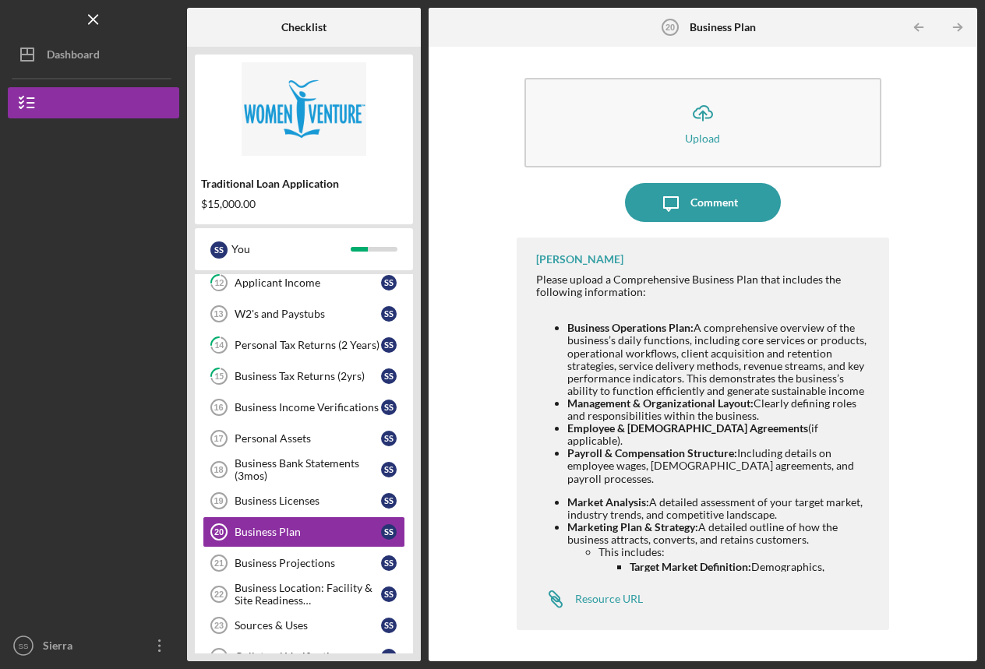
click at [270, 312] on div "W2's and Paystubs" at bounding box center [307, 314] width 146 height 12
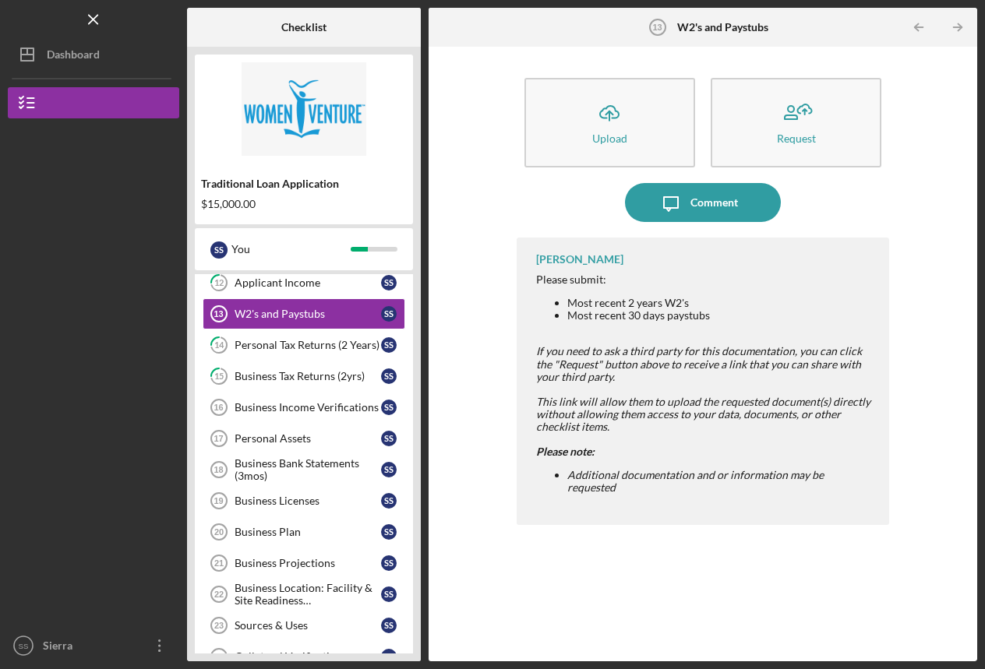
click at [728, 198] on div "Comment" at bounding box center [714, 202] width 48 height 39
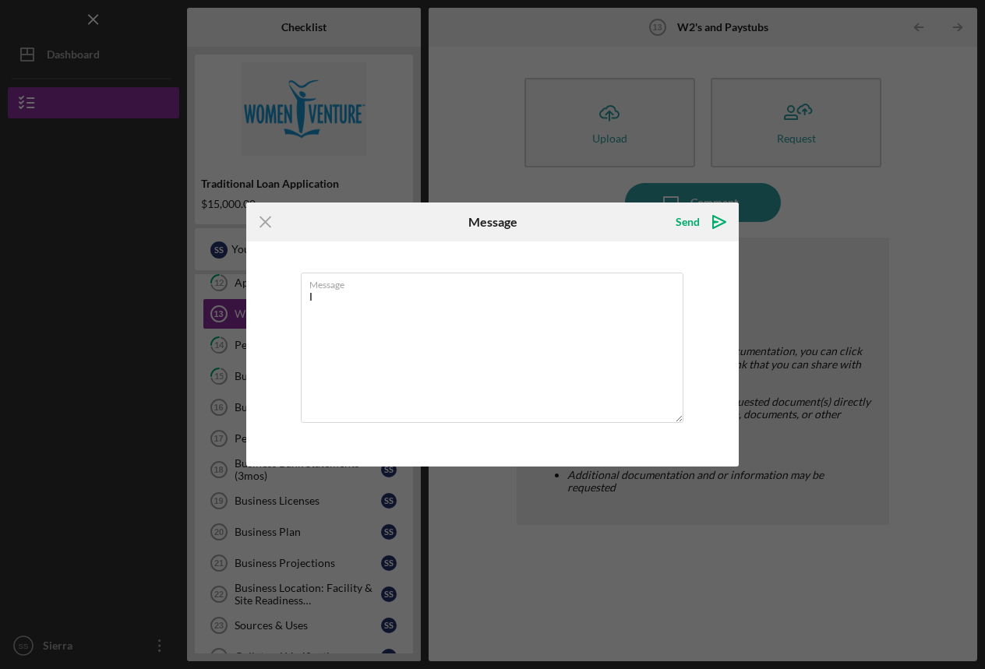
type textarea "I"
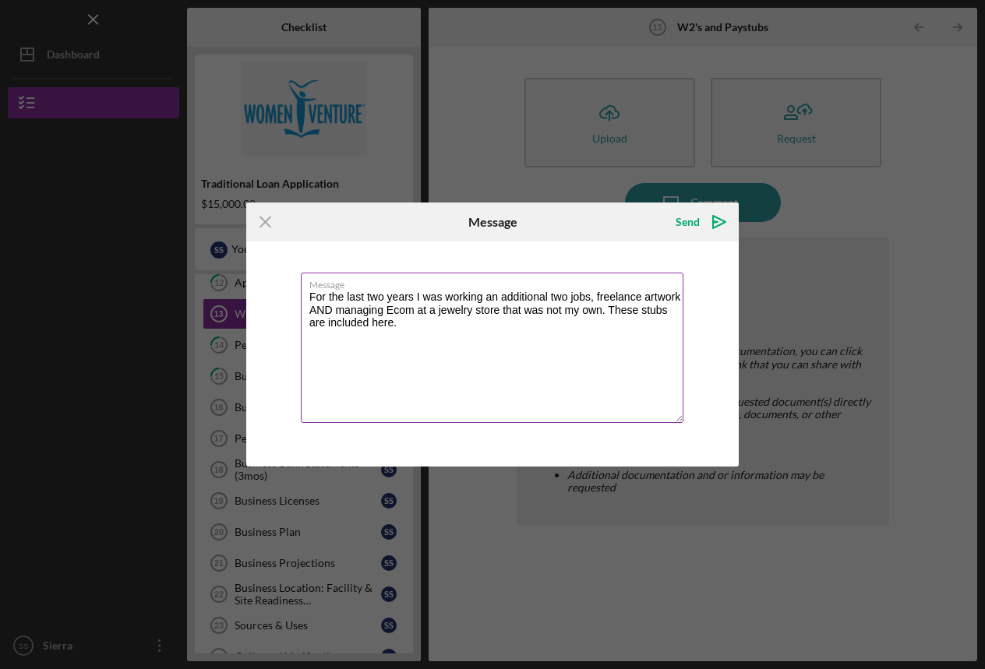
drag, startPoint x: 29, startPoint y: 135, endPoint x: 643, endPoint y: 306, distance: 637.3
click at [643, 306] on textarea "For the last two years I was working an additional two jobs, freelance artwork …" at bounding box center [492, 348] width 382 height 150
type textarea "For the last two years I was working an additional two jobs, freelance artwork …"
drag, startPoint x: 678, startPoint y: 225, endPoint x: 456, endPoint y: 534, distance: 380.2
click at [678, 225] on div "Send" at bounding box center [687, 221] width 24 height 31
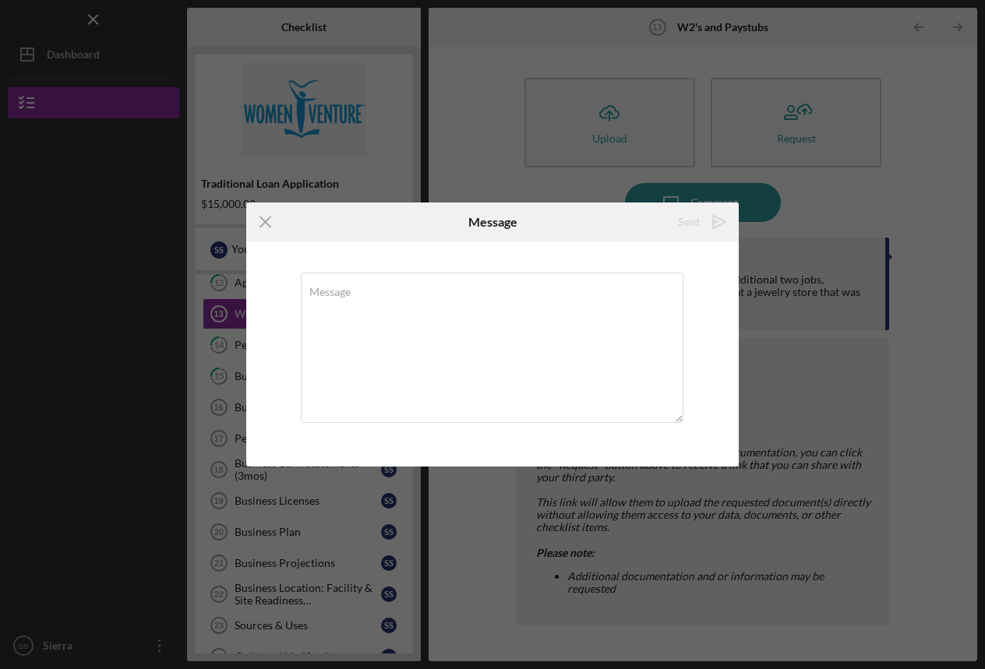
click at [610, 122] on icon "Icon/Upload" at bounding box center [609, 112] width 39 height 39
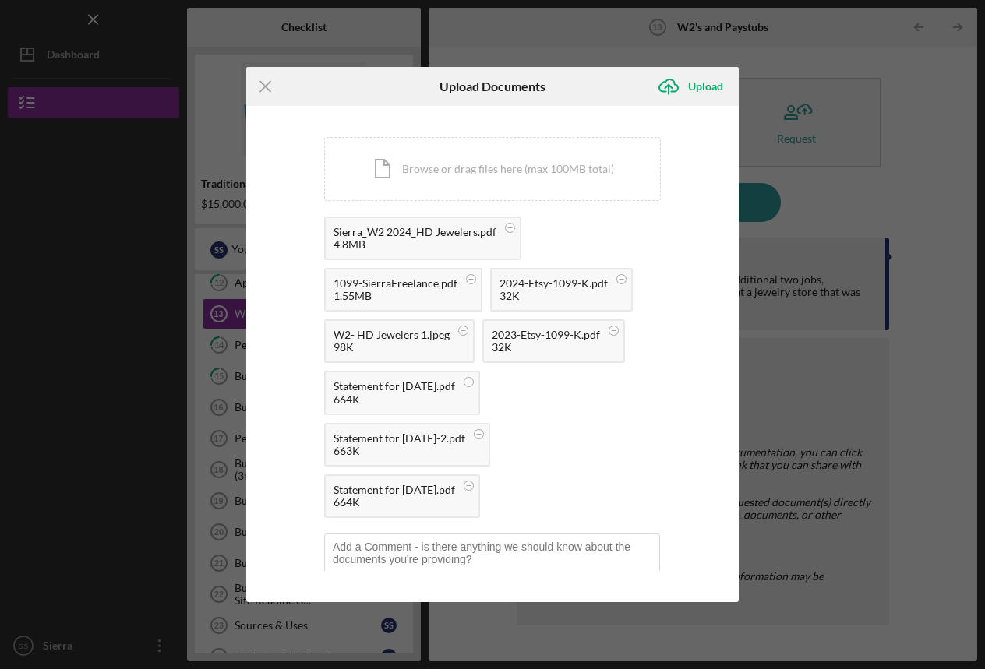
scroll to position [41, 0]
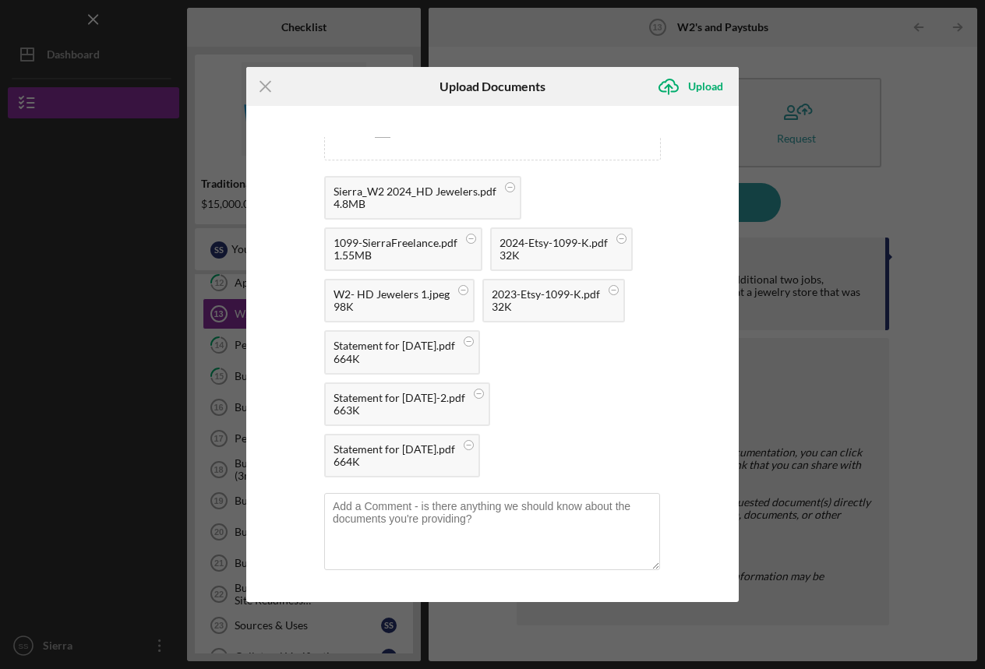
click at [707, 89] on div "Upload" at bounding box center [705, 86] width 35 height 31
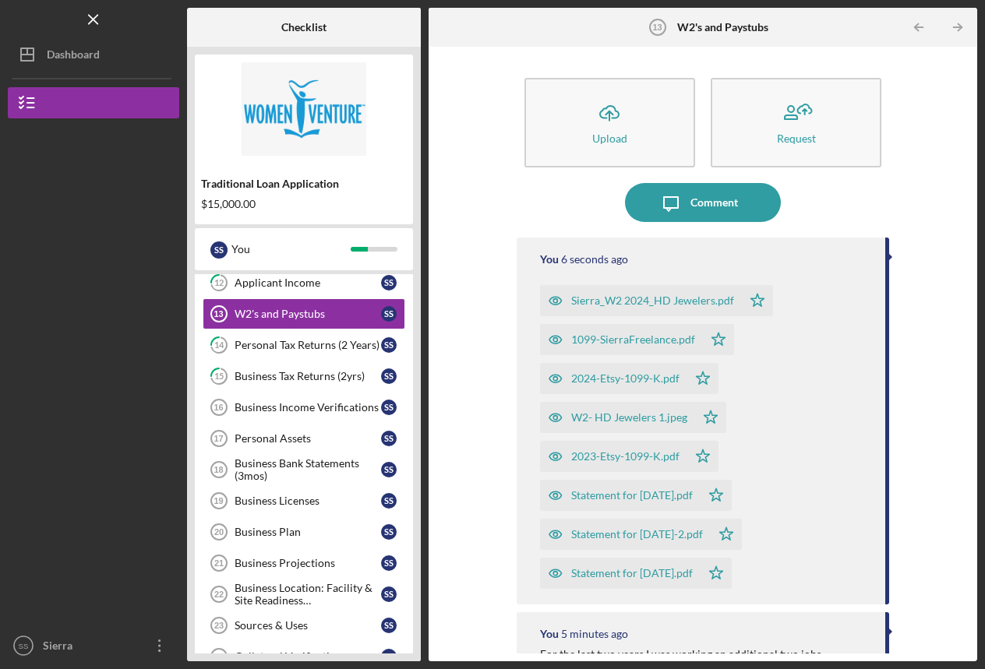
click at [270, 291] on link "12 Applicant Income S S" at bounding box center [304, 282] width 203 height 31
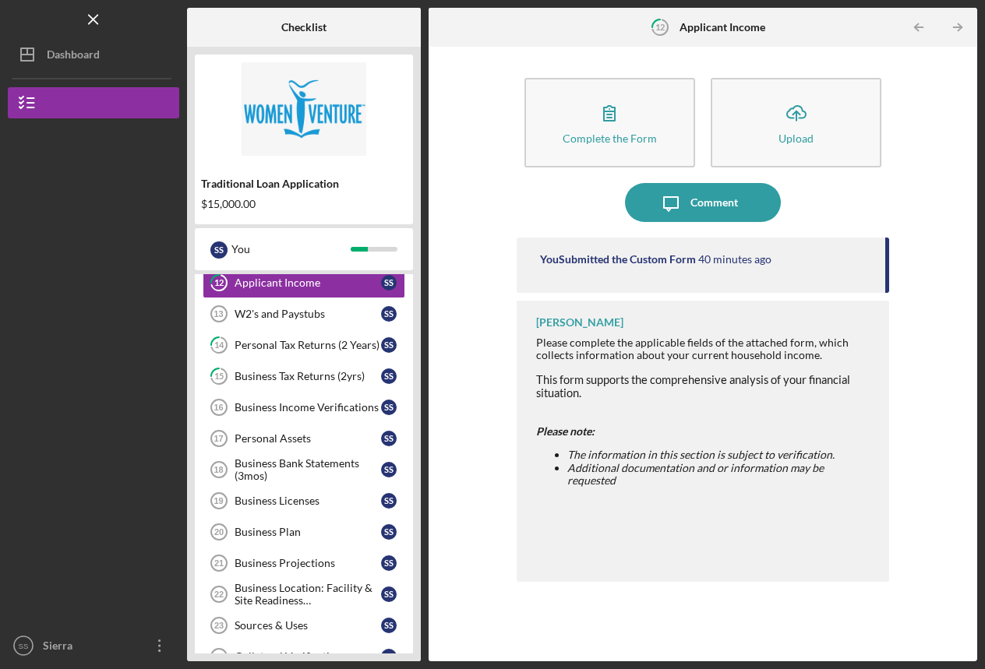
click at [615, 116] on icon "button" at bounding box center [609, 113] width 11 height 15
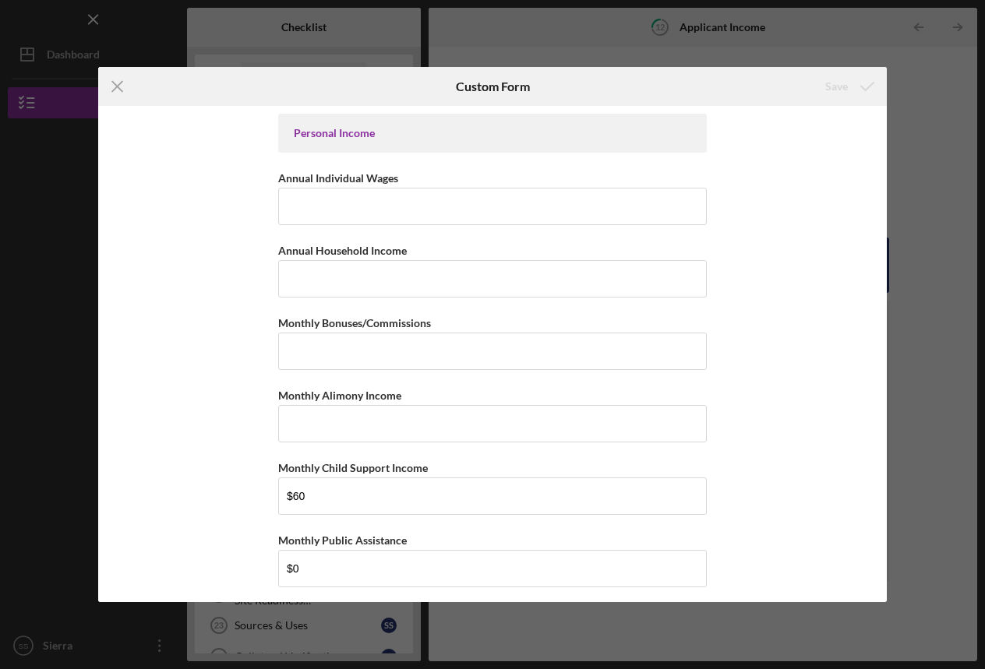
click at [115, 86] on icon "Icon/Menu Close" at bounding box center [117, 86] width 39 height 39
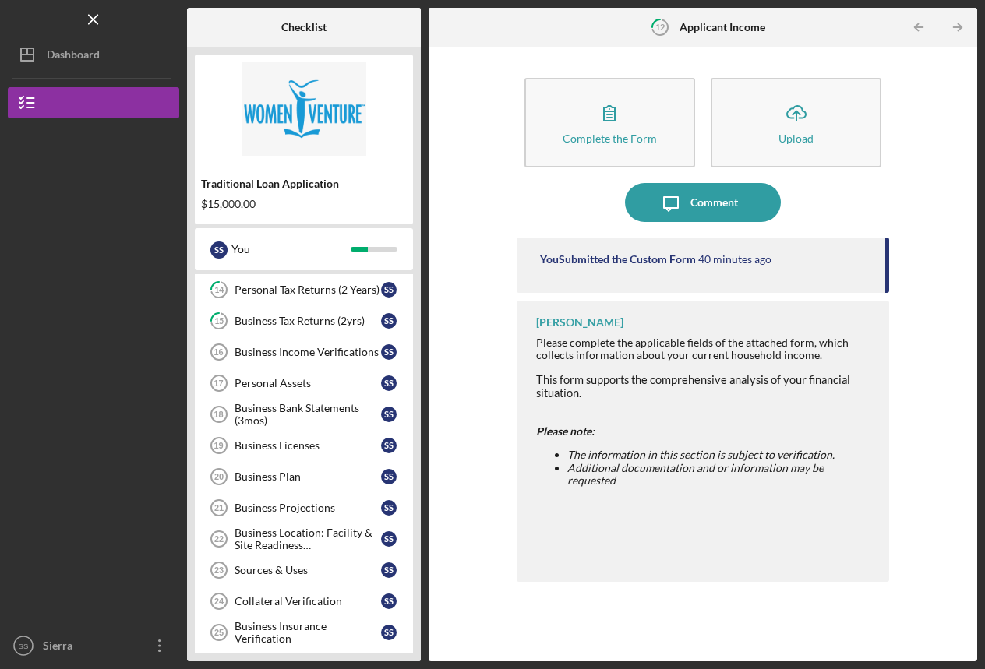
scroll to position [433, 0]
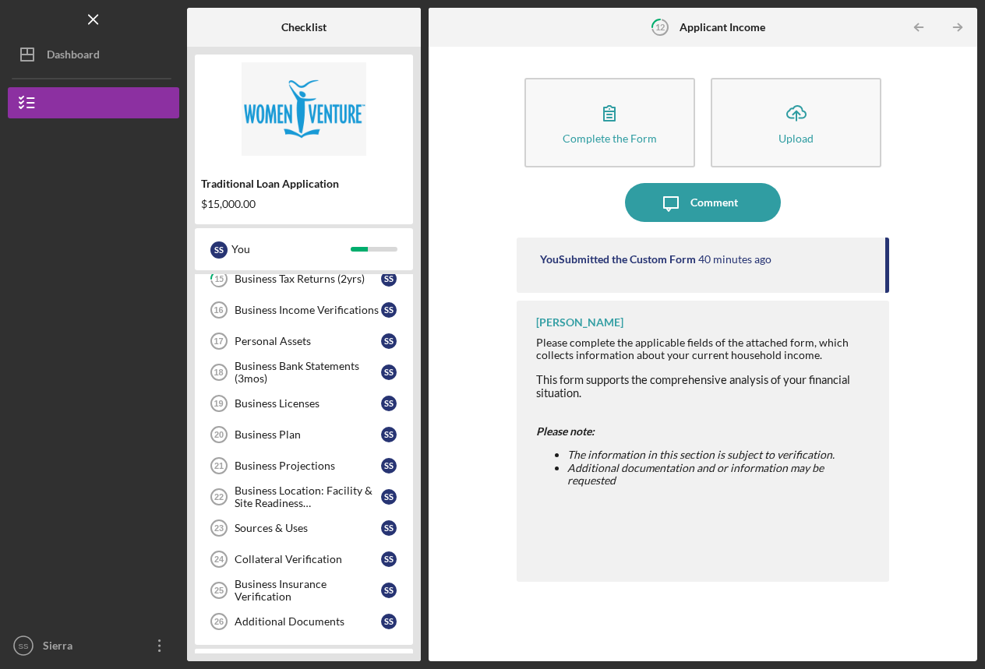
click at [249, 406] on div "Business Licenses" at bounding box center [307, 403] width 146 height 12
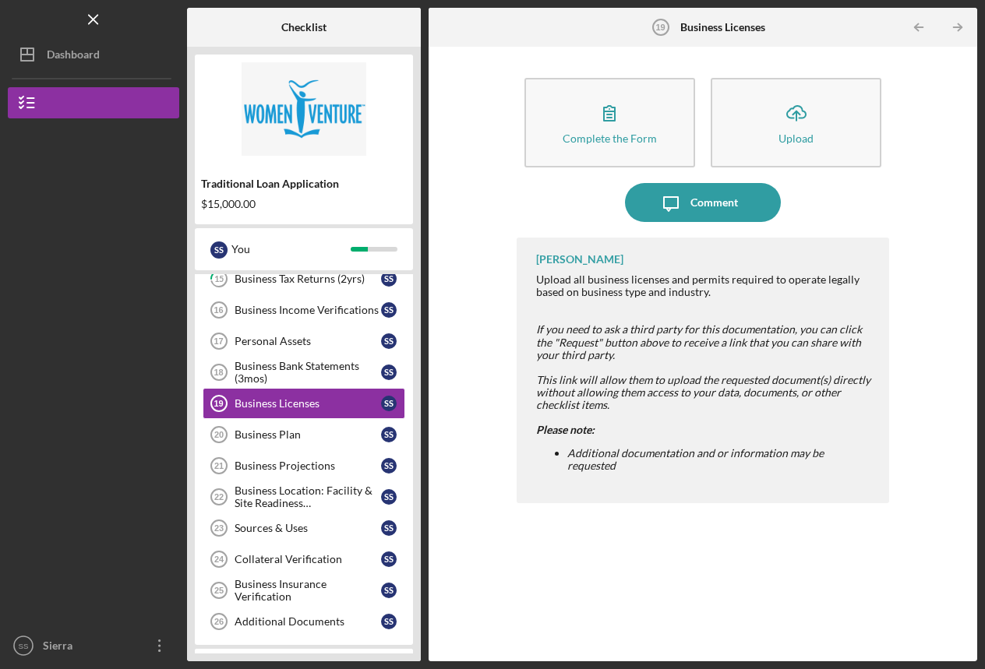
click at [254, 428] on div "Business Plan" at bounding box center [307, 434] width 146 height 12
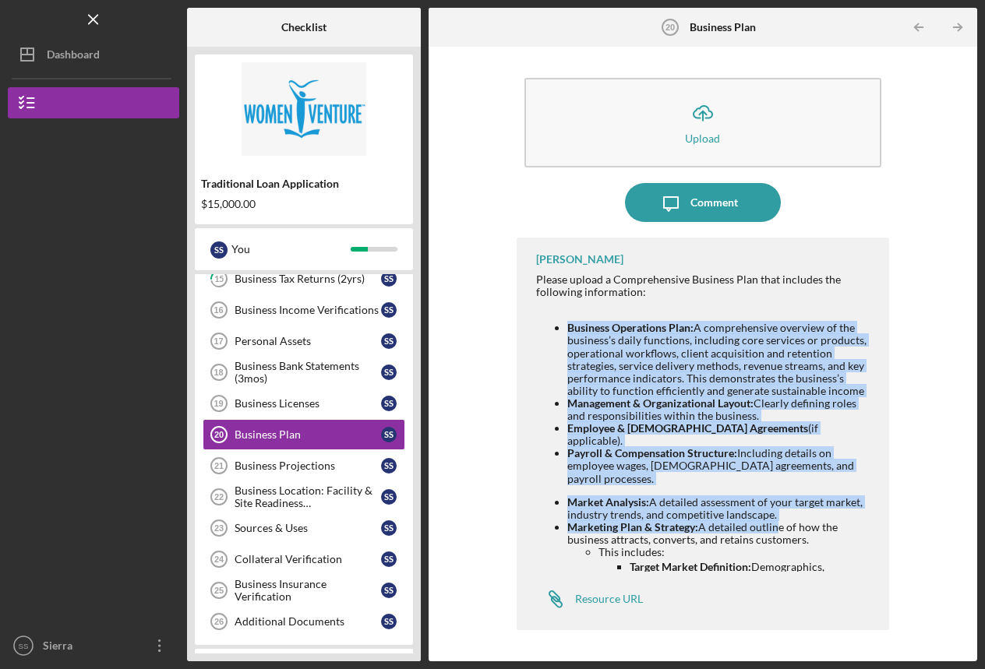
drag, startPoint x: 615, startPoint y: 116, endPoint x: 774, endPoint y: 511, distance: 425.7
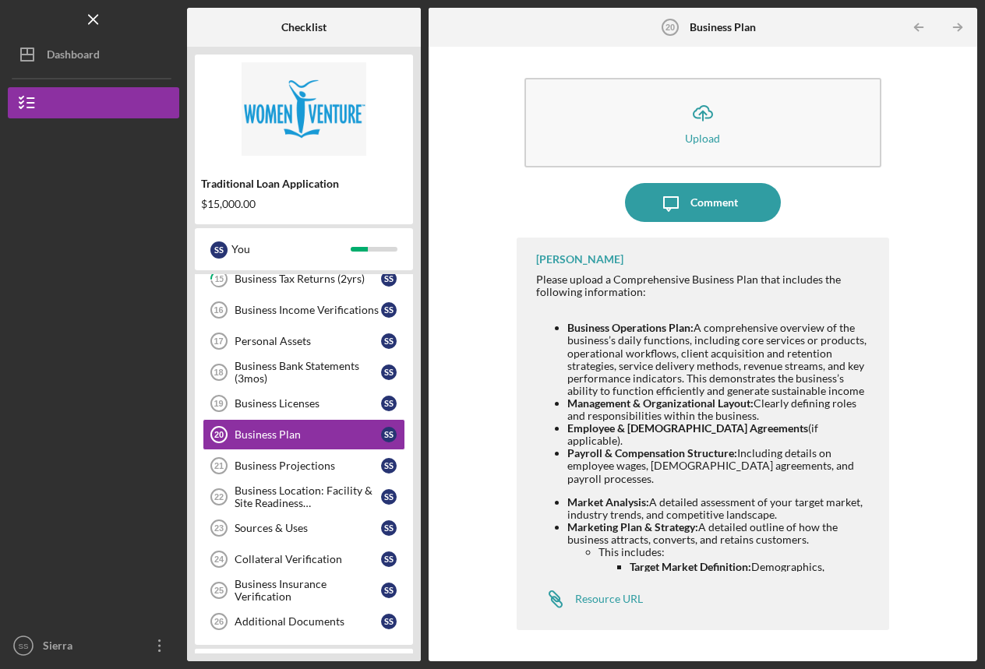
click at [707, 546] on li "This includes: Target Market Definition: Demographics, psychographics, and beha…" at bounding box center [736, 648] width 276 height 204
click at [756, 559] on p "Target Market Definition: Demographics, psychographics, and behavioral traits o…" at bounding box center [751, 585] width 245 height 52
drag, startPoint x: 774, startPoint y: 511, endPoint x: 742, endPoint y: 520, distance: 33.3
click at [742, 521] on li "Marketing Plan & Strategy: A detailed outline of how the business attracts, con…" at bounding box center [720, 636] width 307 height 230
click at [734, 560] on strong "Target Market Definition:" at bounding box center [690, 566] width 122 height 13
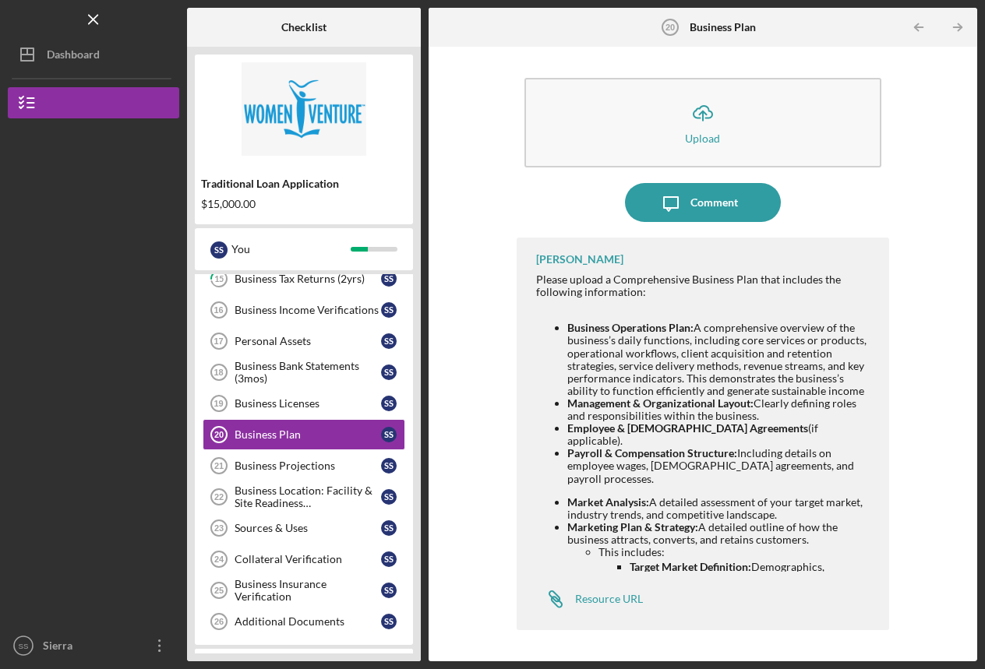
click at [605, 597] on div "Resource URL" at bounding box center [609, 599] width 68 height 12
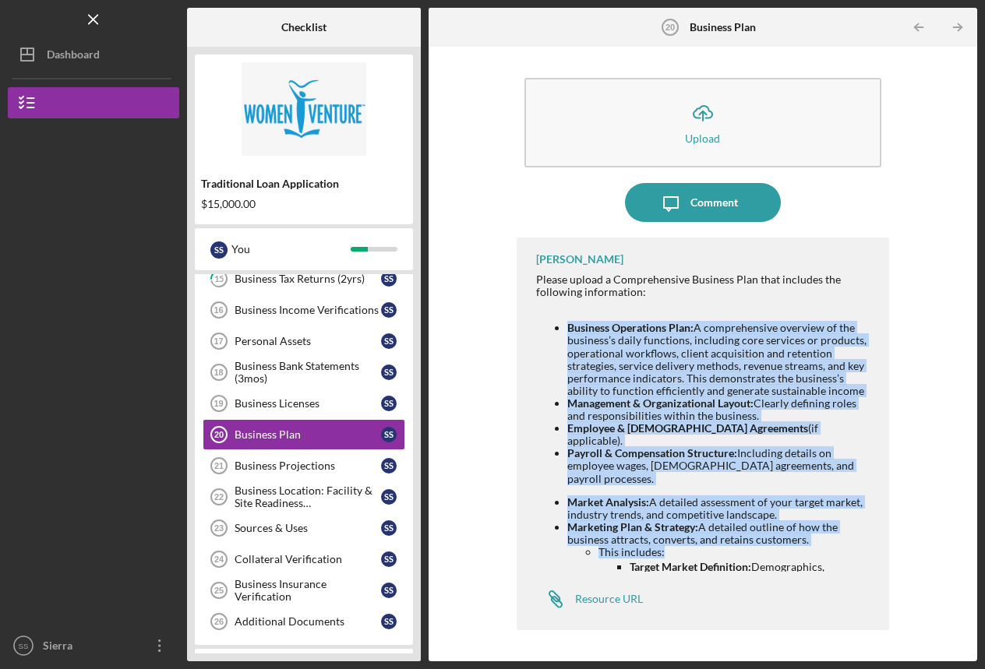
drag, startPoint x: 483, startPoint y: 537, endPoint x: 545, endPoint y: 322, distance: 222.9
copy div "Business Operations Plan: A comprehensive overview of the business’s daily func…"
